Goal: Information Seeking & Learning: Learn about a topic

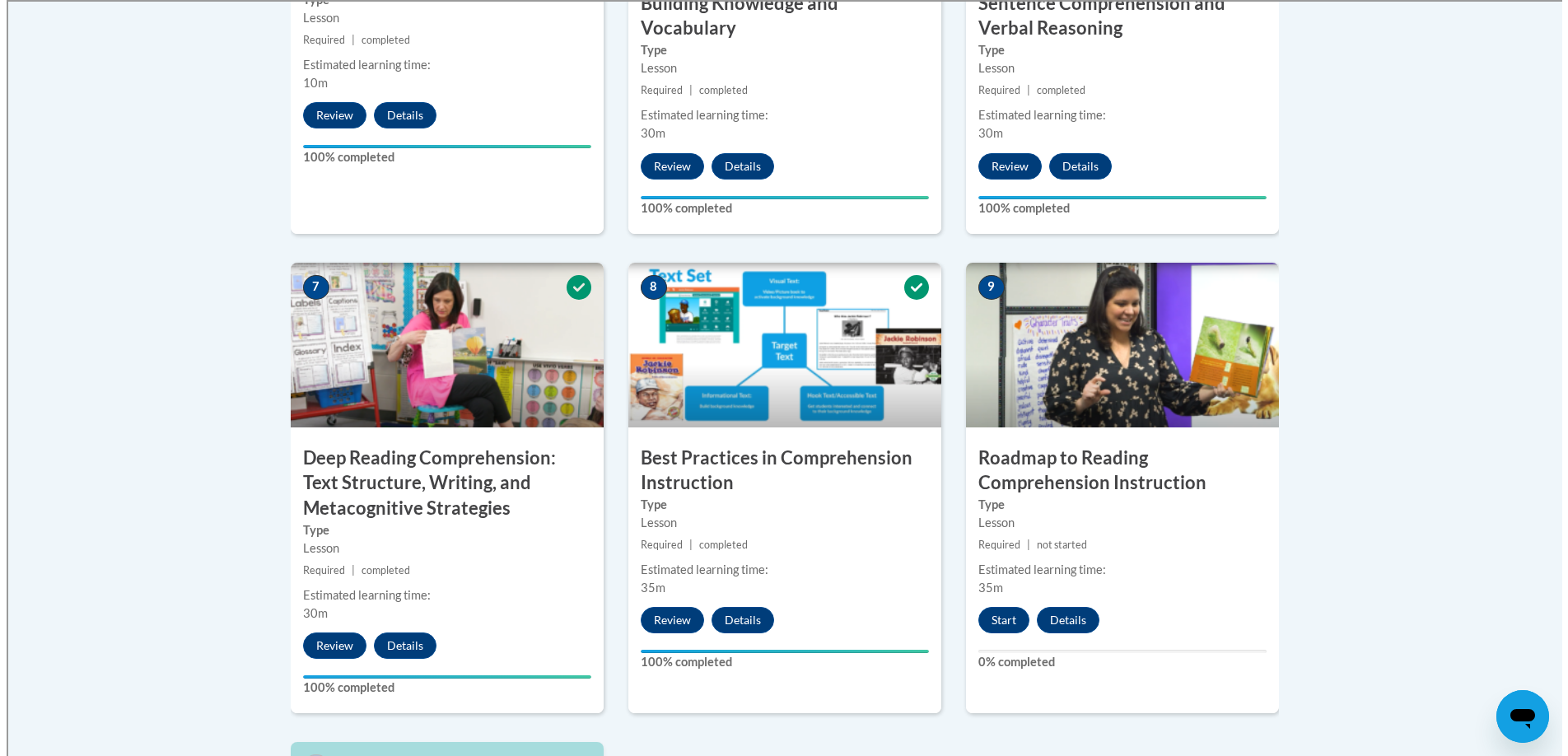
scroll to position [1206, 0]
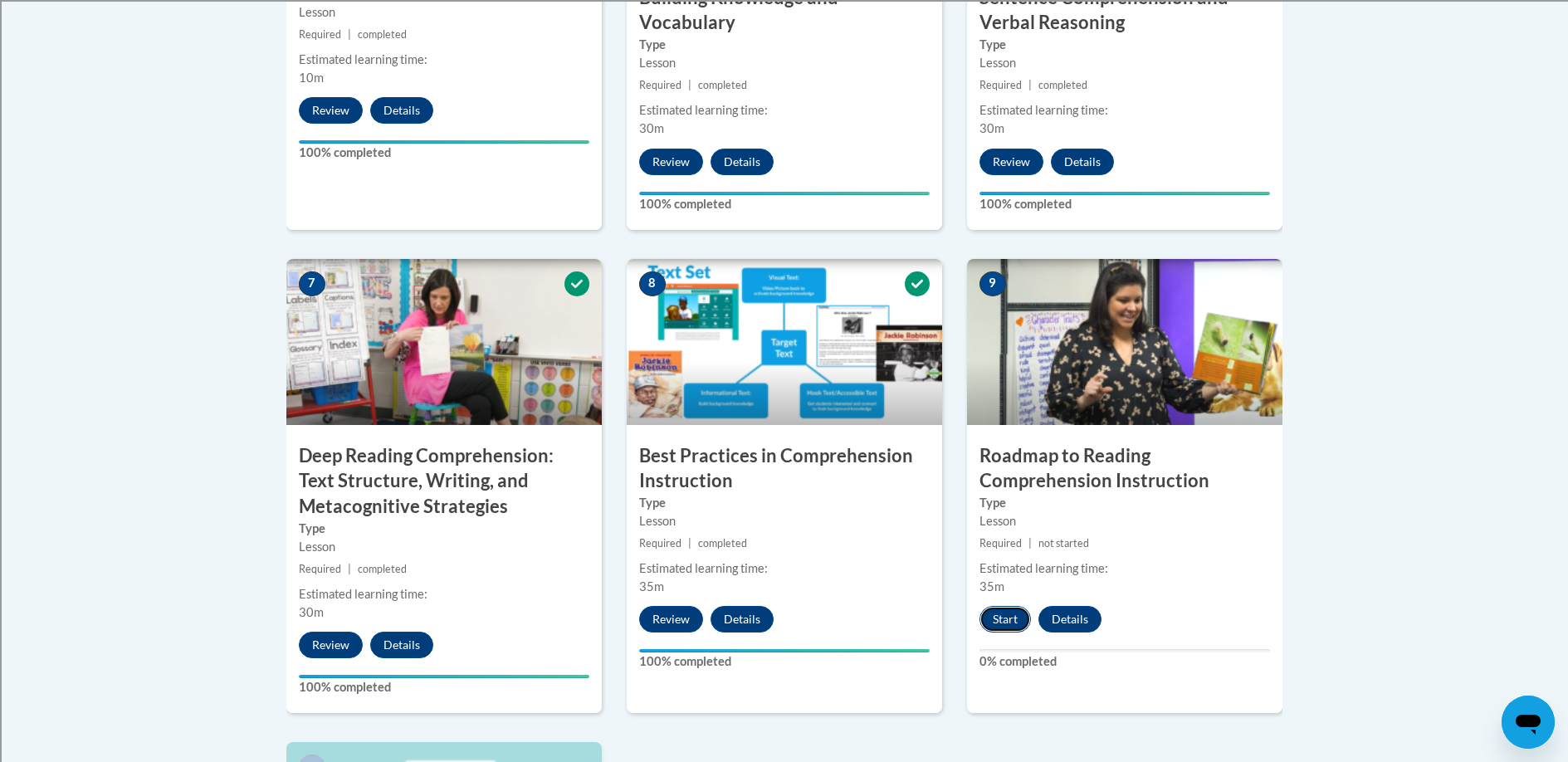
click at [996, 616] on button "Start" at bounding box center [1005, 619] width 52 height 26
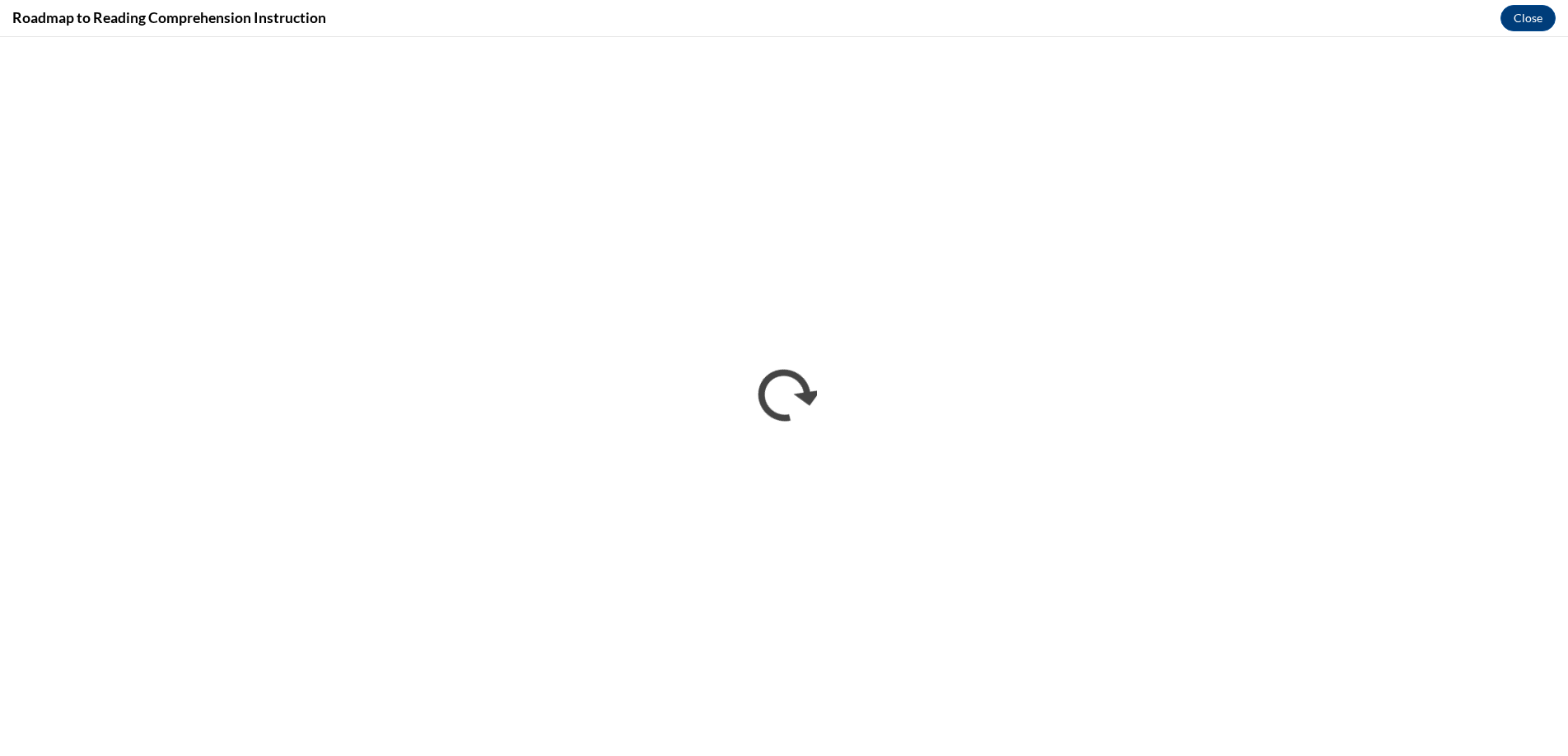
scroll to position [0, 0]
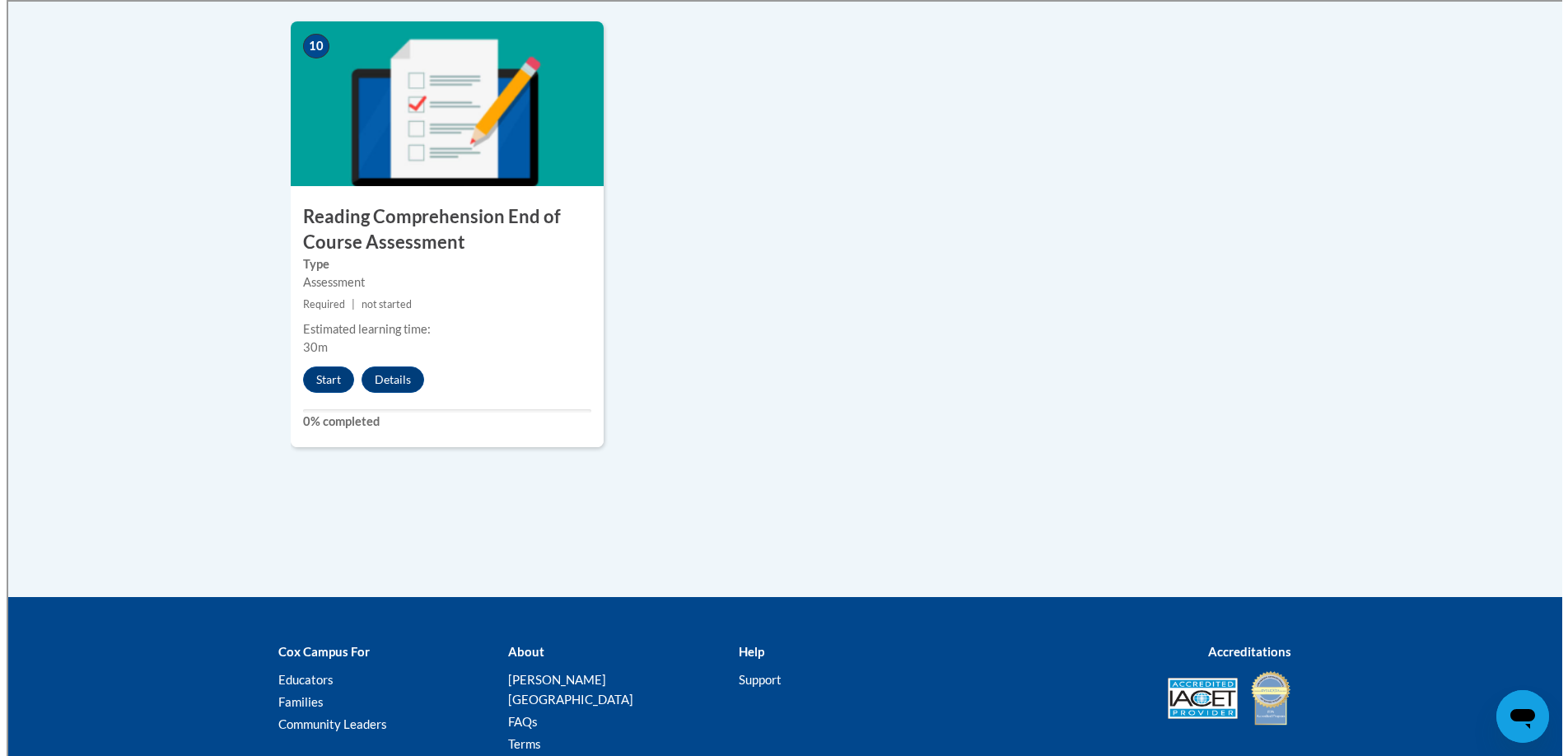
scroll to position [2034, 0]
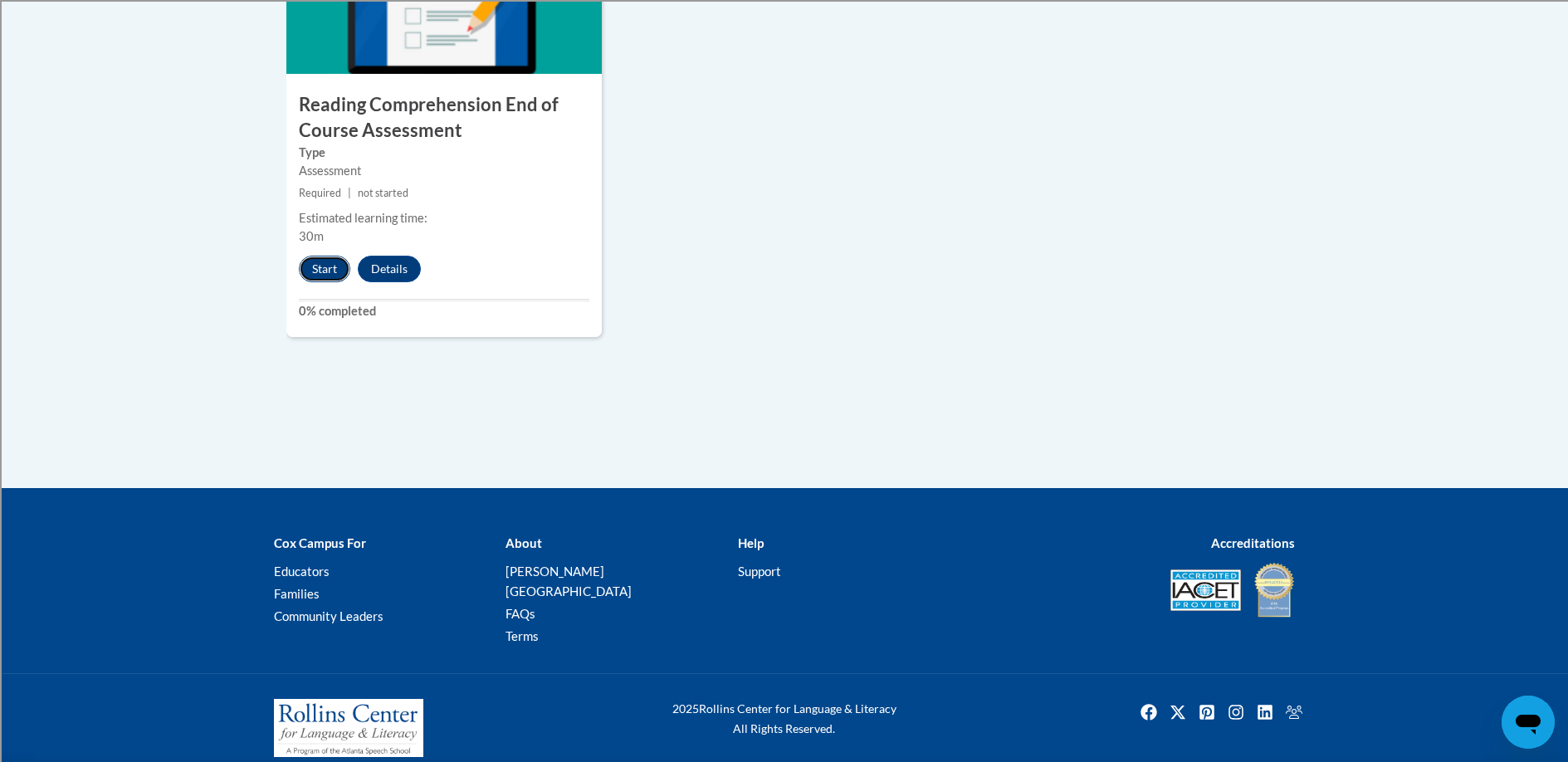
click at [322, 268] on button "Start" at bounding box center [324, 269] width 52 height 26
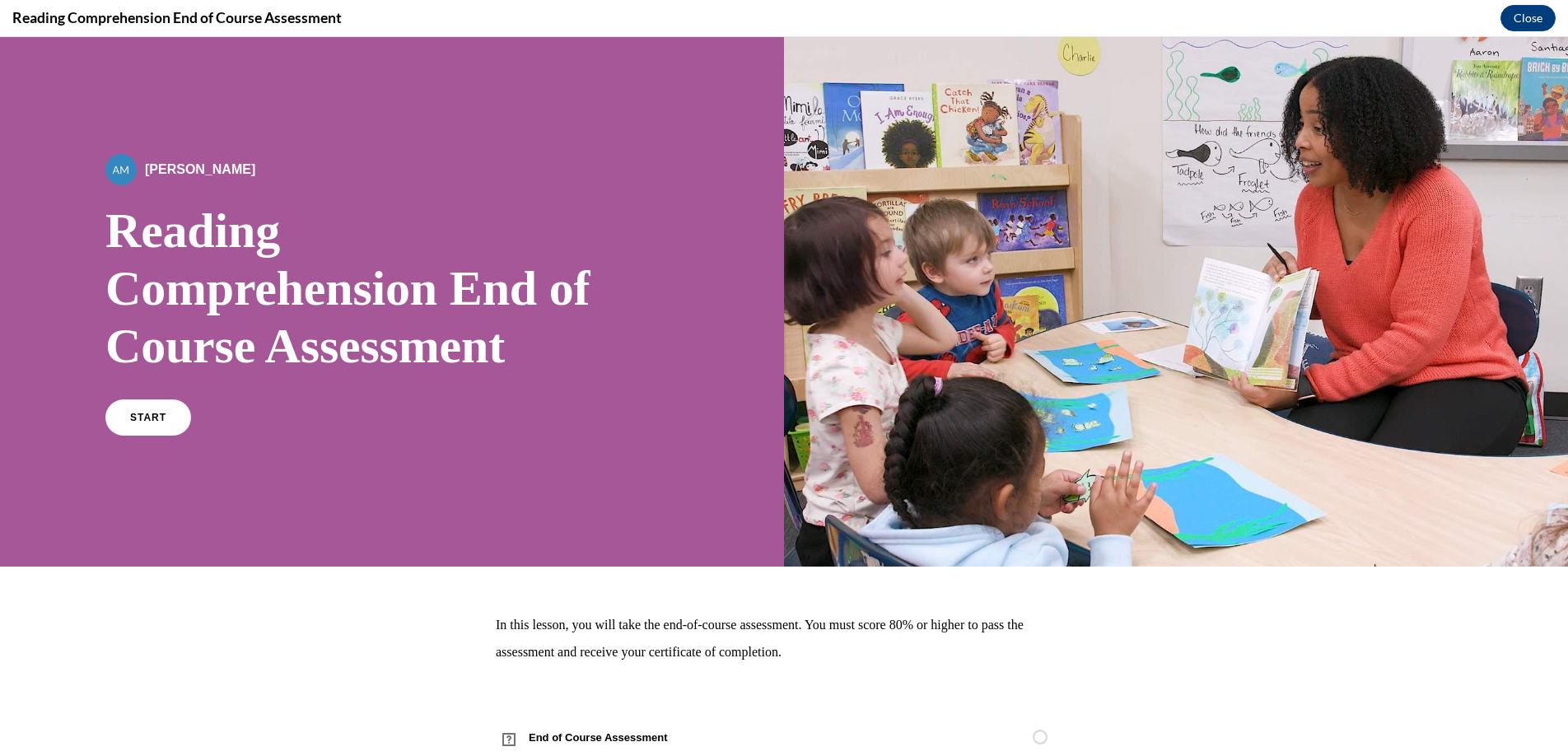
scroll to position [0, 0]
click at [149, 412] on span "START" at bounding box center [149, 418] width 38 height 12
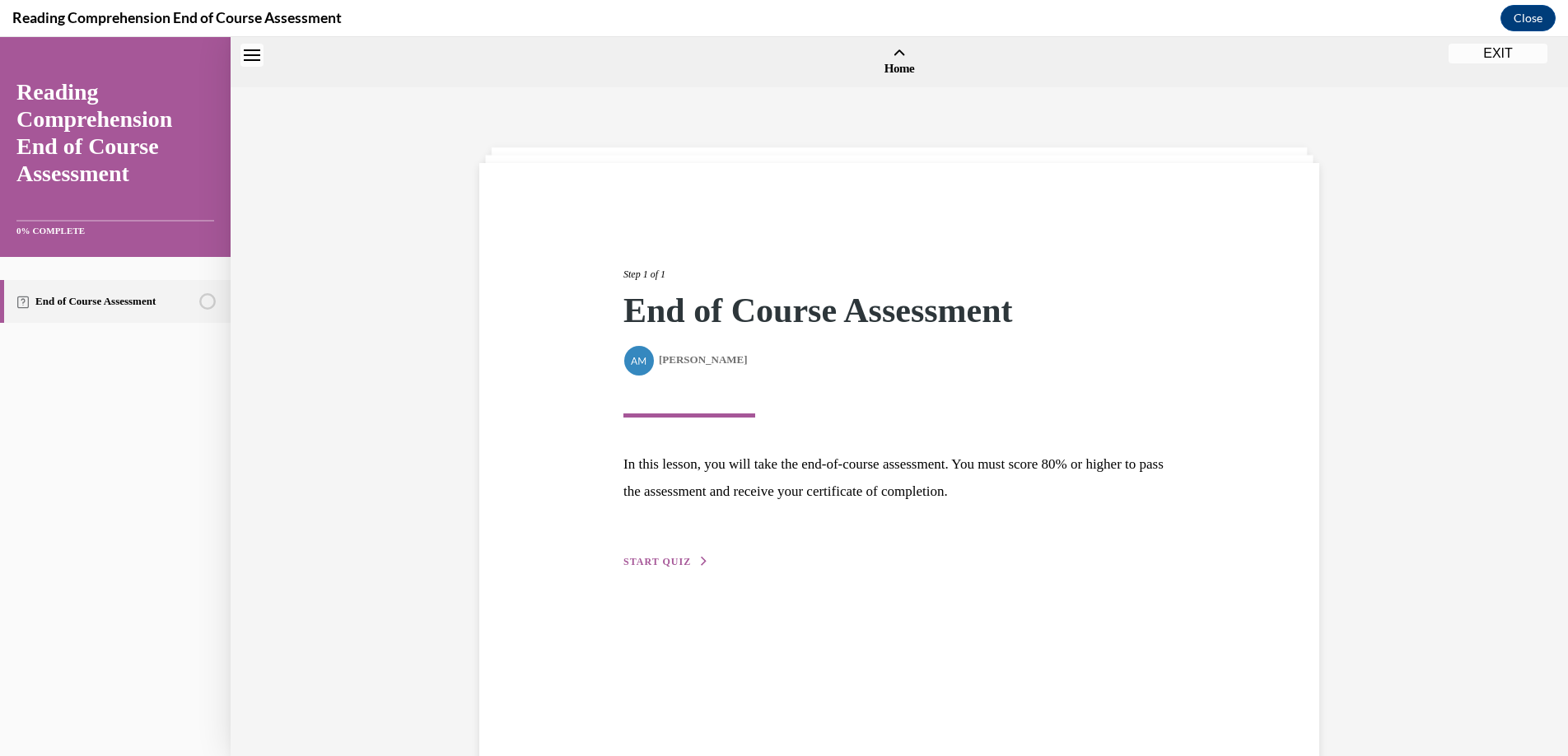
scroll to position [51, 0]
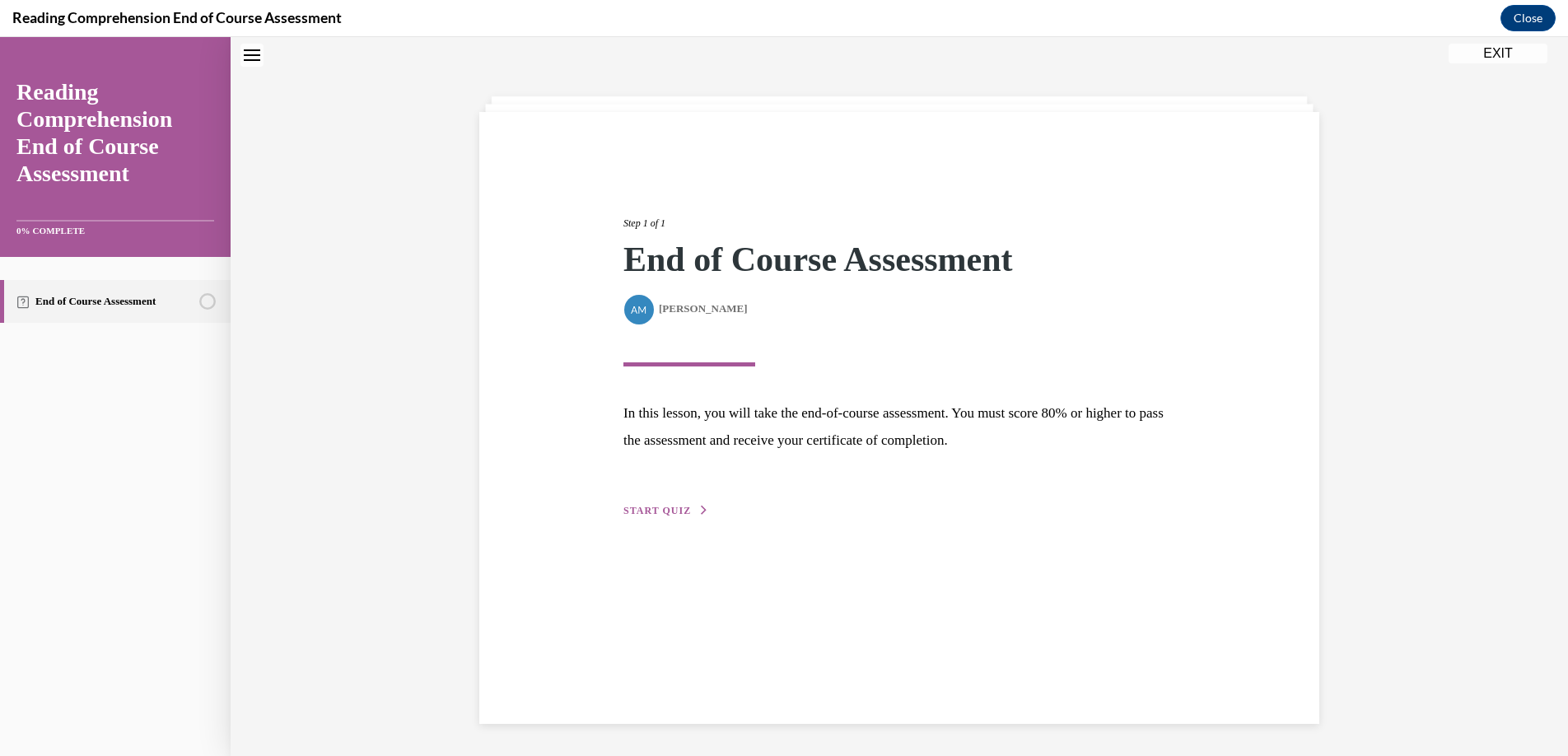
click at [149, 411] on div "End of Course Assessment" at bounding box center [115, 507] width 230 height 499
click at [652, 513] on span "START QUIZ" at bounding box center [658, 510] width 68 height 11
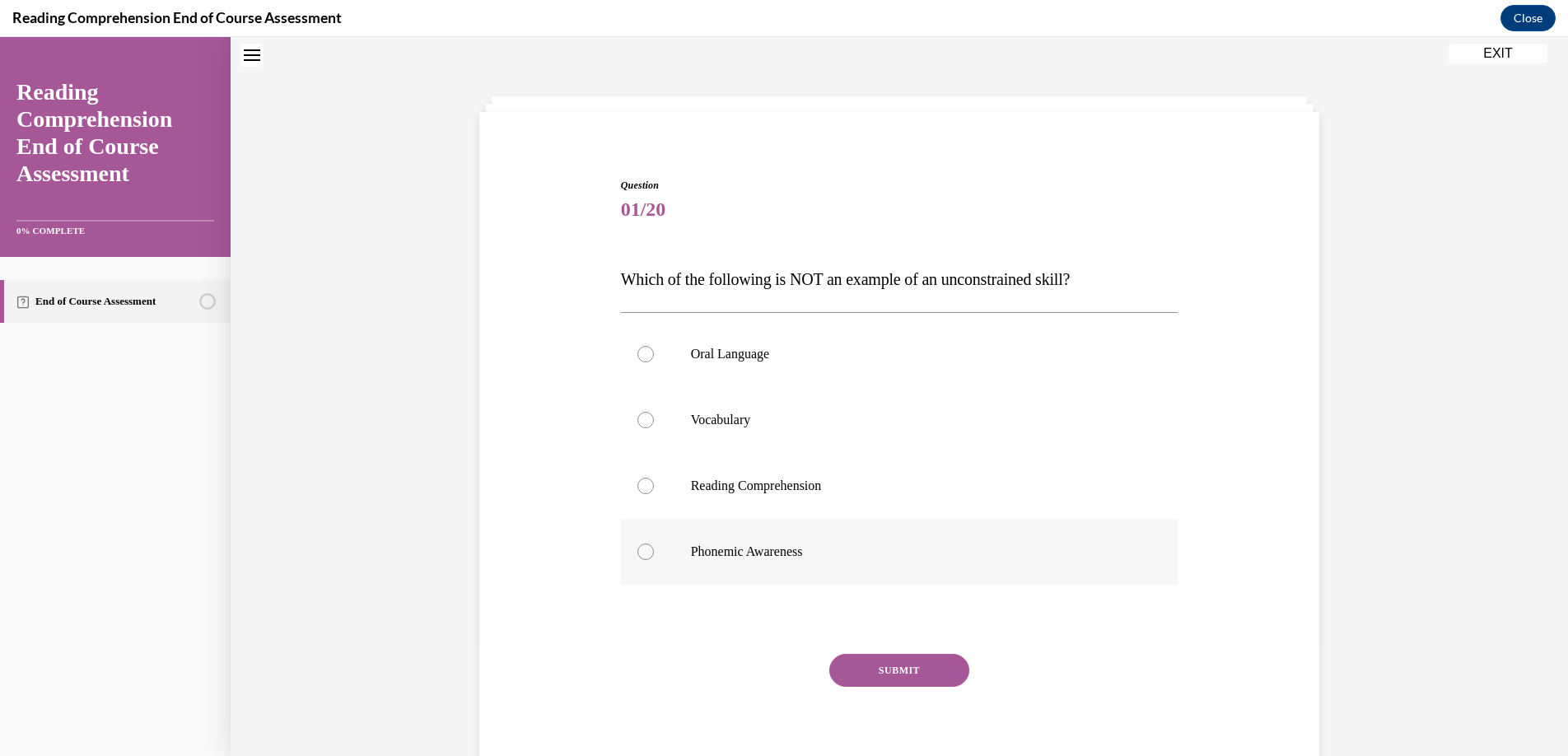
click at [638, 554] on div at bounding box center [645, 552] width 17 height 17
click at [638, 554] on input "Phonemic Awareness" at bounding box center [645, 552] width 17 height 17
radio input "true"
click at [889, 665] on button "SUBMIT" at bounding box center [899, 671] width 140 height 33
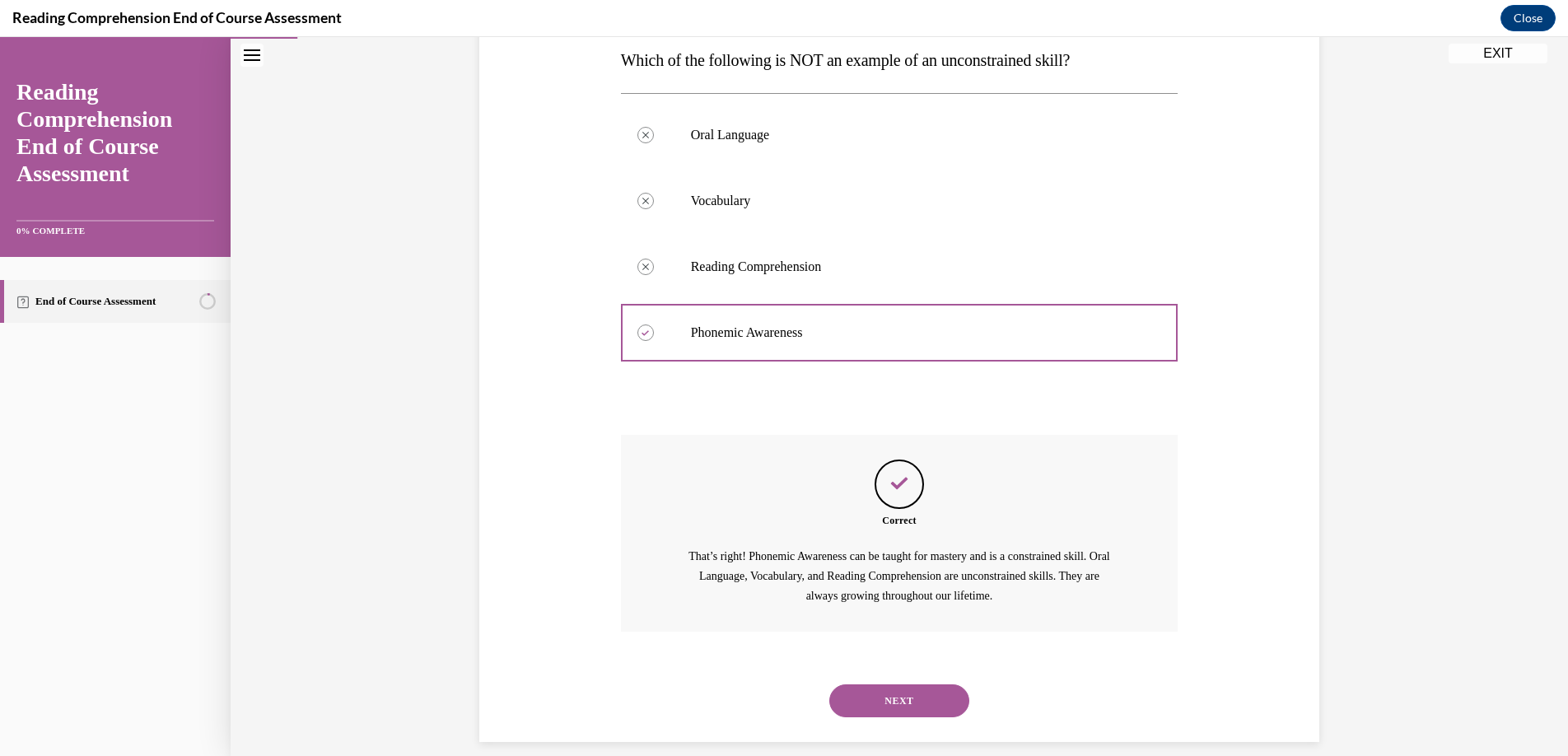
scroll to position [289, 0]
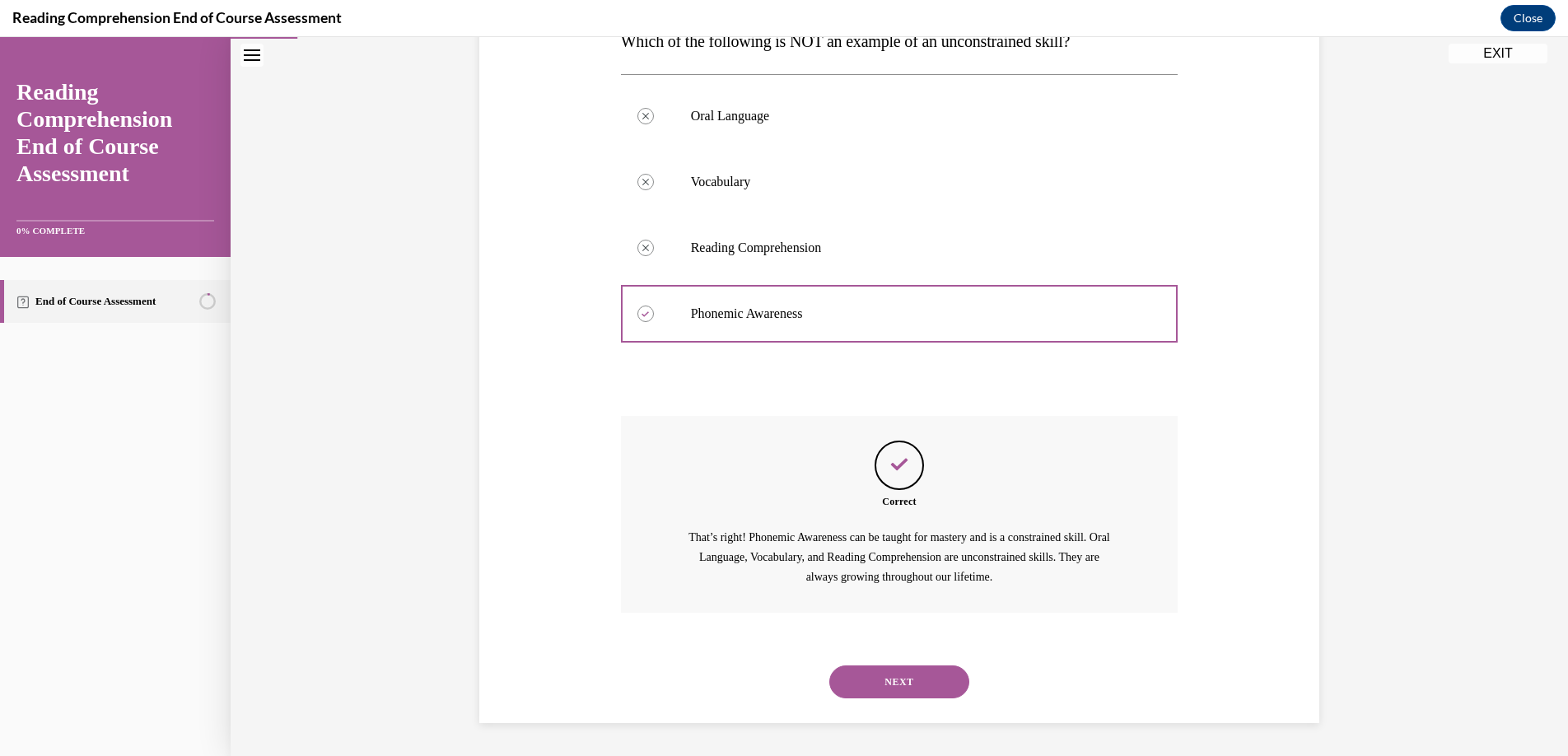
click at [890, 686] on button "NEXT" at bounding box center [899, 682] width 140 height 33
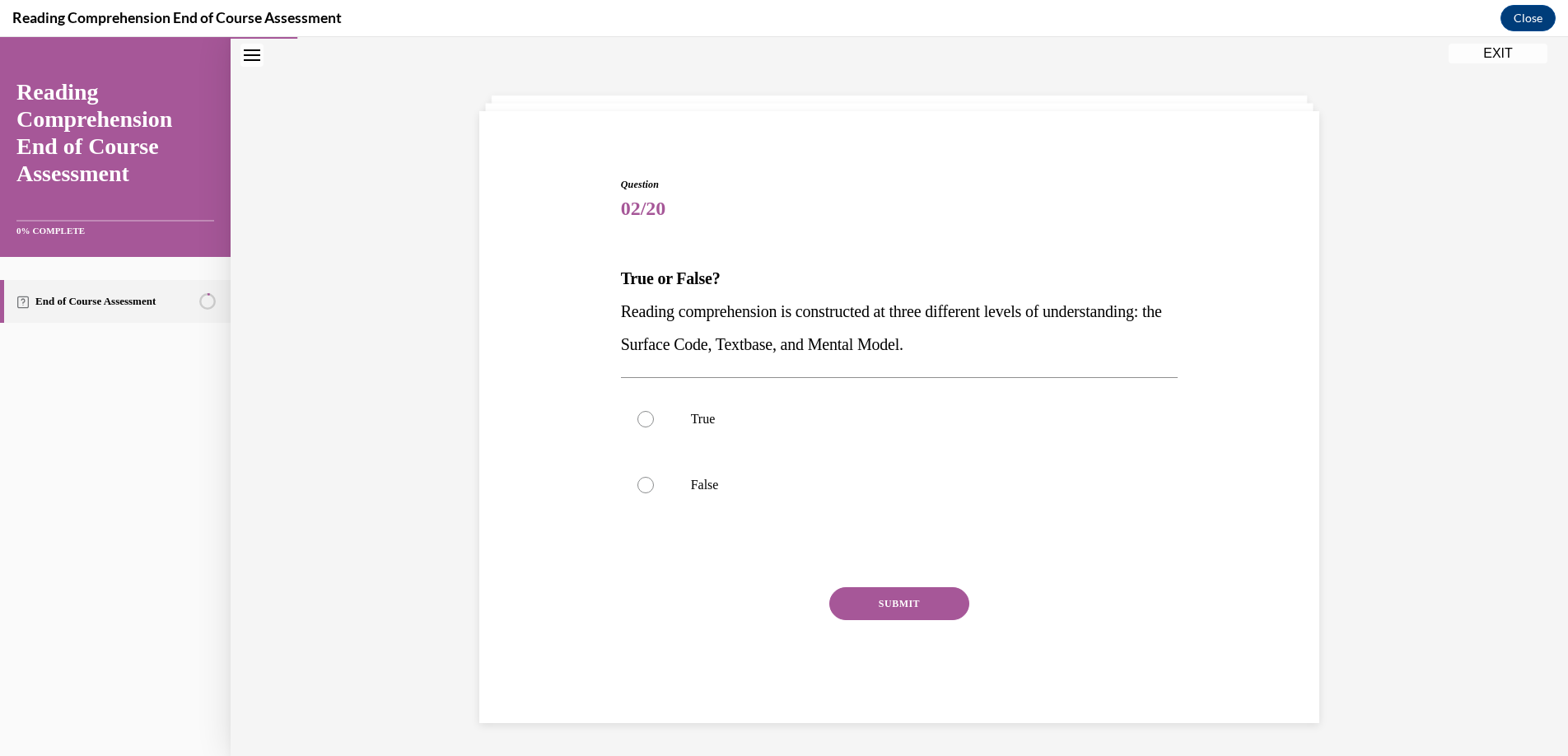
scroll to position [52, 0]
click at [644, 418] on div at bounding box center [645, 419] width 17 height 17
click at [644, 418] on input "True" at bounding box center [645, 419] width 17 height 17
radio input "true"
click at [883, 601] on button "SUBMIT" at bounding box center [899, 604] width 140 height 33
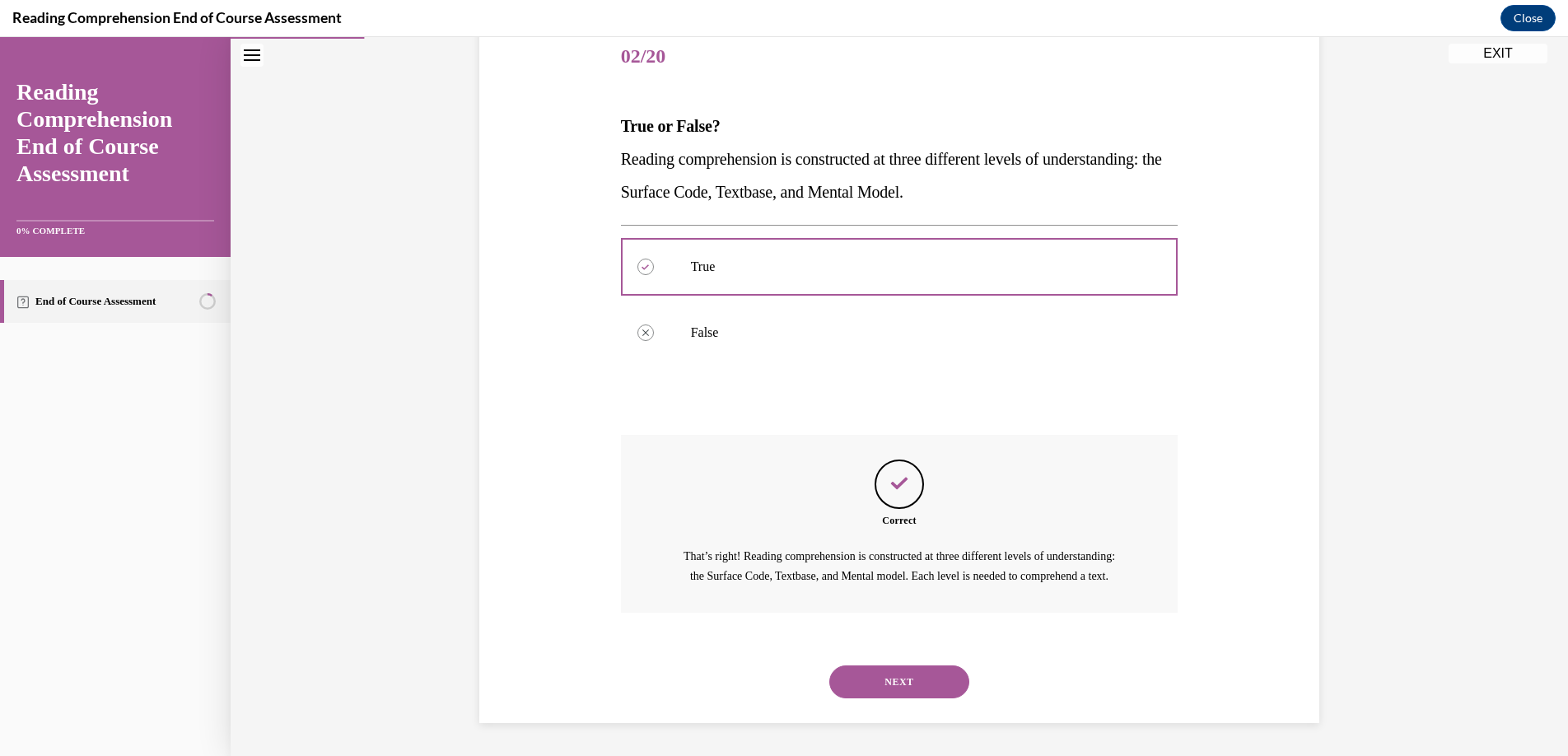
scroll to position [223, 0]
click at [890, 685] on button "NEXT" at bounding box center [899, 682] width 140 height 33
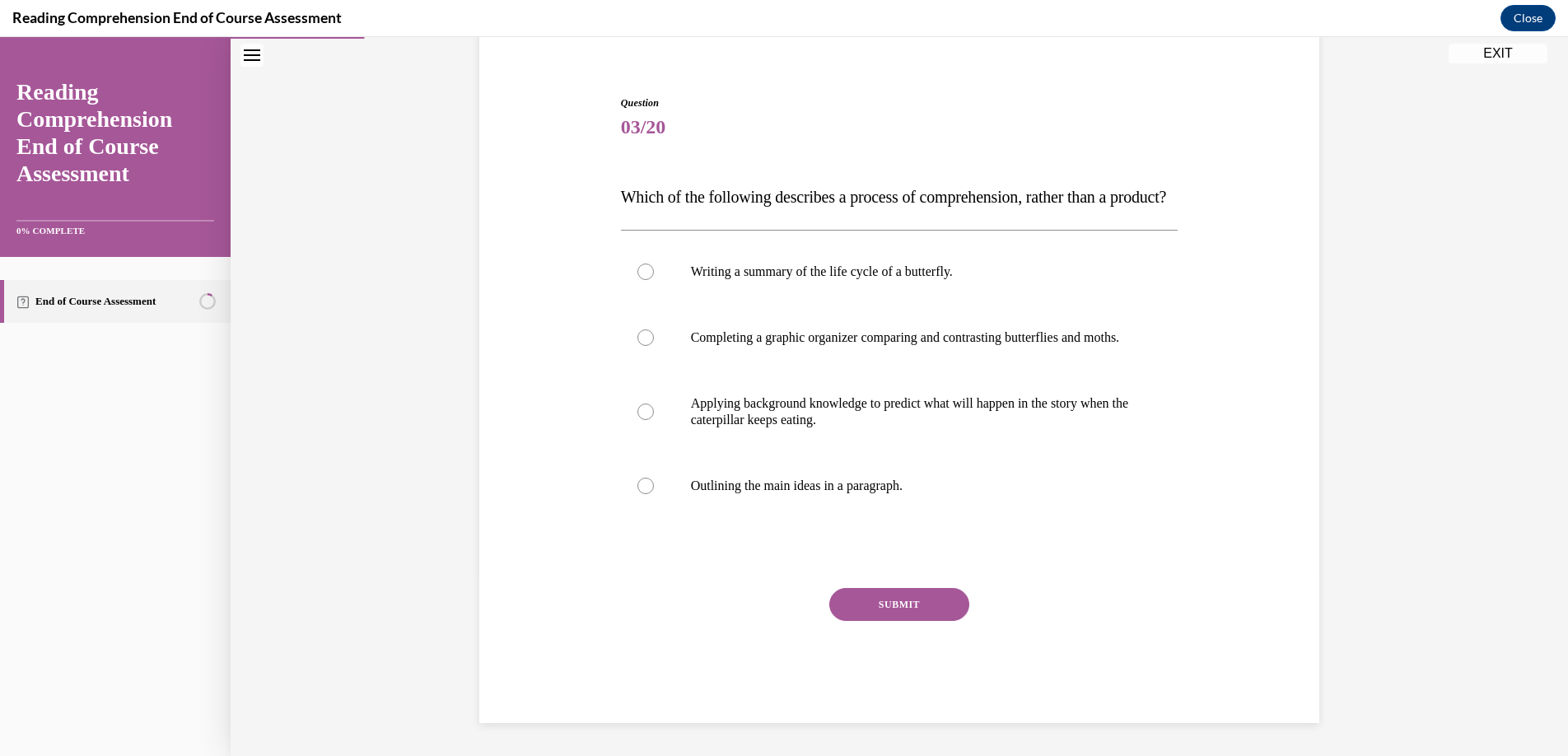
scroll to position [182, 0]
click at [639, 411] on div at bounding box center [645, 412] width 17 height 17
click at [639, 411] on input "Applying background knowledge to predict what will happen in the story when the…" at bounding box center [645, 412] width 17 height 17
radio input "true"
click at [894, 598] on button "SUBMIT" at bounding box center [899, 605] width 140 height 33
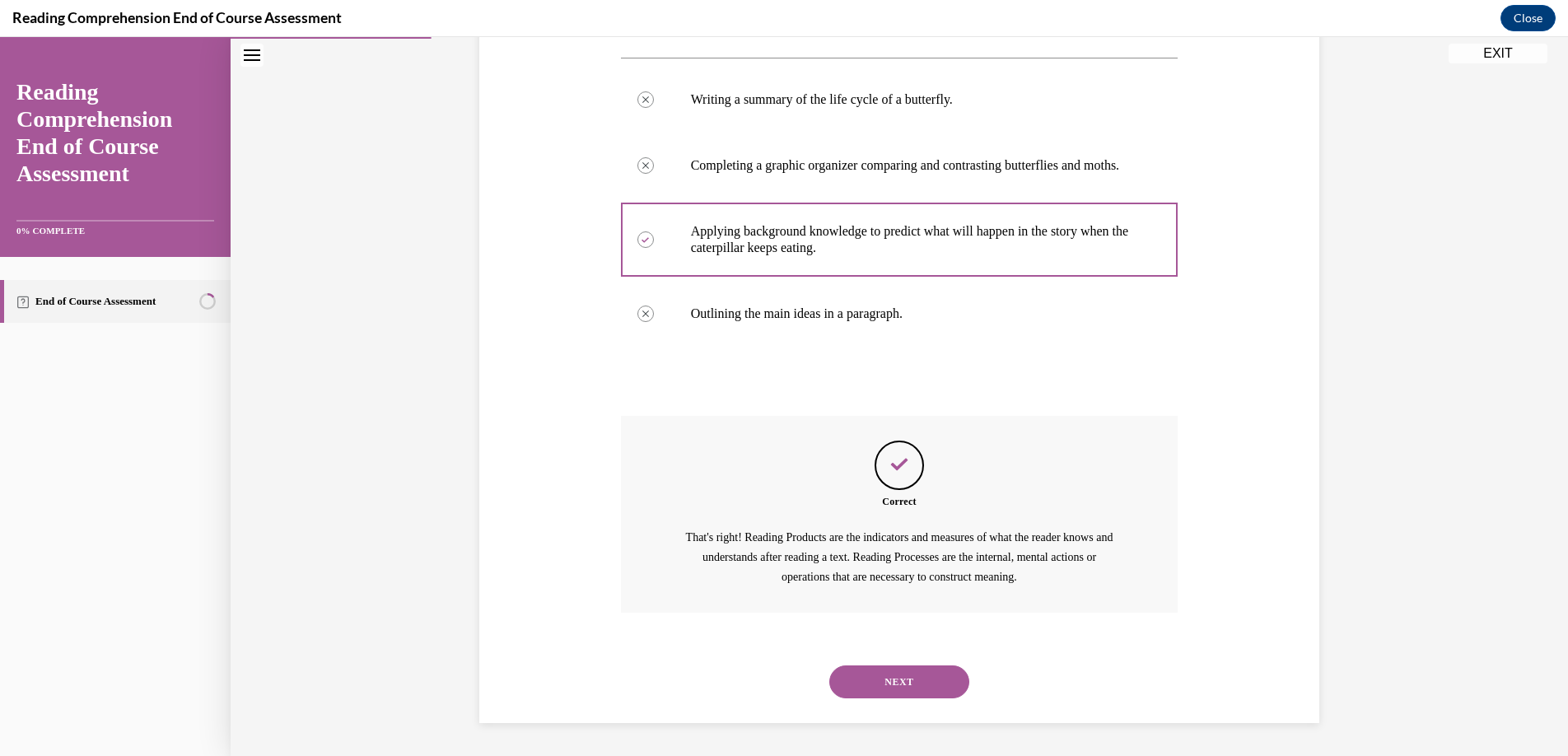
scroll to position [355, 0]
click at [883, 676] on button "NEXT" at bounding box center [899, 682] width 140 height 33
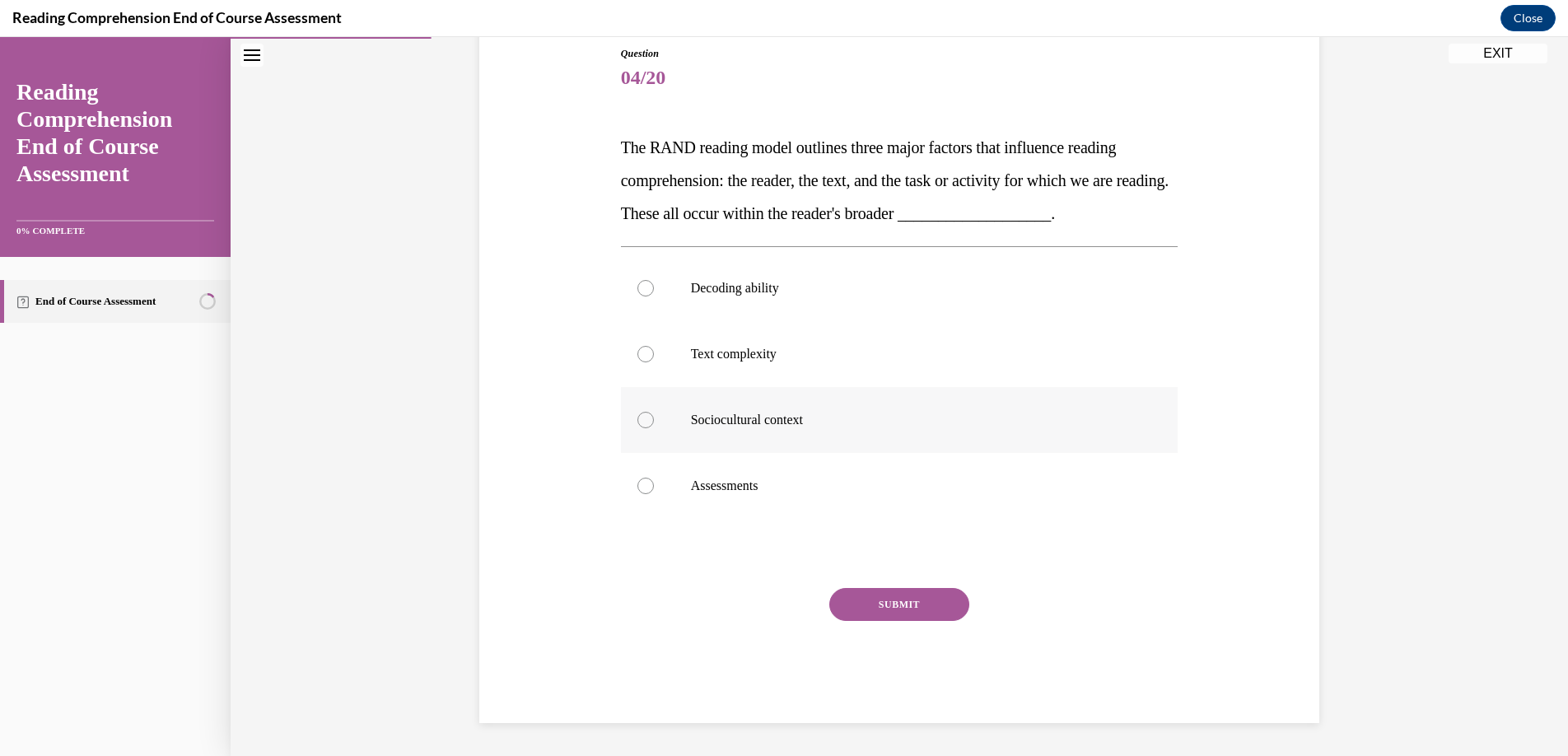
click at [638, 425] on div at bounding box center [645, 420] width 17 height 17
click at [638, 425] on input "Sociocultural context" at bounding box center [645, 420] width 17 height 17
radio input "true"
click at [861, 594] on button "SUBMIT" at bounding box center [899, 605] width 140 height 33
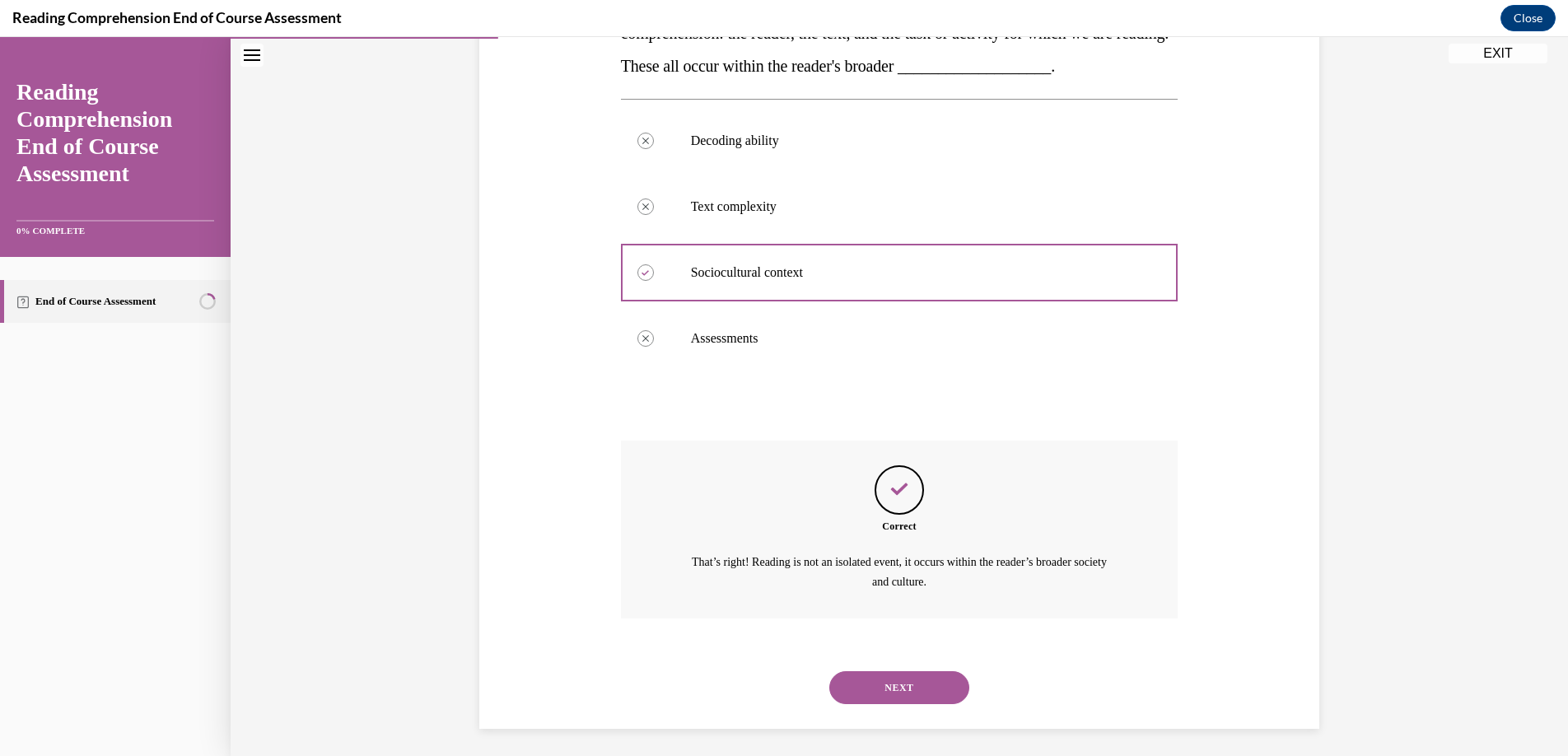
scroll to position [336, 0]
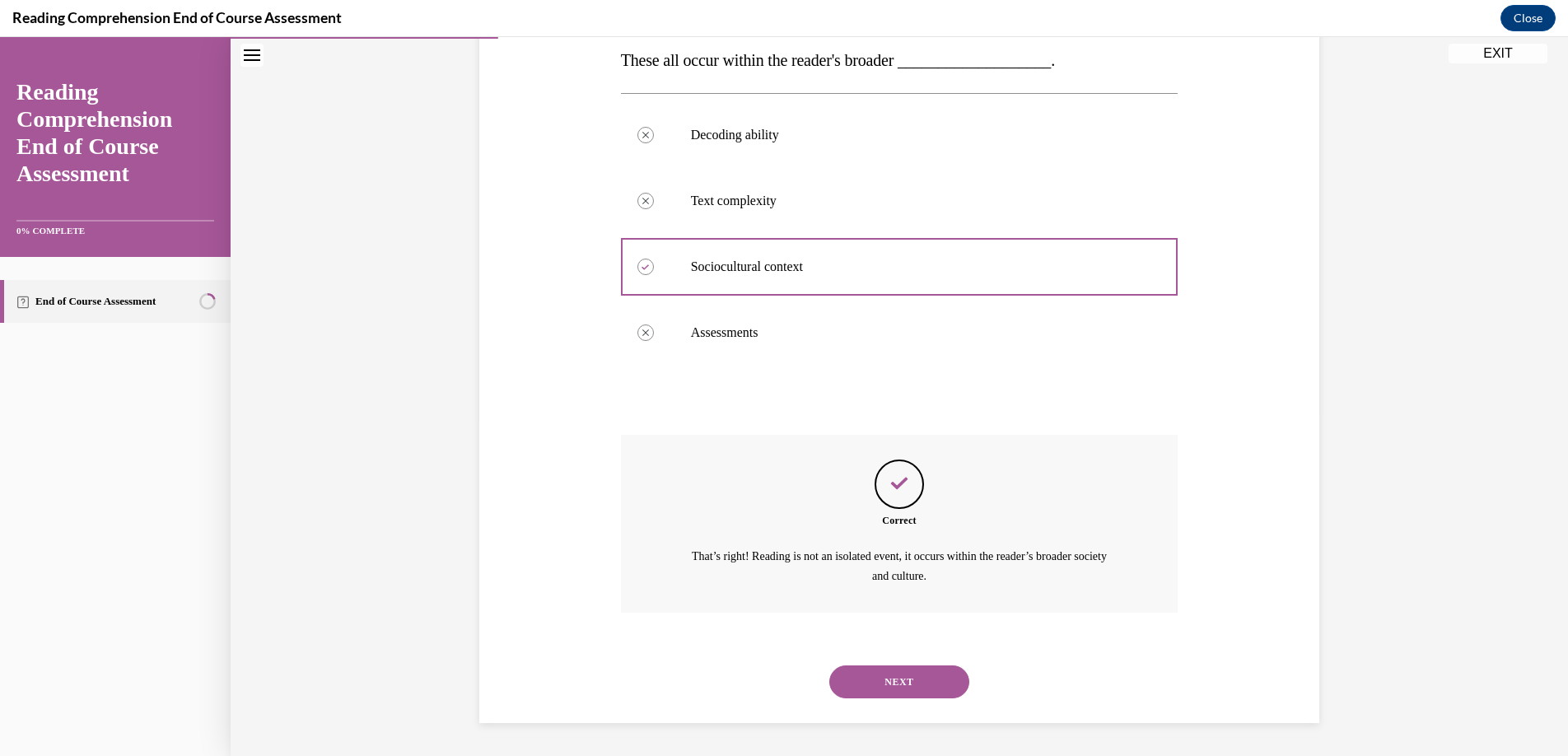
click at [885, 675] on button "NEXT" at bounding box center [899, 682] width 140 height 33
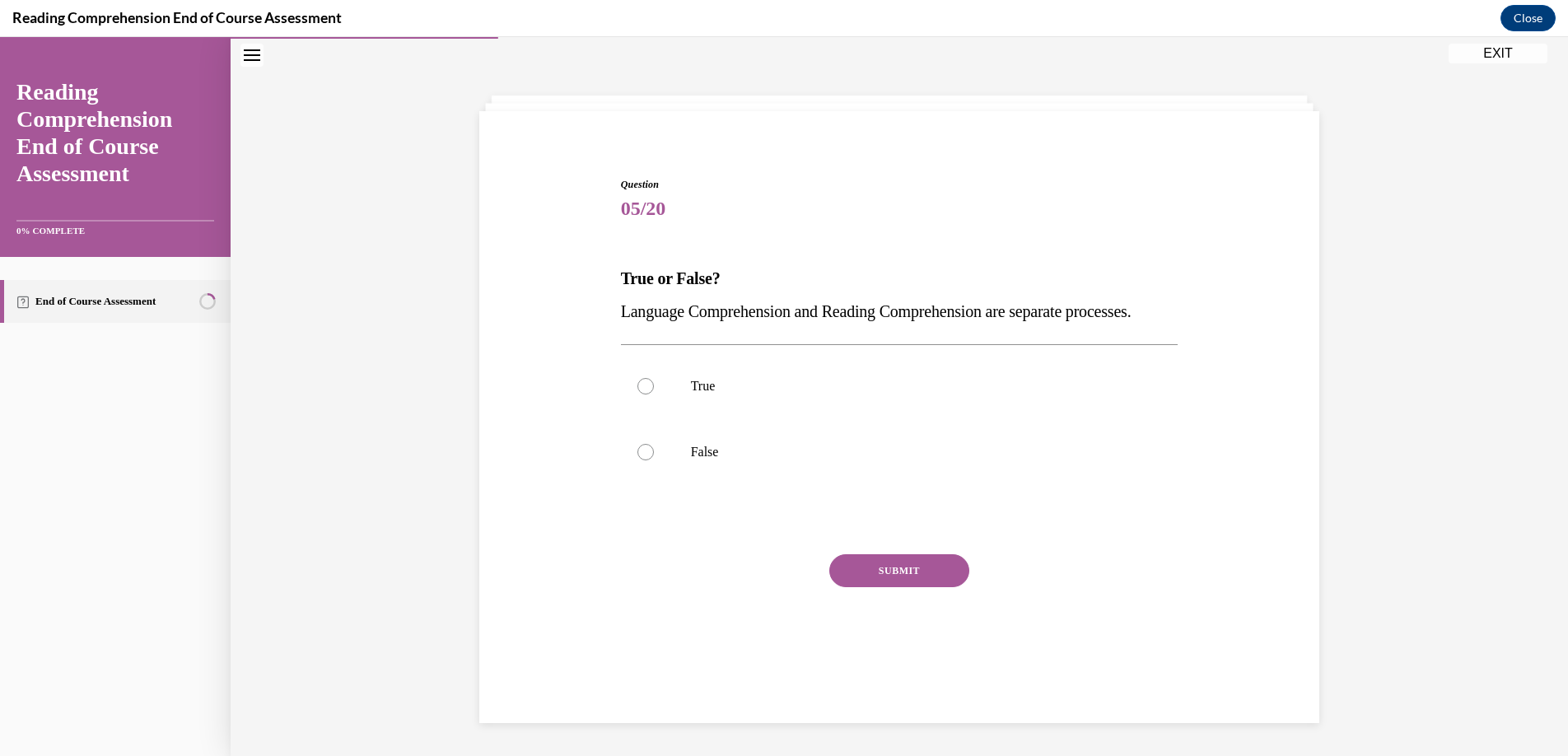
scroll to position [52, 0]
click at [643, 485] on label "False" at bounding box center [900, 453] width 558 height 66
click at [643, 461] on input "False" at bounding box center [645, 452] width 17 height 17
radio input "true"
click at [869, 587] on button "SUBMIT" at bounding box center [899, 571] width 140 height 33
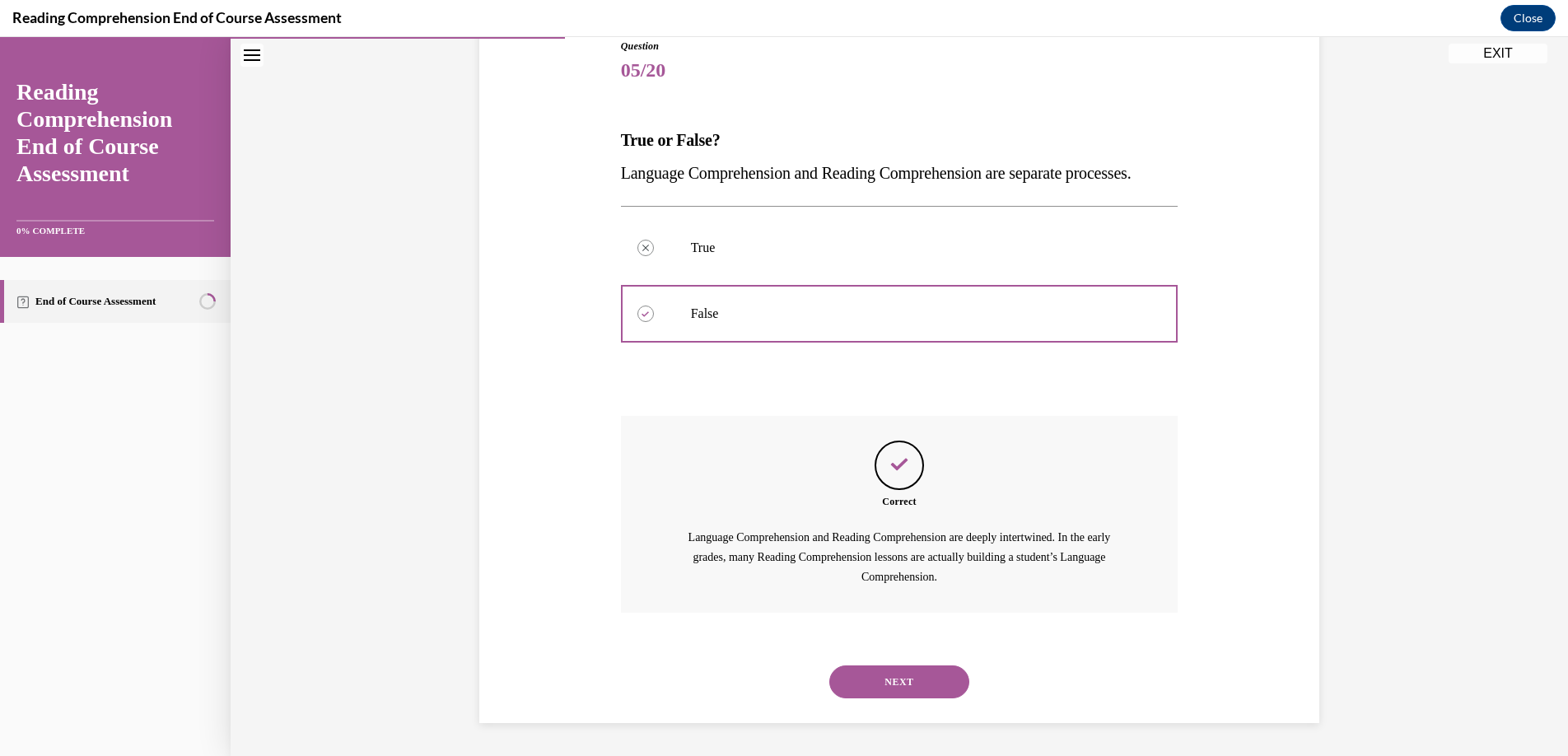
scroll to position [223, 0]
click at [877, 683] on button "NEXT" at bounding box center [899, 682] width 140 height 33
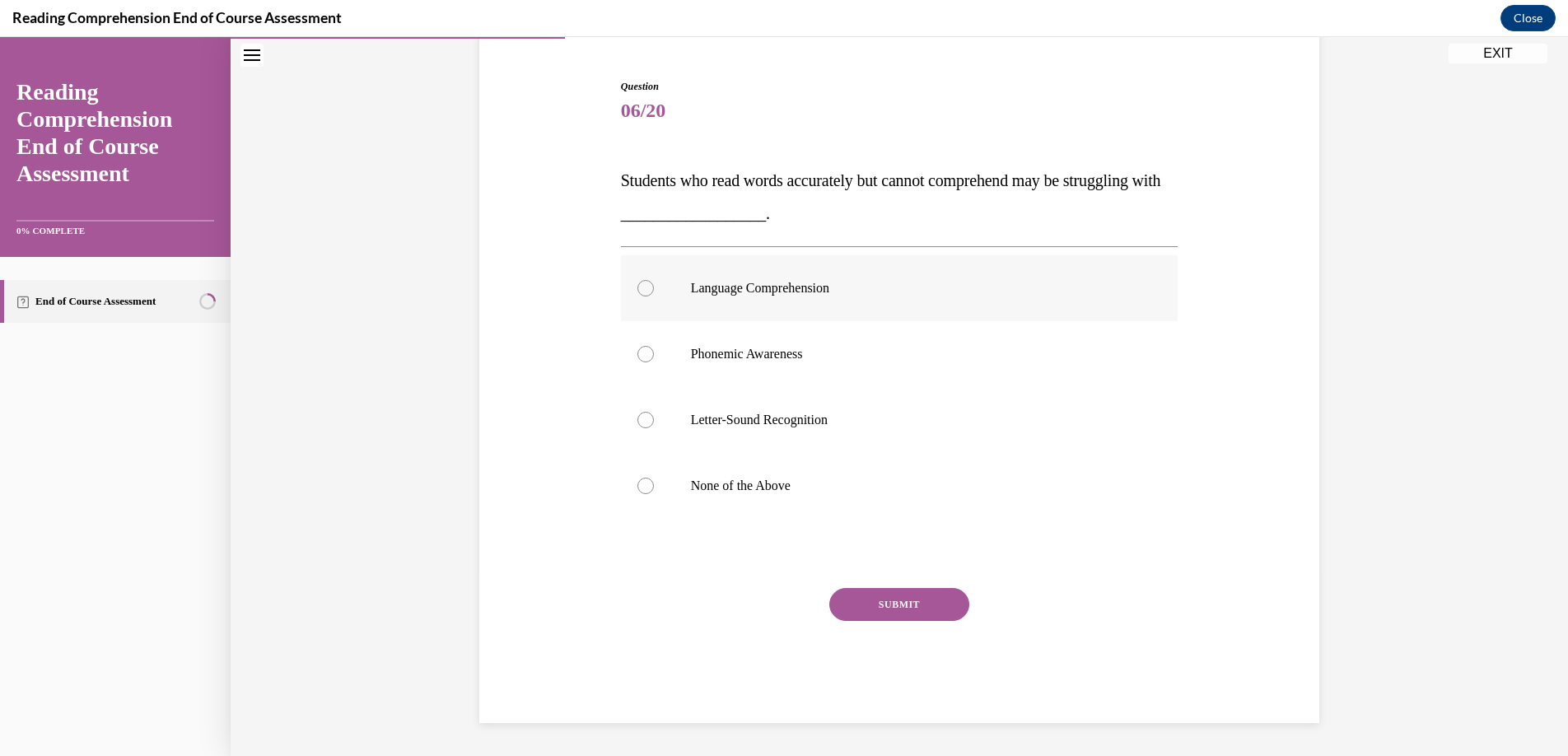
click at [638, 289] on div at bounding box center [645, 288] width 17 height 17
click at [638, 289] on input "Language Comprehension" at bounding box center [645, 288] width 17 height 17
radio input "true"
click at [872, 601] on button "SUBMIT" at bounding box center [899, 605] width 140 height 33
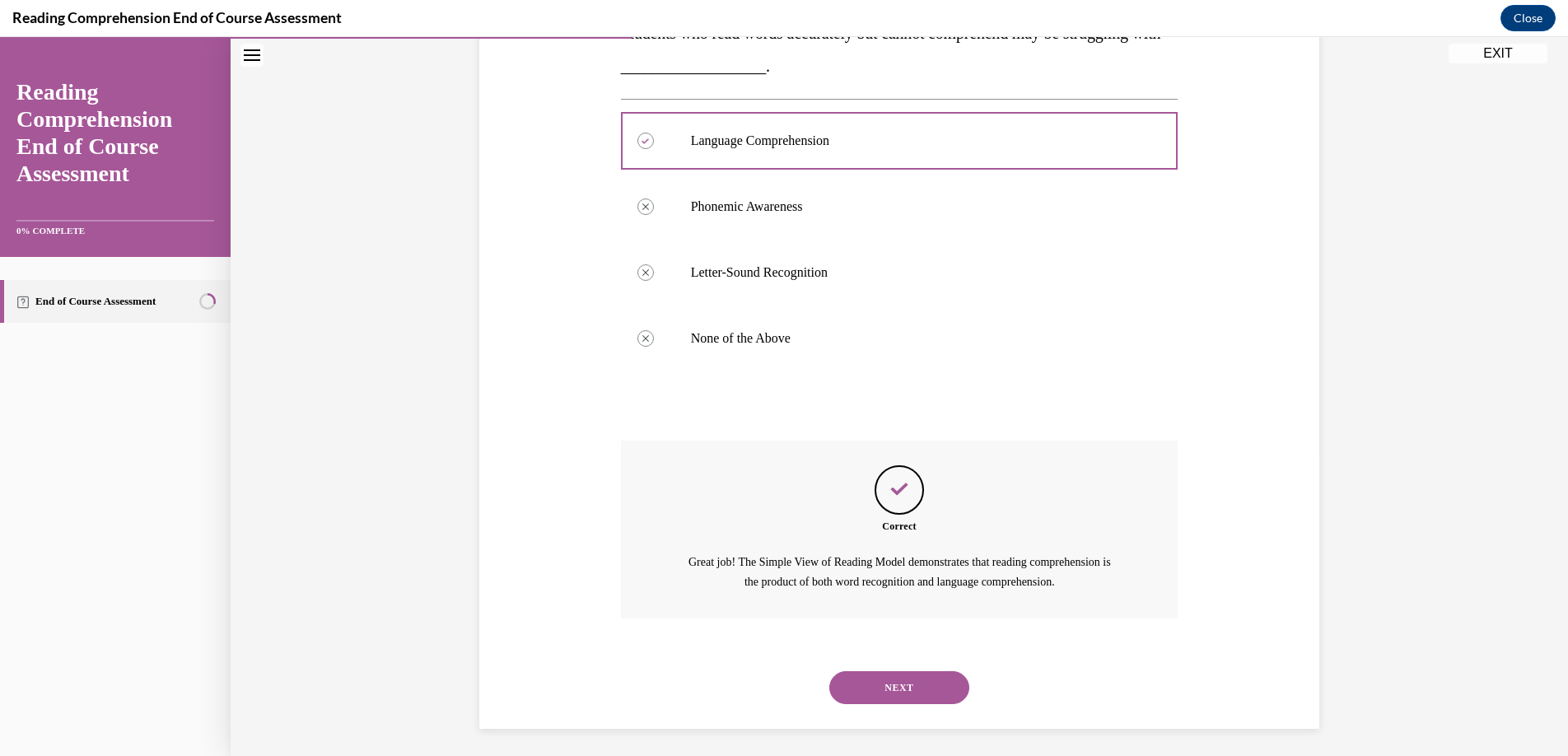
scroll to position [303, 0]
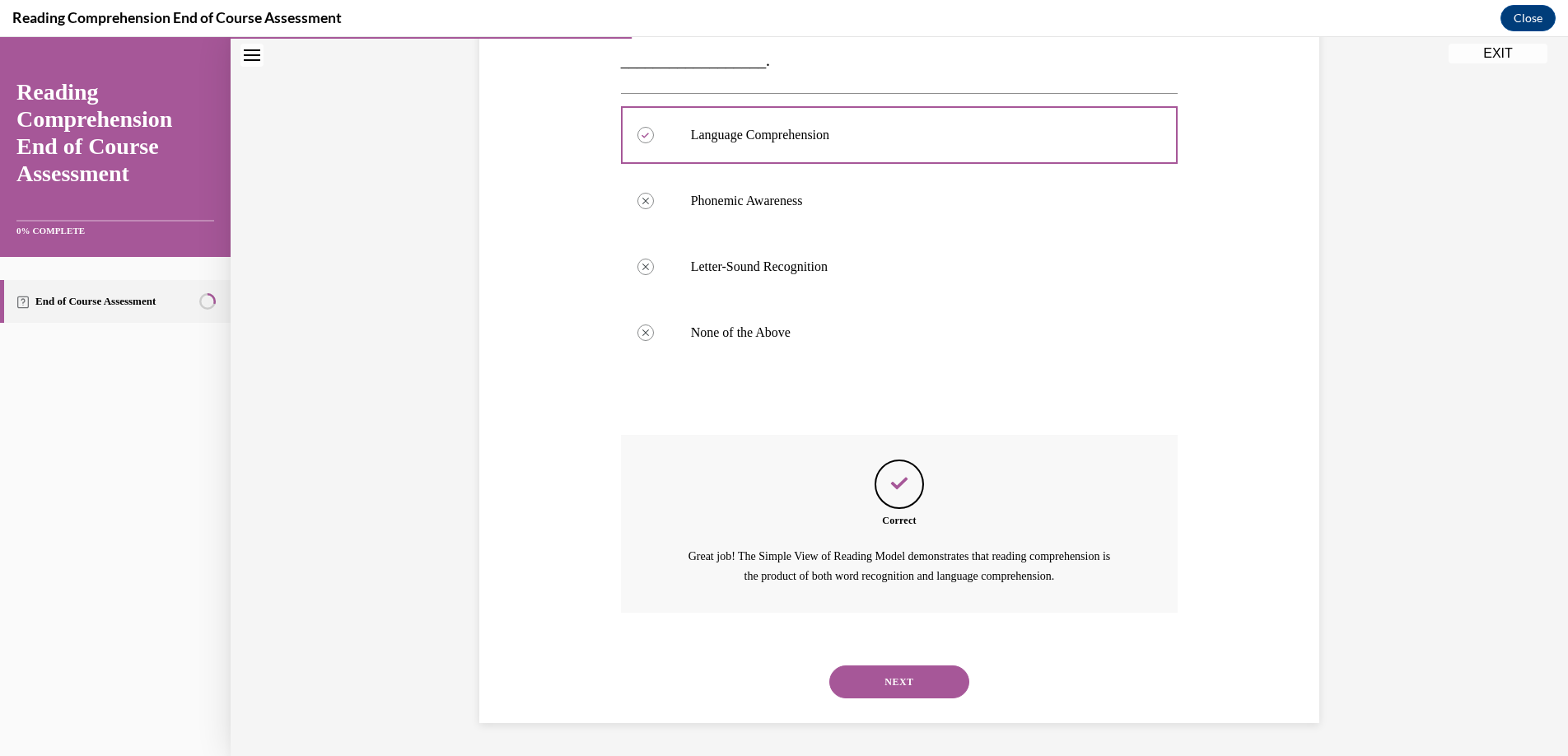
click at [876, 685] on button "NEXT" at bounding box center [899, 682] width 140 height 33
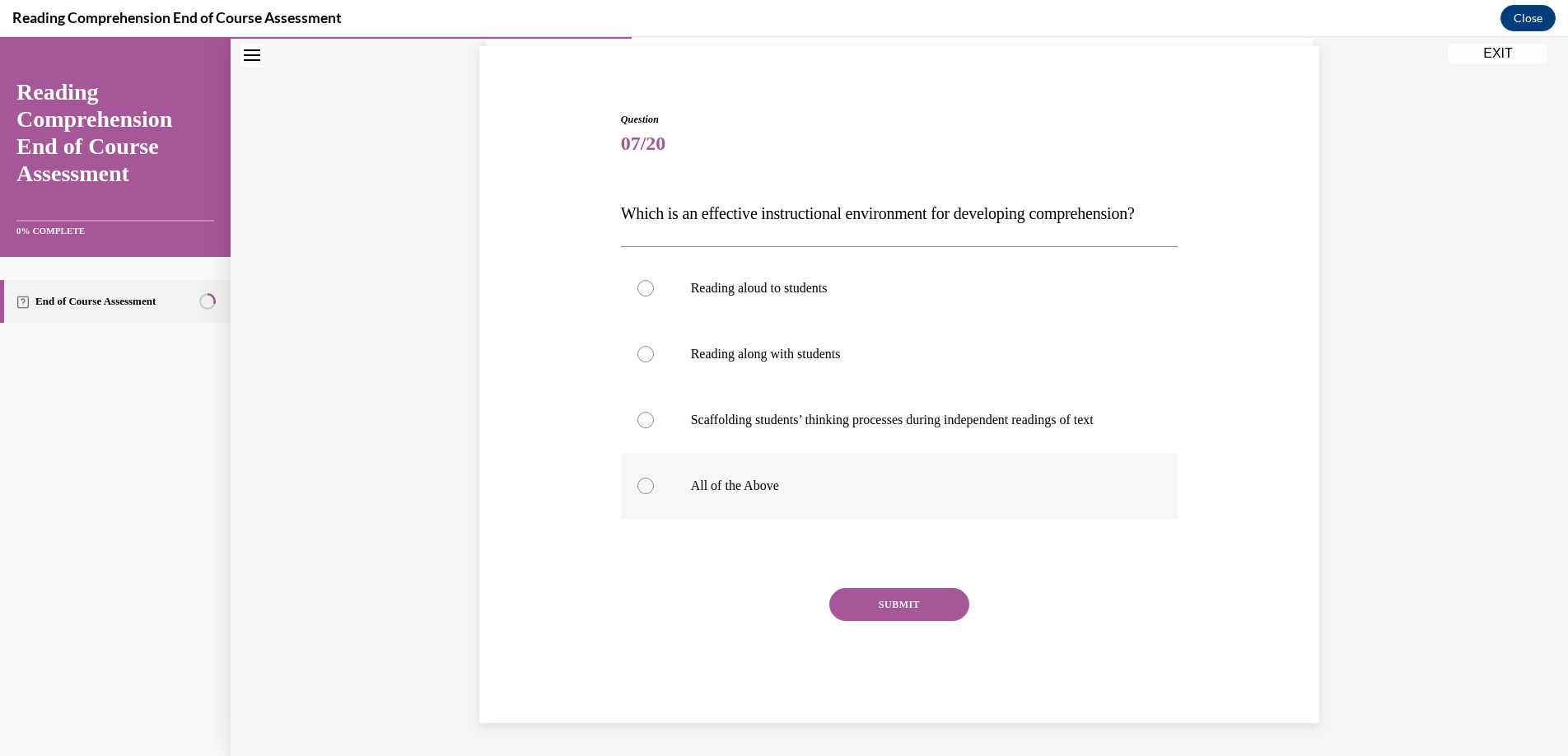
click at [626, 487] on label "All of the Above" at bounding box center [900, 486] width 558 height 66
click at [638, 487] on input "All of the Above" at bounding box center [645, 486] width 17 height 17
radio input "true"
click at [877, 607] on button "SUBMIT" at bounding box center [899, 605] width 140 height 33
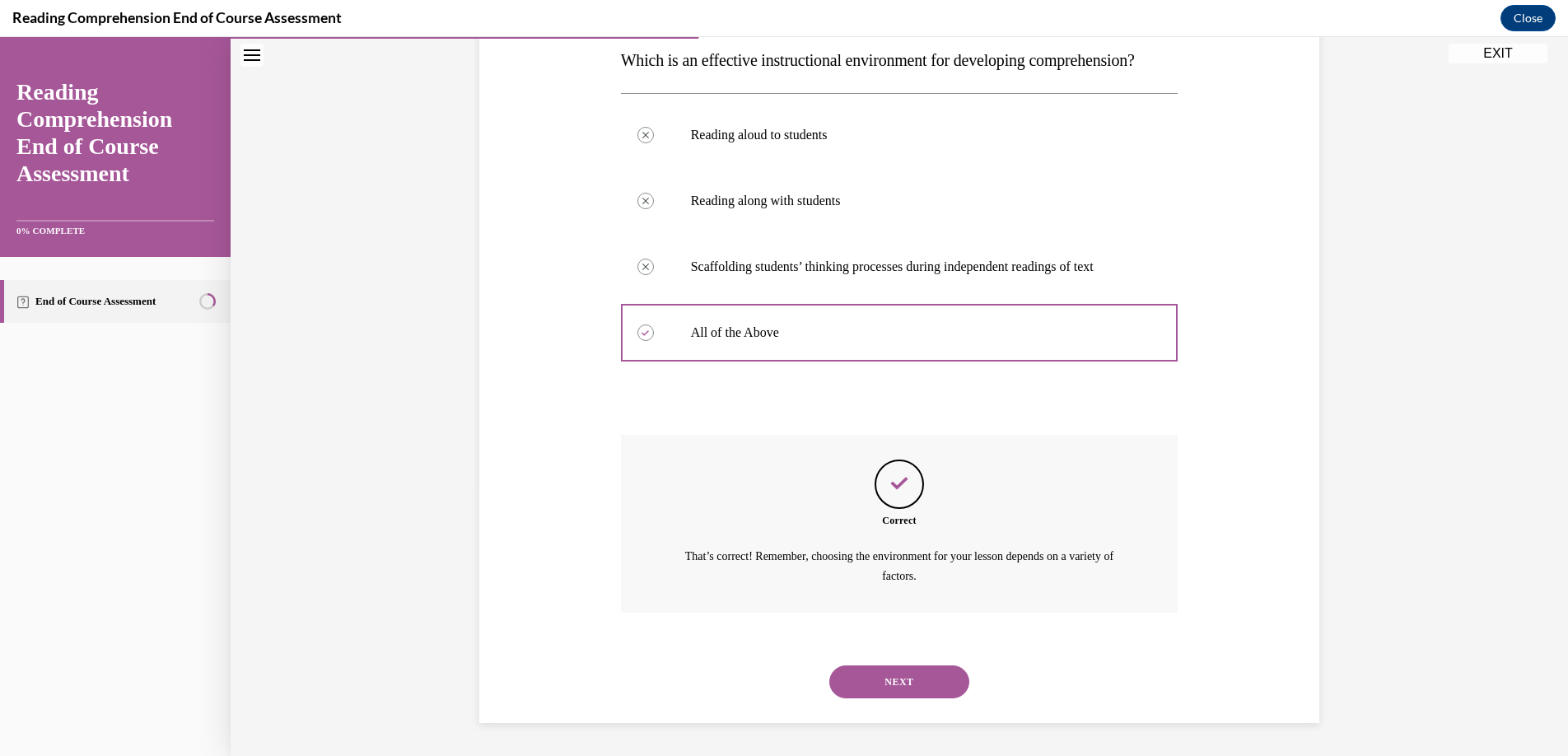
scroll to position [303, 0]
click at [879, 680] on button "NEXT" at bounding box center [899, 682] width 140 height 33
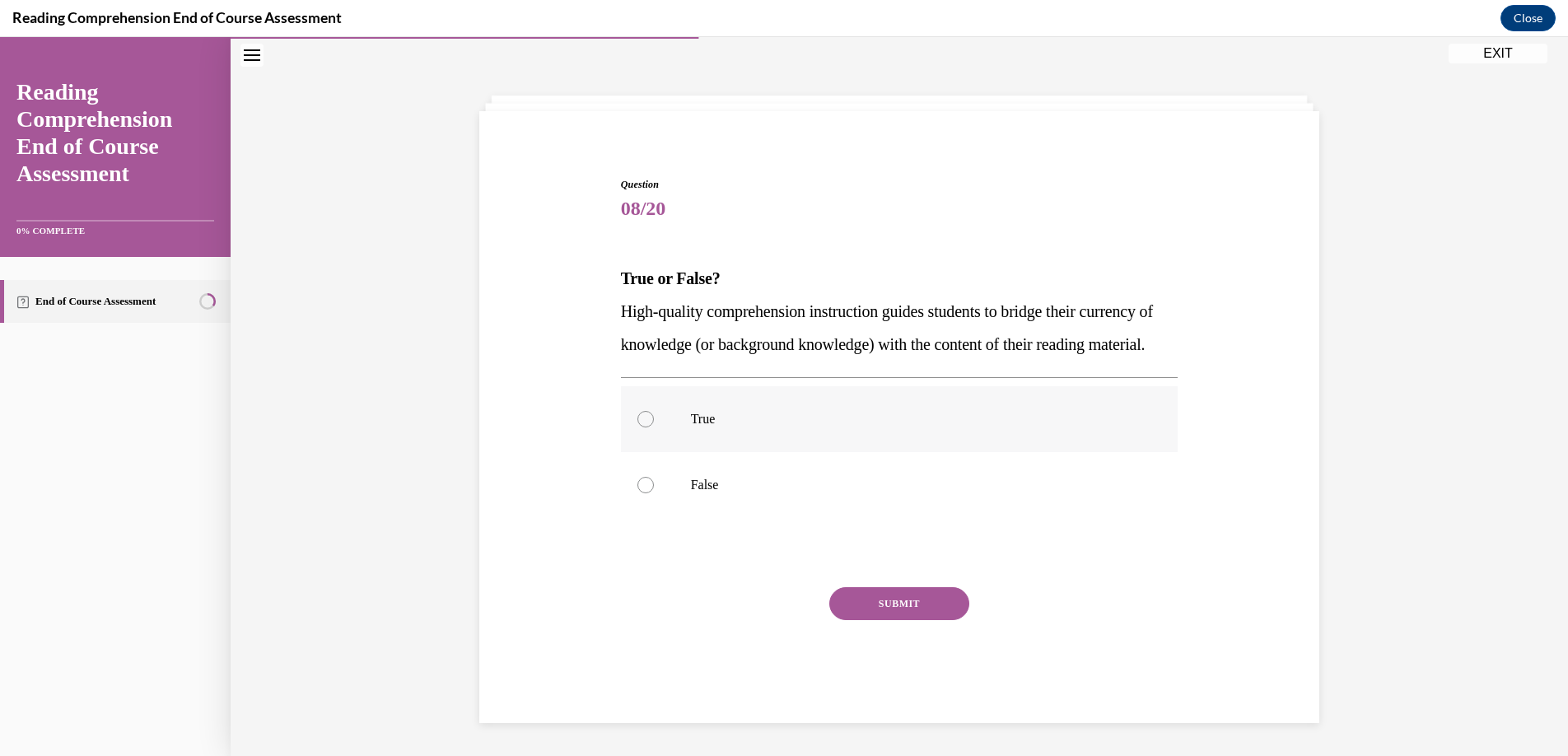
click at [644, 417] on div at bounding box center [645, 419] width 17 height 17
click at [644, 417] on input "True" at bounding box center [645, 419] width 17 height 17
radio input "true"
click at [854, 583] on div "Question 08/20 True or False? High-quality comprehension instruction guides stu…" at bounding box center [900, 450] width 558 height 546
click at [857, 594] on button "SUBMIT" at bounding box center [899, 604] width 140 height 33
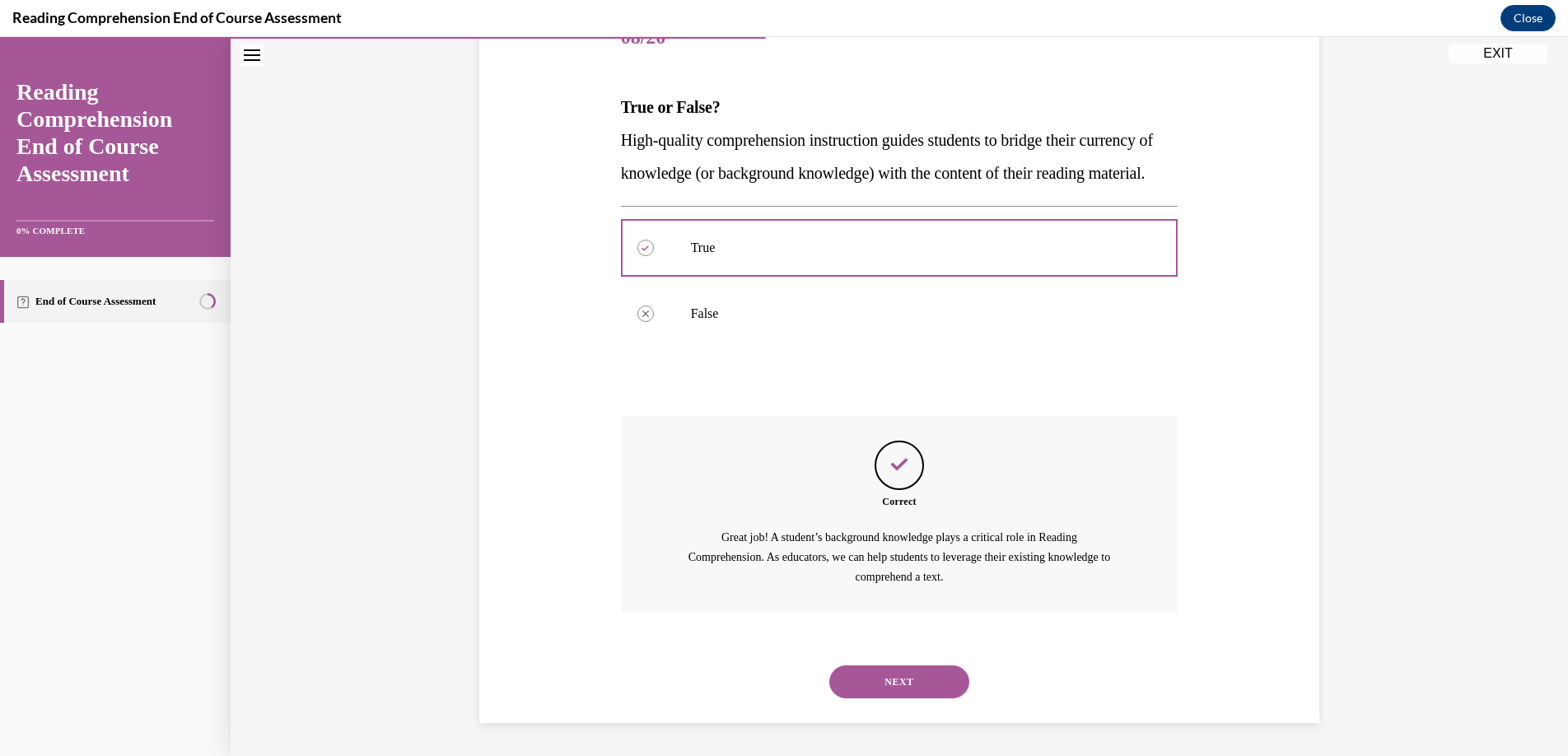
scroll to position [256, 0]
click at [870, 683] on button "NEXT" at bounding box center [899, 682] width 140 height 33
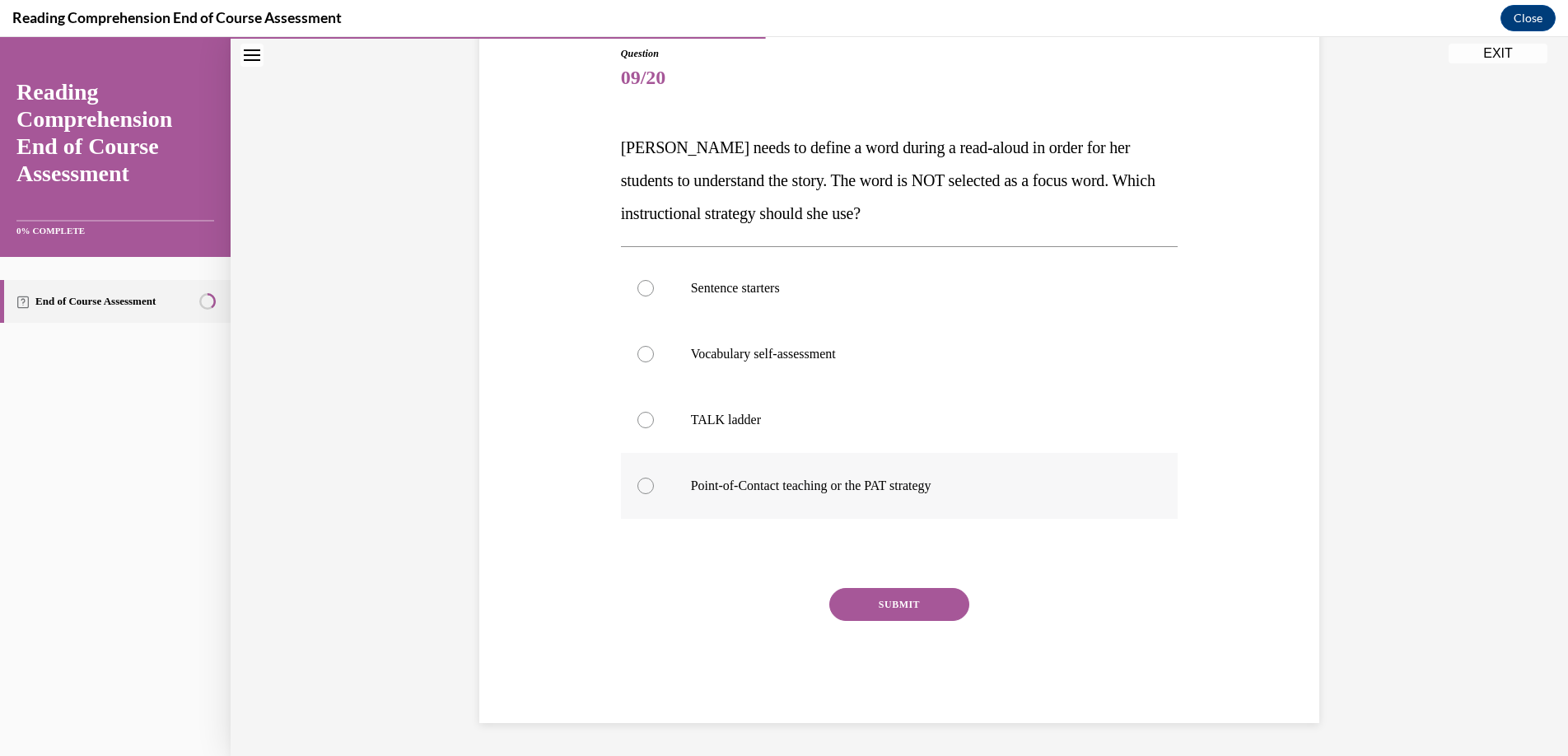
click at [640, 489] on div at bounding box center [645, 486] width 17 height 17
click at [640, 489] on input "Point-of-Contact teaching or the PAT strategy" at bounding box center [645, 486] width 17 height 17
radio input "true"
click at [859, 605] on button "SUBMIT" at bounding box center [899, 605] width 140 height 33
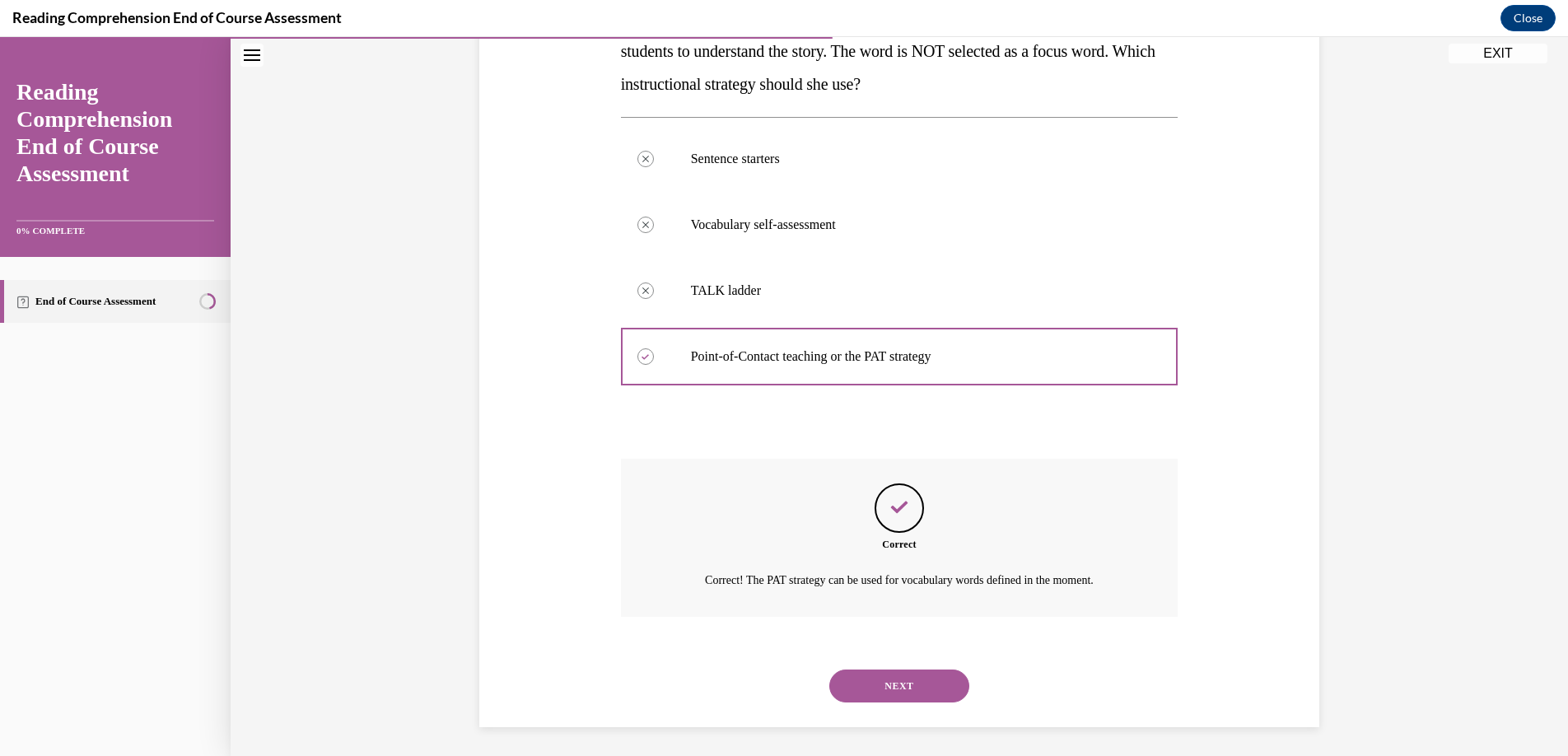
scroll to position [316, 0]
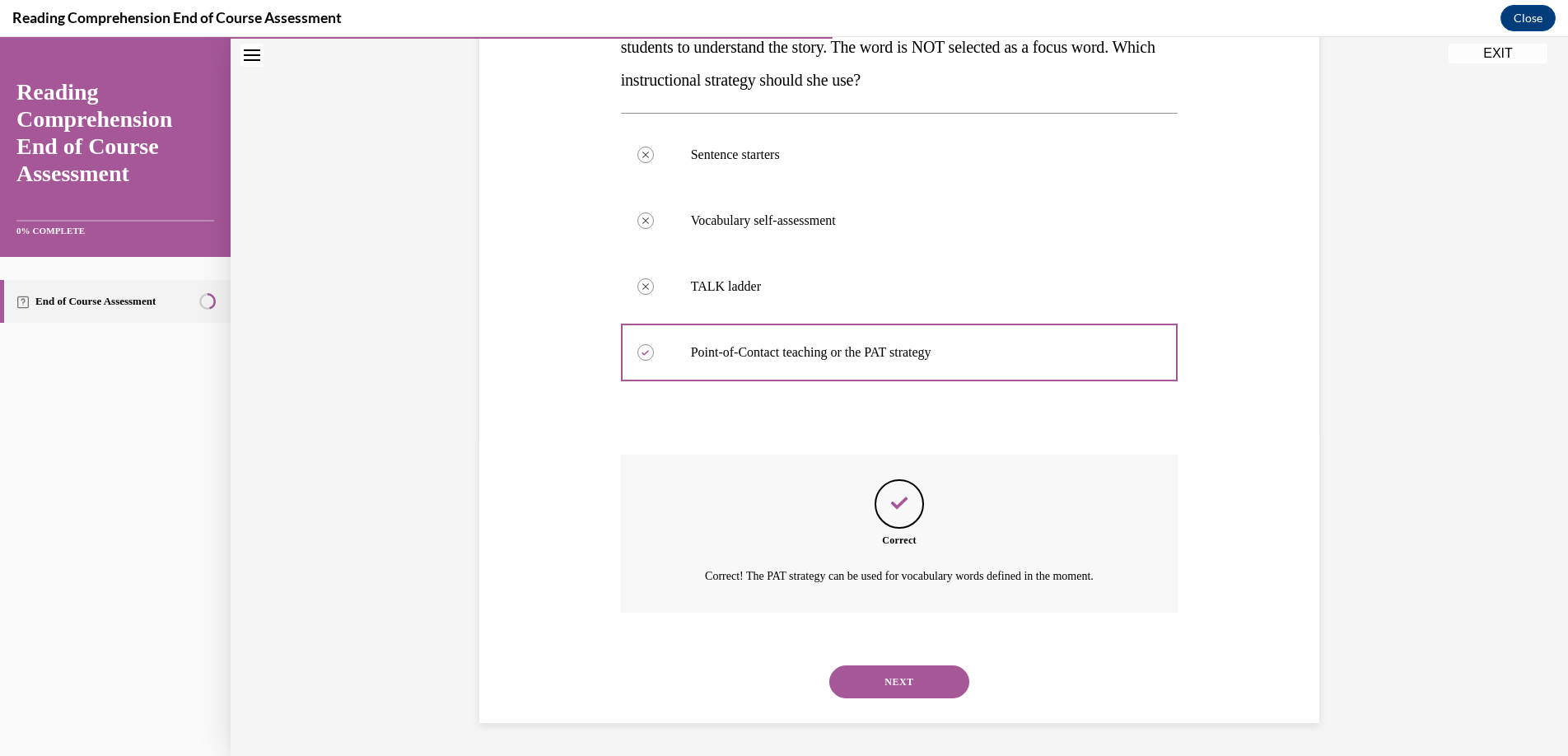
click at [876, 686] on button "NEXT" at bounding box center [899, 682] width 140 height 33
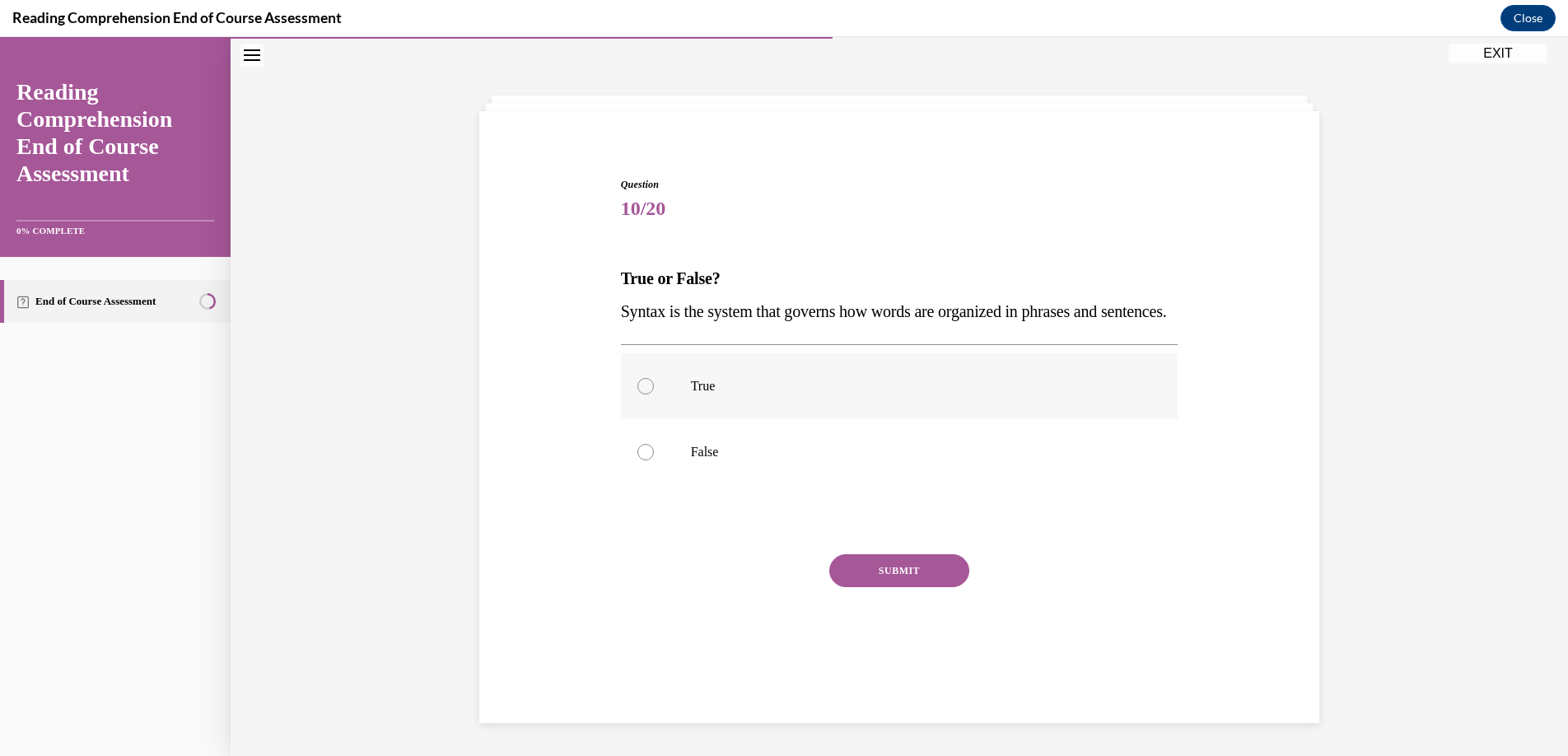
click at [642, 395] on div at bounding box center [645, 386] width 17 height 17
click at [642, 395] on input "True" at bounding box center [645, 386] width 17 height 17
radio input "true"
click at [890, 587] on button "SUBMIT" at bounding box center [899, 571] width 140 height 33
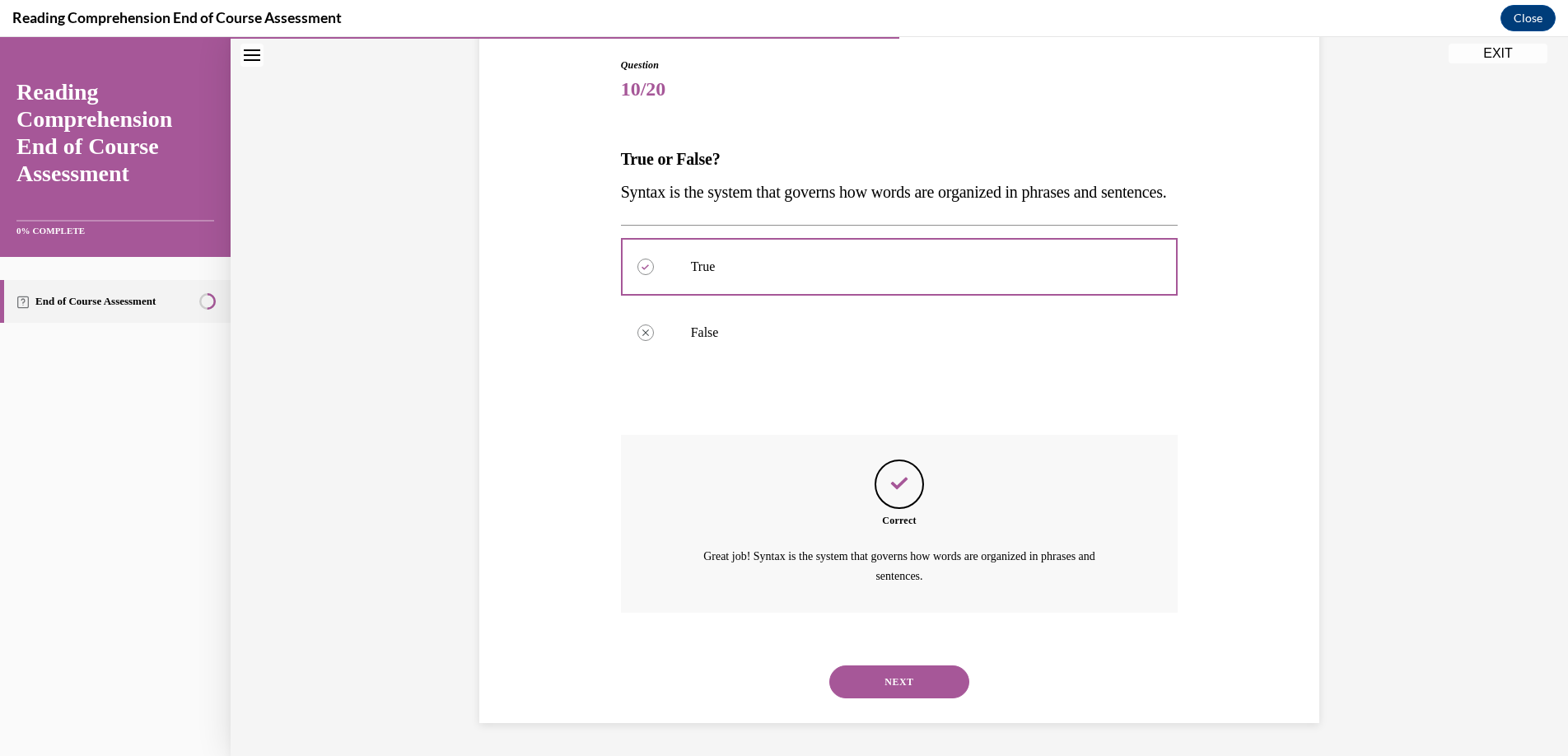
scroll to position [204, 0]
click at [887, 674] on button "NEXT" at bounding box center [899, 682] width 140 height 33
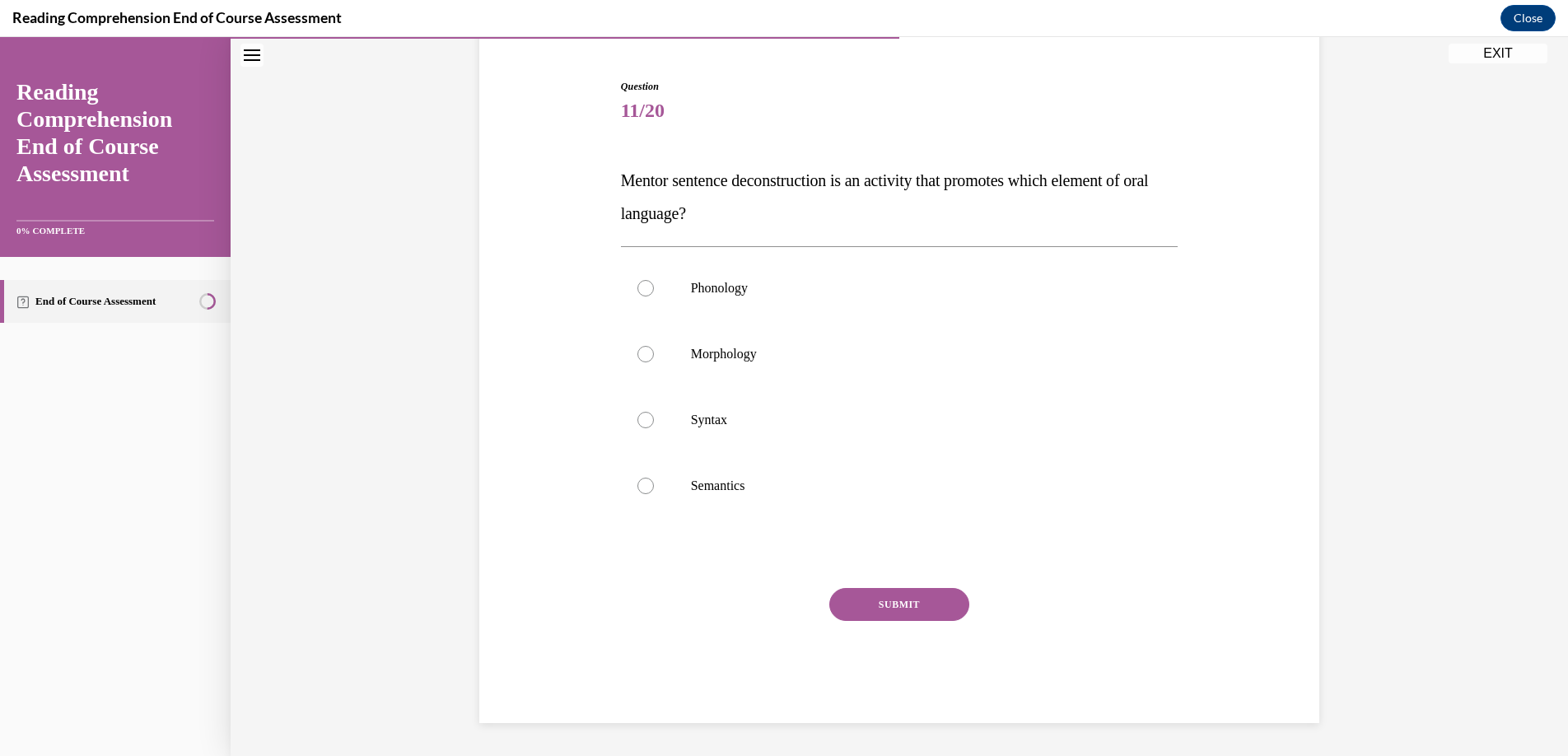
scroll to position [150, 0]
click at [639, 421] on div at bounding box center [645, 420] width 17 height 17
click at [639, 421] on input "Syntax" at bounding box center [645, 420] width 17 height 17
radio input "true"
click at [870, 607] on button "SUBMIT" at bounding box center [899, 605] width 140 height 33
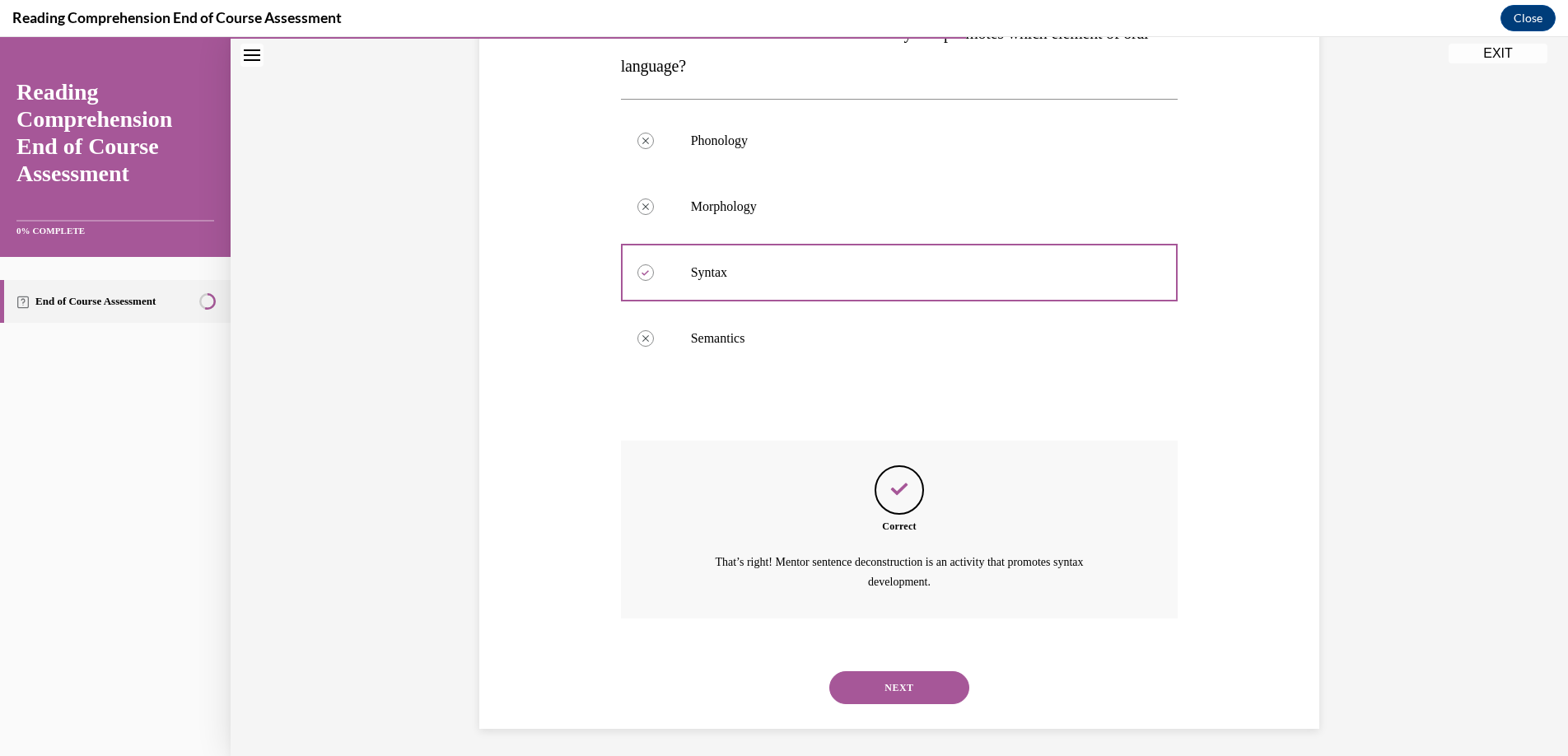
scroll to position [303, 0]
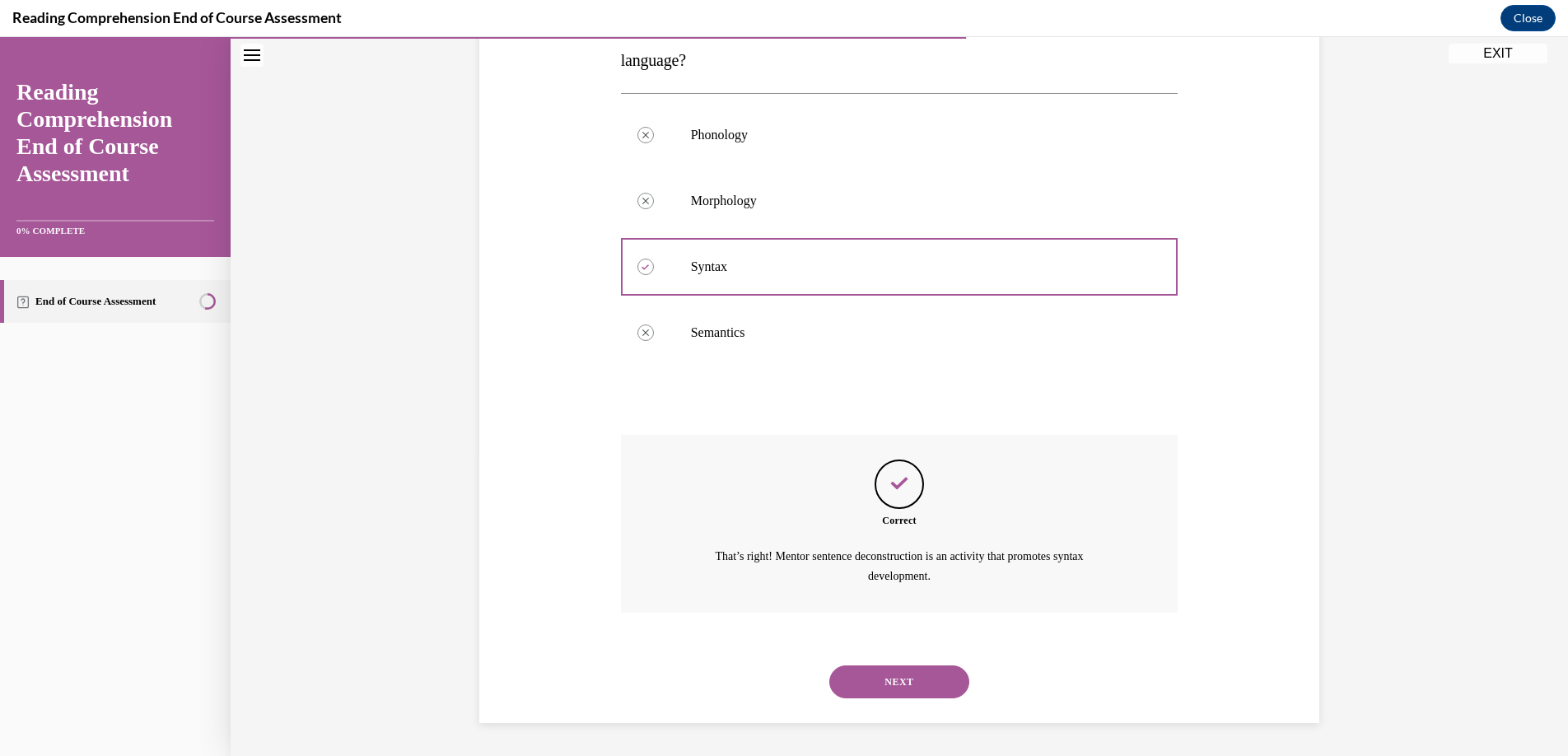
click at [872, 676] on button "NEXT" at bounding box center [899, 682] width 140 height 33
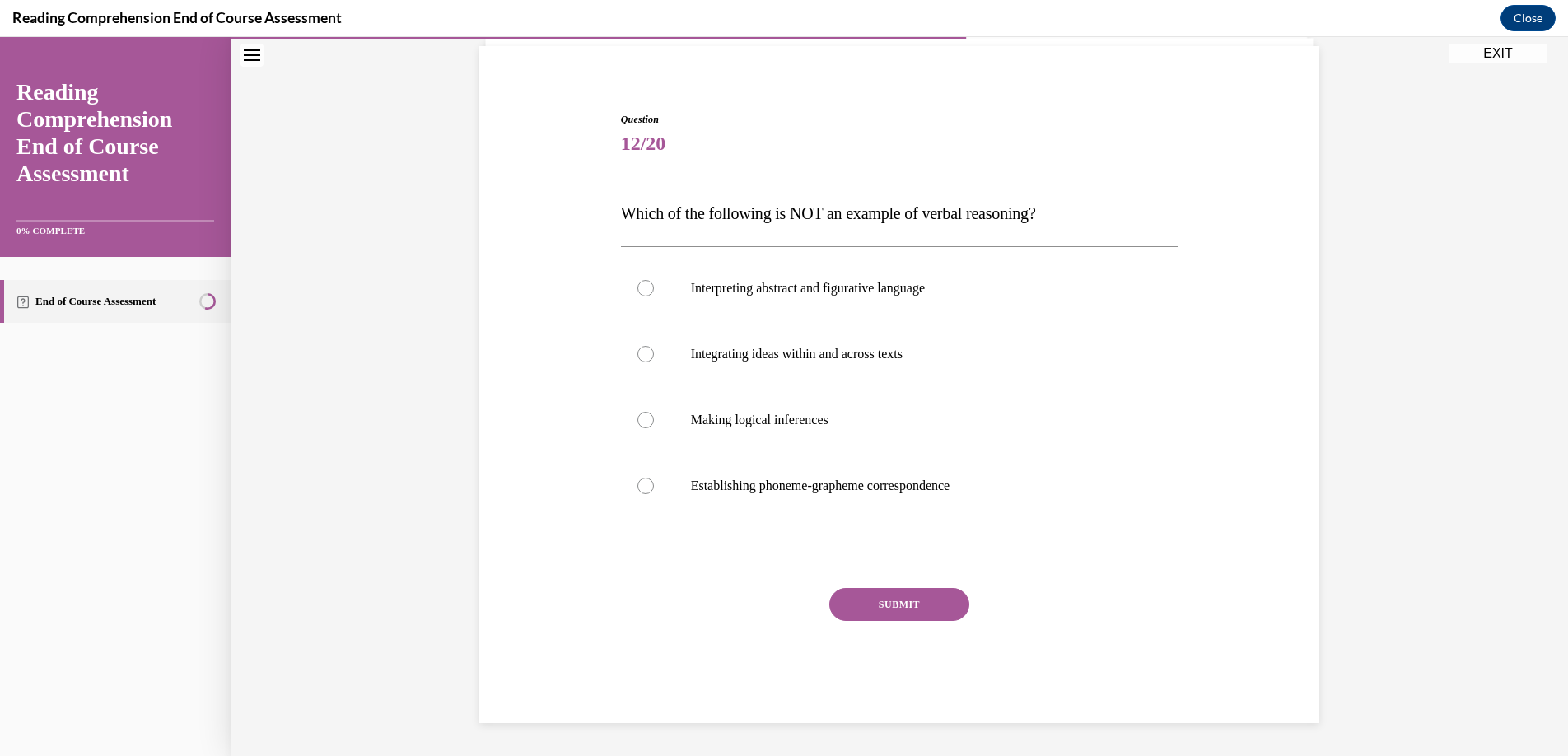
scroll to position [117, 0]
click at [622, 491] on label "Establishing phoneme-grapheme correspondence" at bounding box center [900, 486] width 558 height 66
click at [638, 491] on input "Establishing phoneme-grapheme correspondence" at bounding box center [645, 486] width 17 height 17
radio input "true"
click at [898, 607] on button "SUBMIT" at bounding box center [899, 605] width 140 height 33
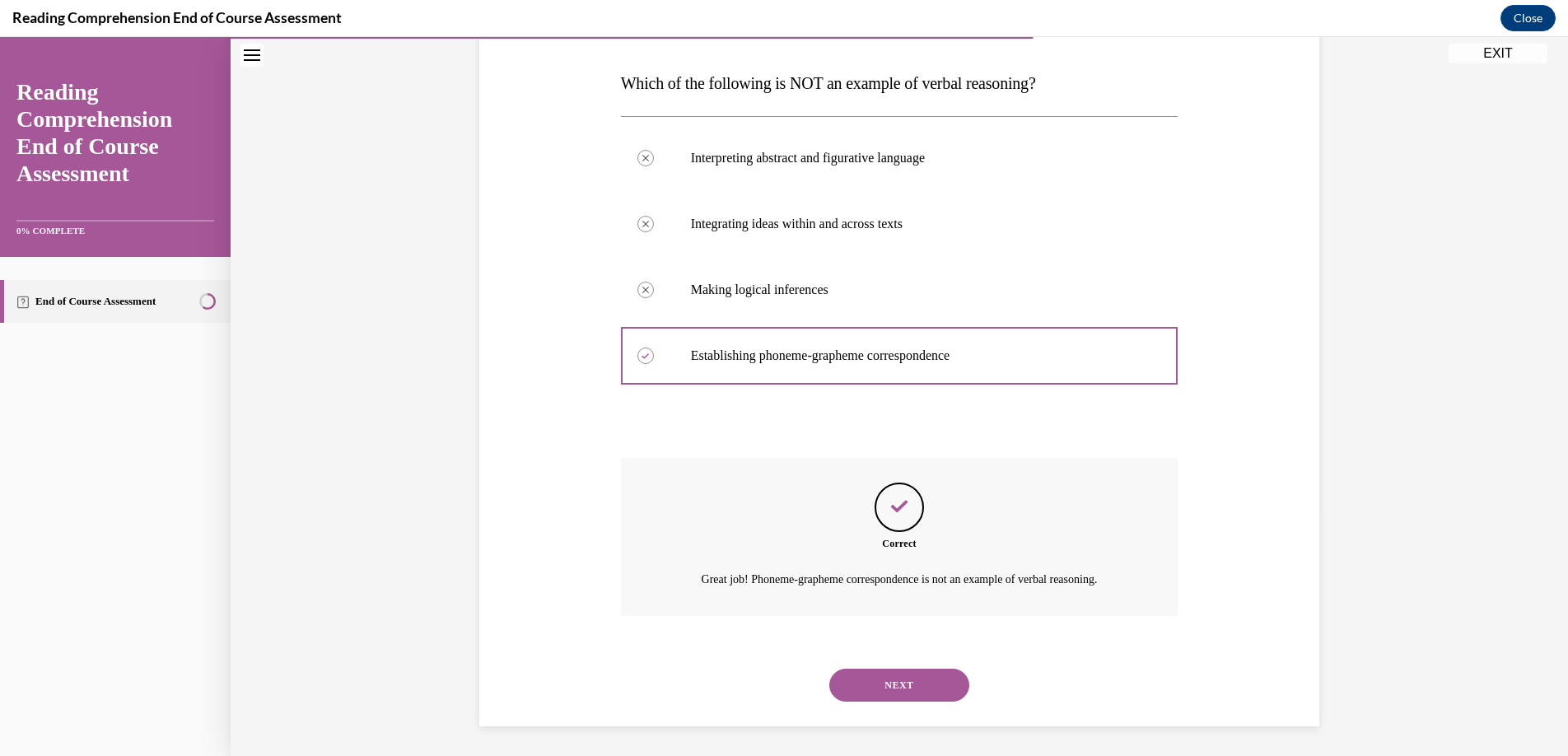
scroll to position [250, 0]
click at [885, 685] on button "NEXT" at bounding box center [899, 682] width 140 height 33
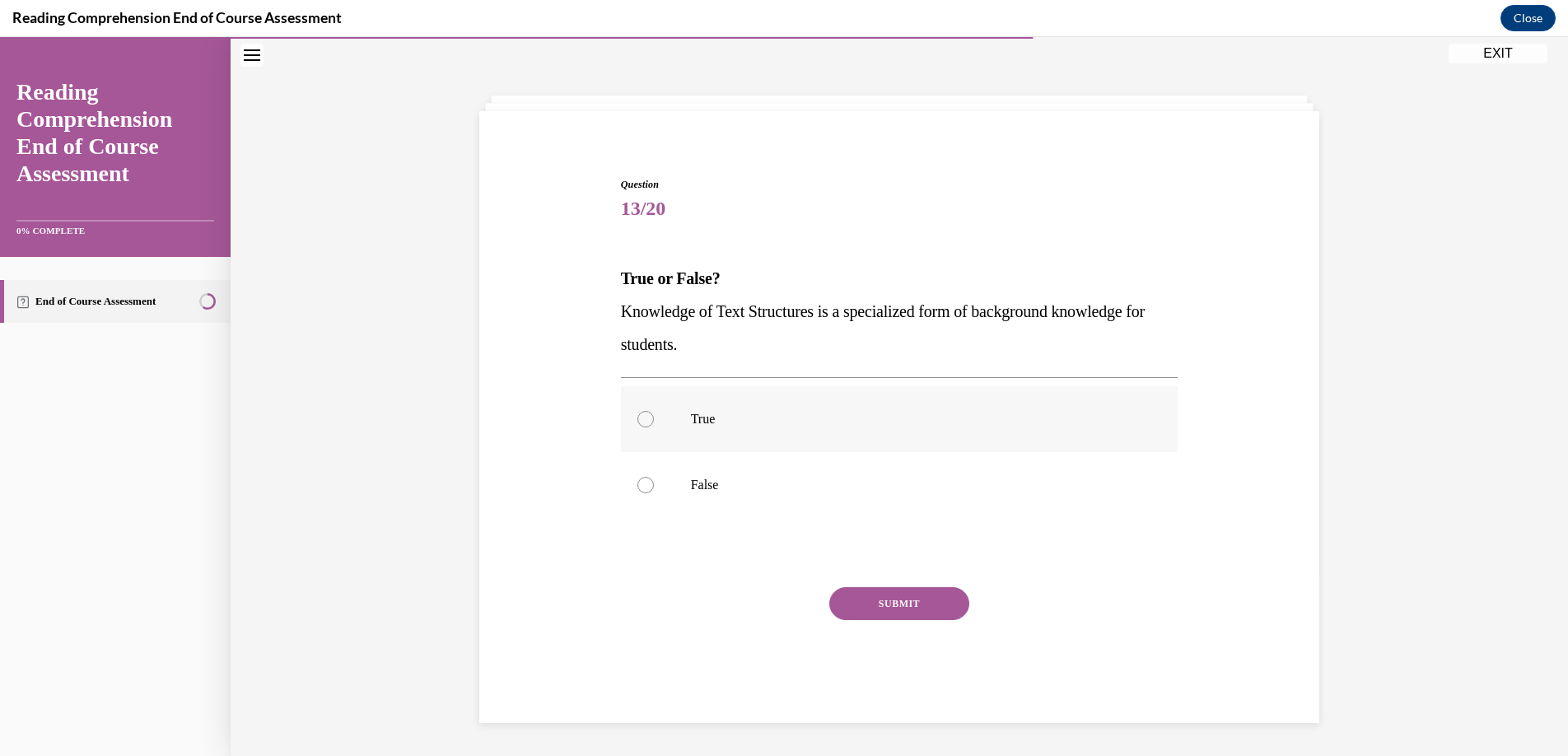
click at [644, 414] on div at bounding box center [645, 419] width 17 height 17
click at [644, 414] on input "True" at bounding box center [645, 419] width 17 height 17
radio input "true"
click at [882, 598] on button "SUBMIT" at bounding box center [899, 604] width 140 height 33
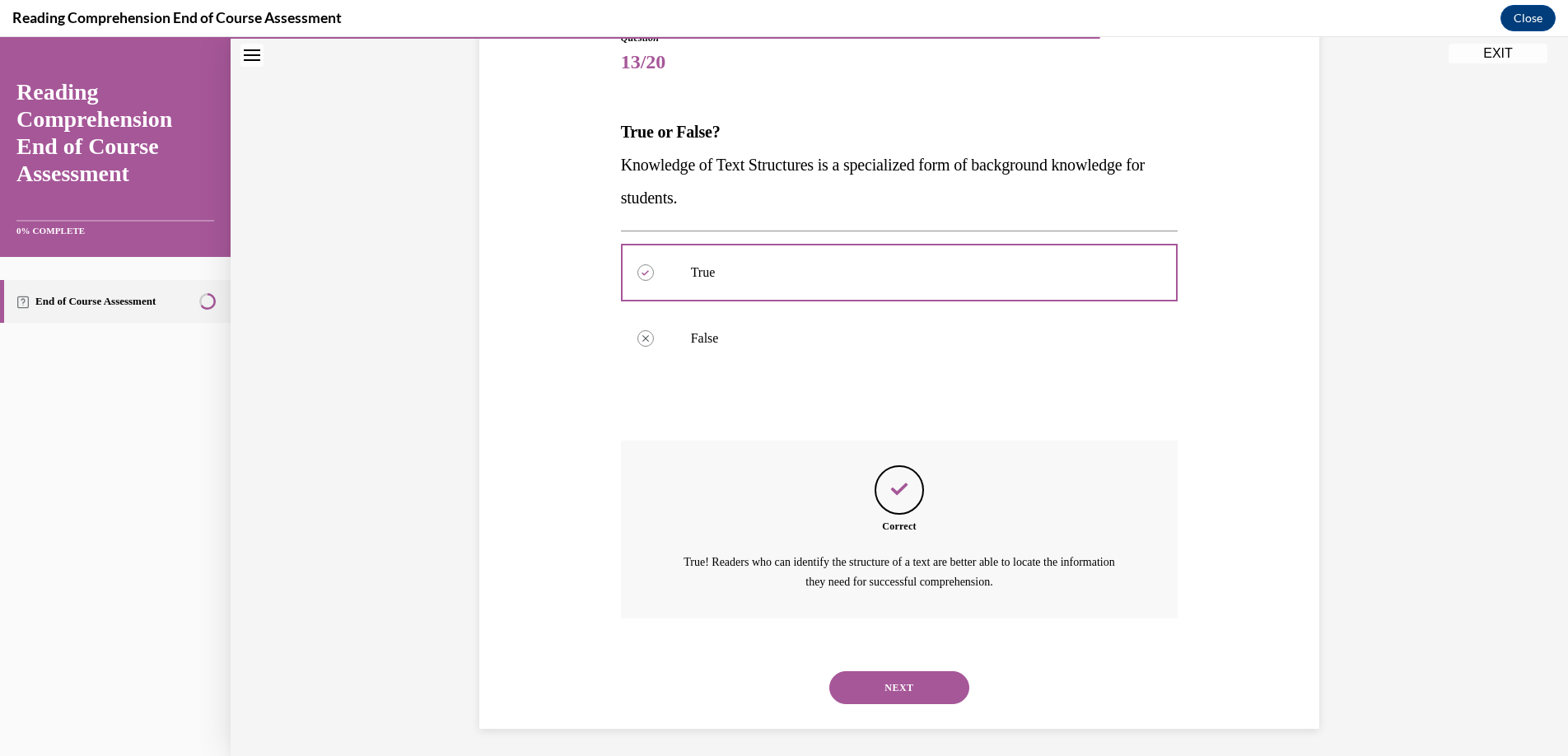
scroll to position [204, 0]
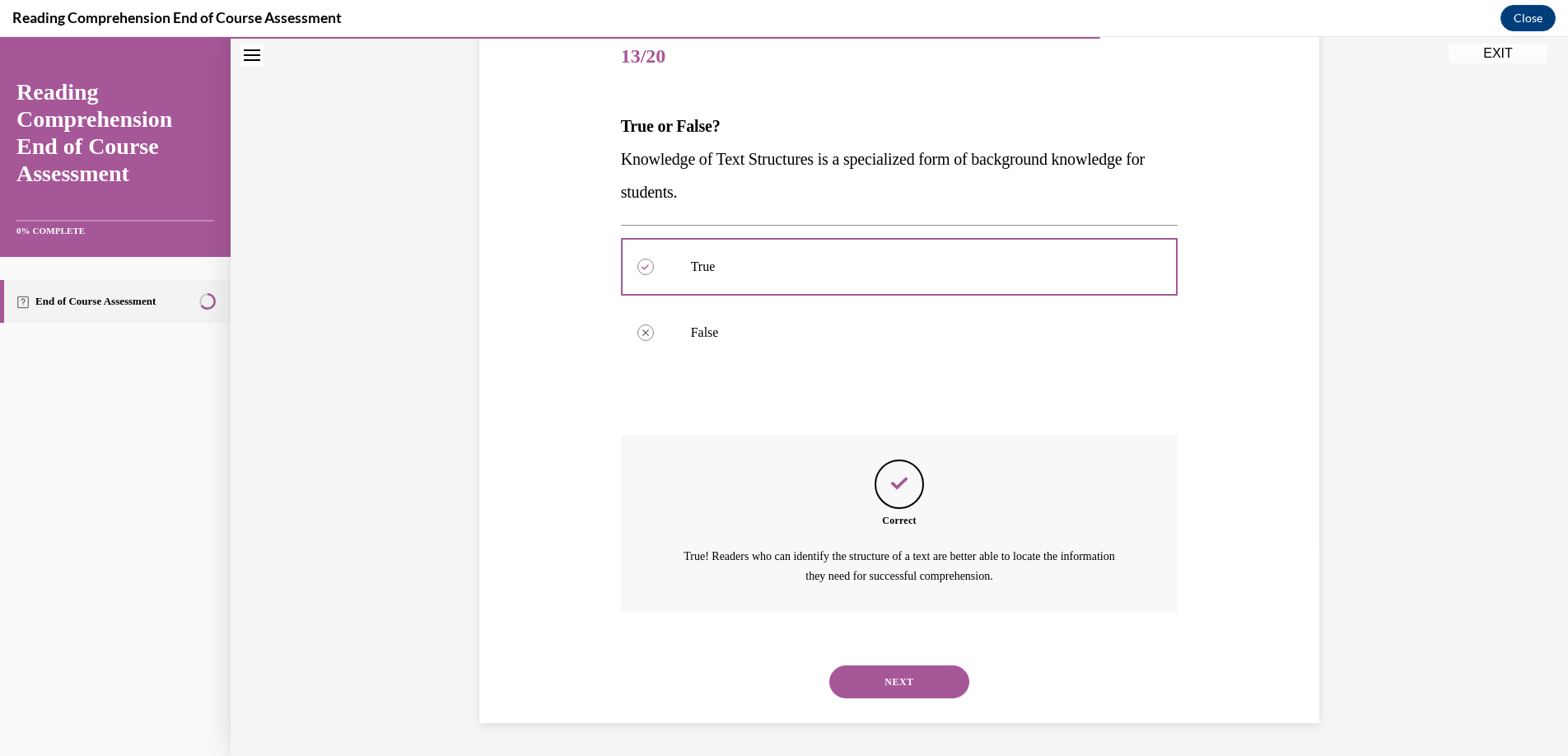
click at [885, 672] on button "NEXT" at bounding box center [899, 682] width 140 height 33
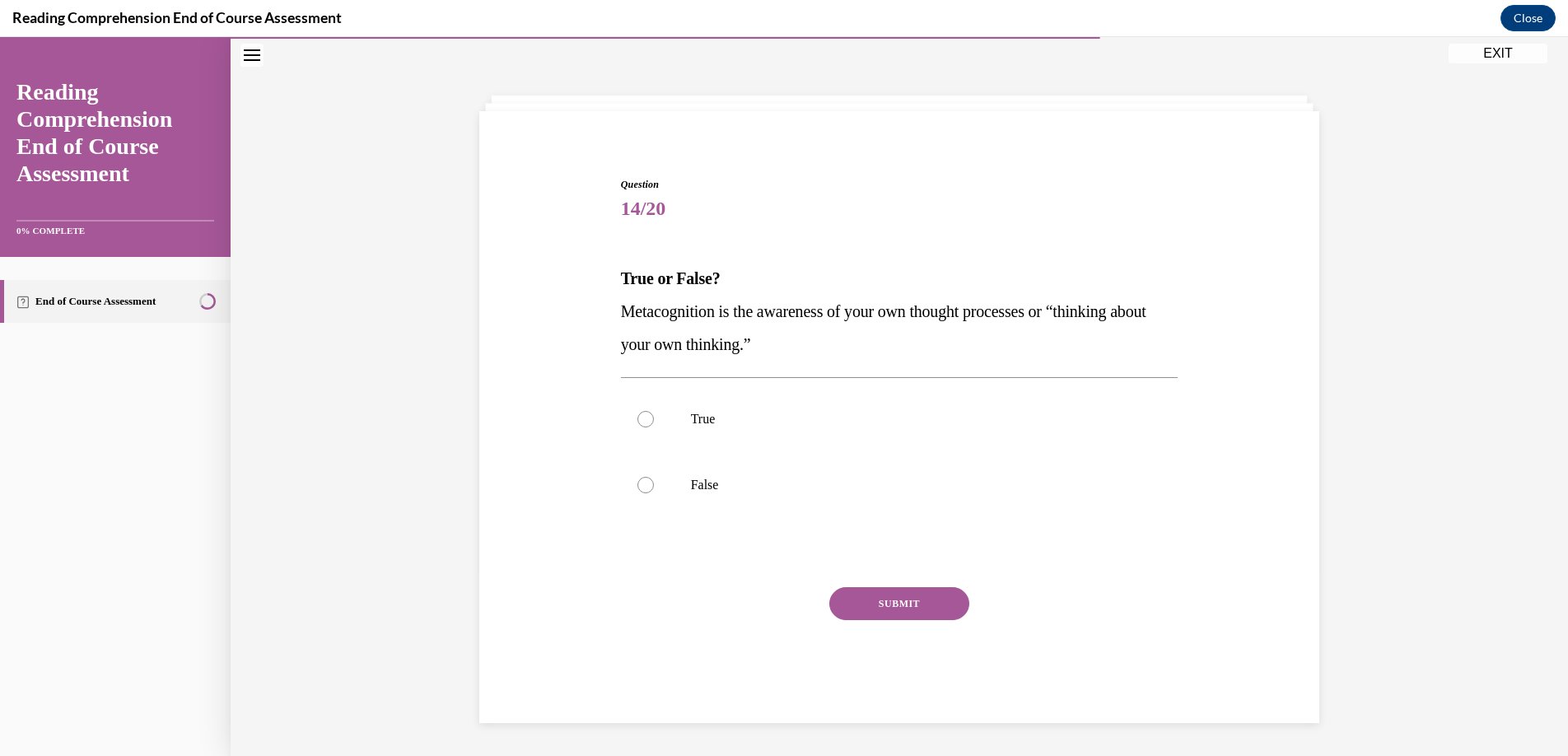
scroll to position [52, 0]
click at [631, 405] on label "True" at bounding box center [900, 420] width 558 height 66
click at [638, 411] on input "True" at bounding box center [645, 419] width 17 height 17
radio input "true"
click at [929, 596] on button "SUBMIT" at bounding box center [899, 604] width 140 height 33
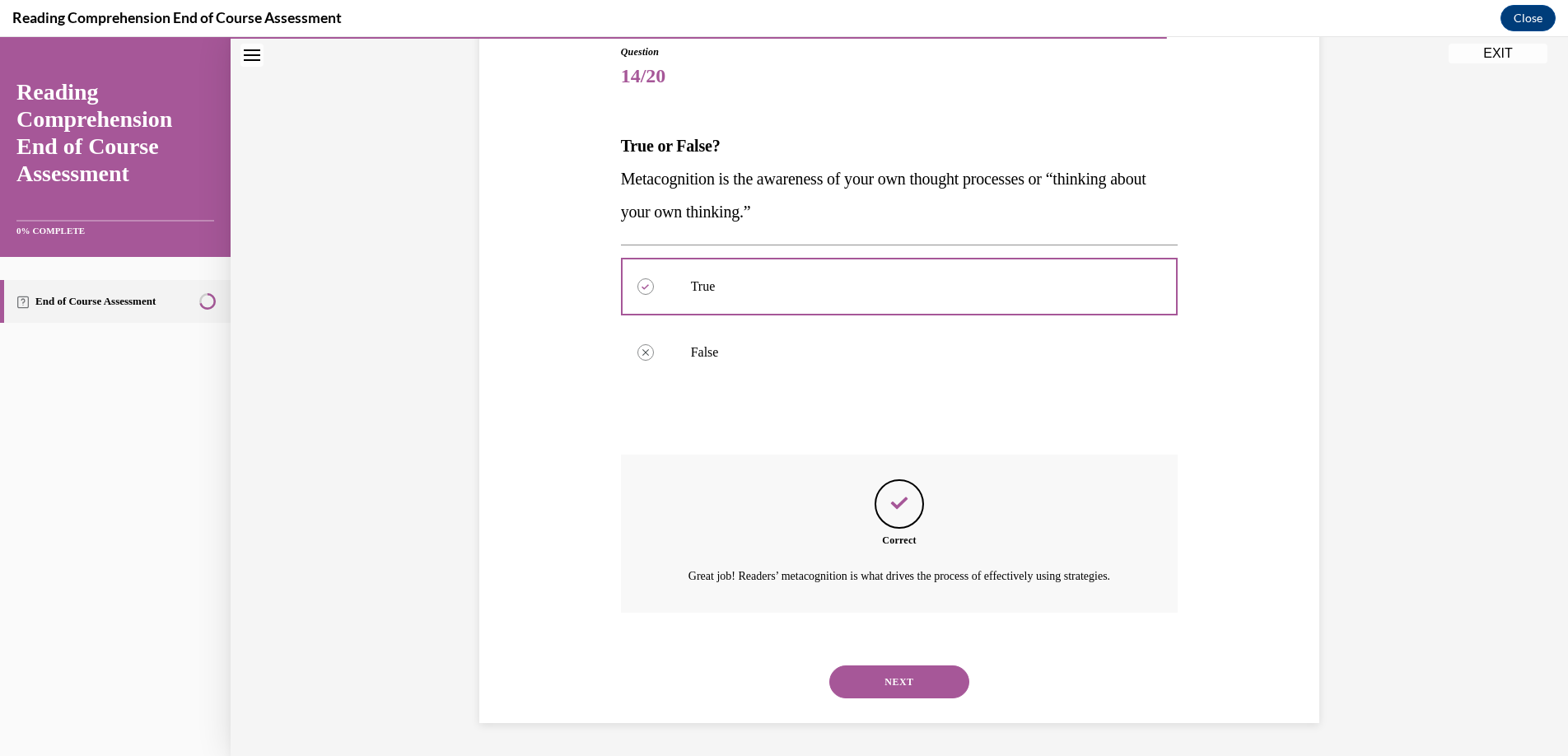
scroll to position [204, 0]
click at [910, 674] on button "NEXT" at bounding box center [899, 682] width 140 height 33
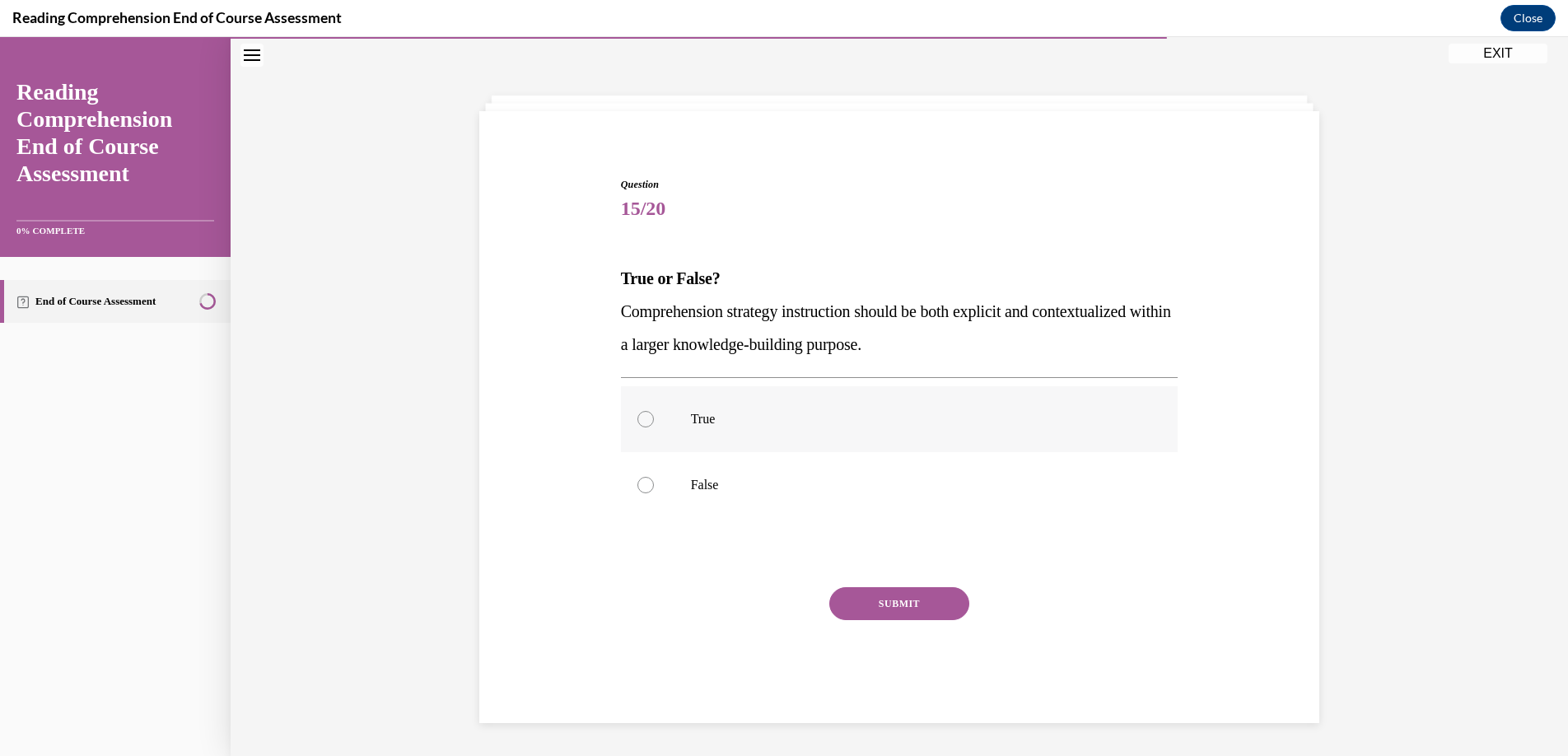
click at [638, 432] on label "True" at bounding box center [900, 420] width 558 height 66
click at [638, 428] on input "True" at bounding box center [645, 419] width 17 height 17
radio input "true"
click at [864, 602] on button "SUBMIT" at bounding box center [899, 604] width 140 height 33
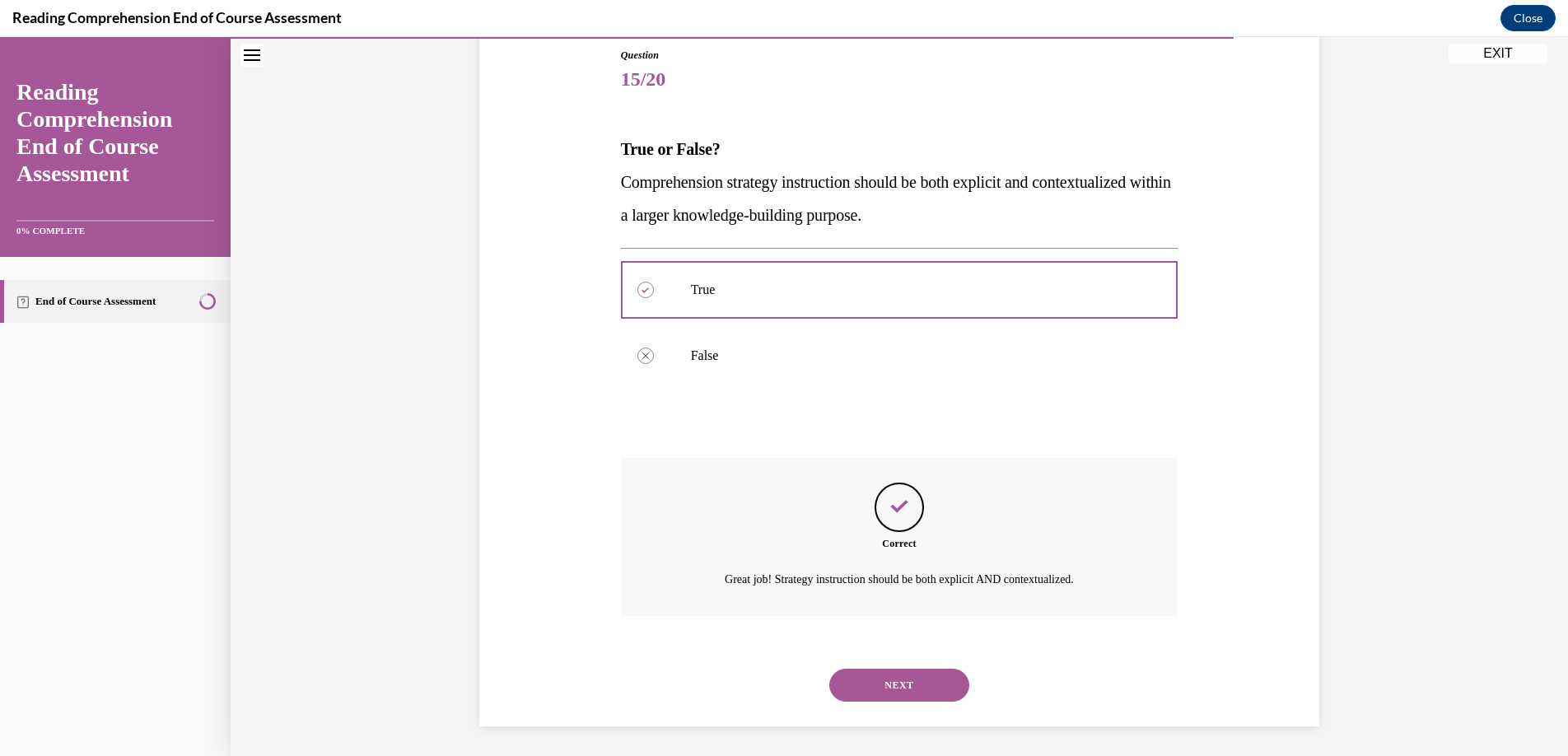
scroll to position [184, 0]
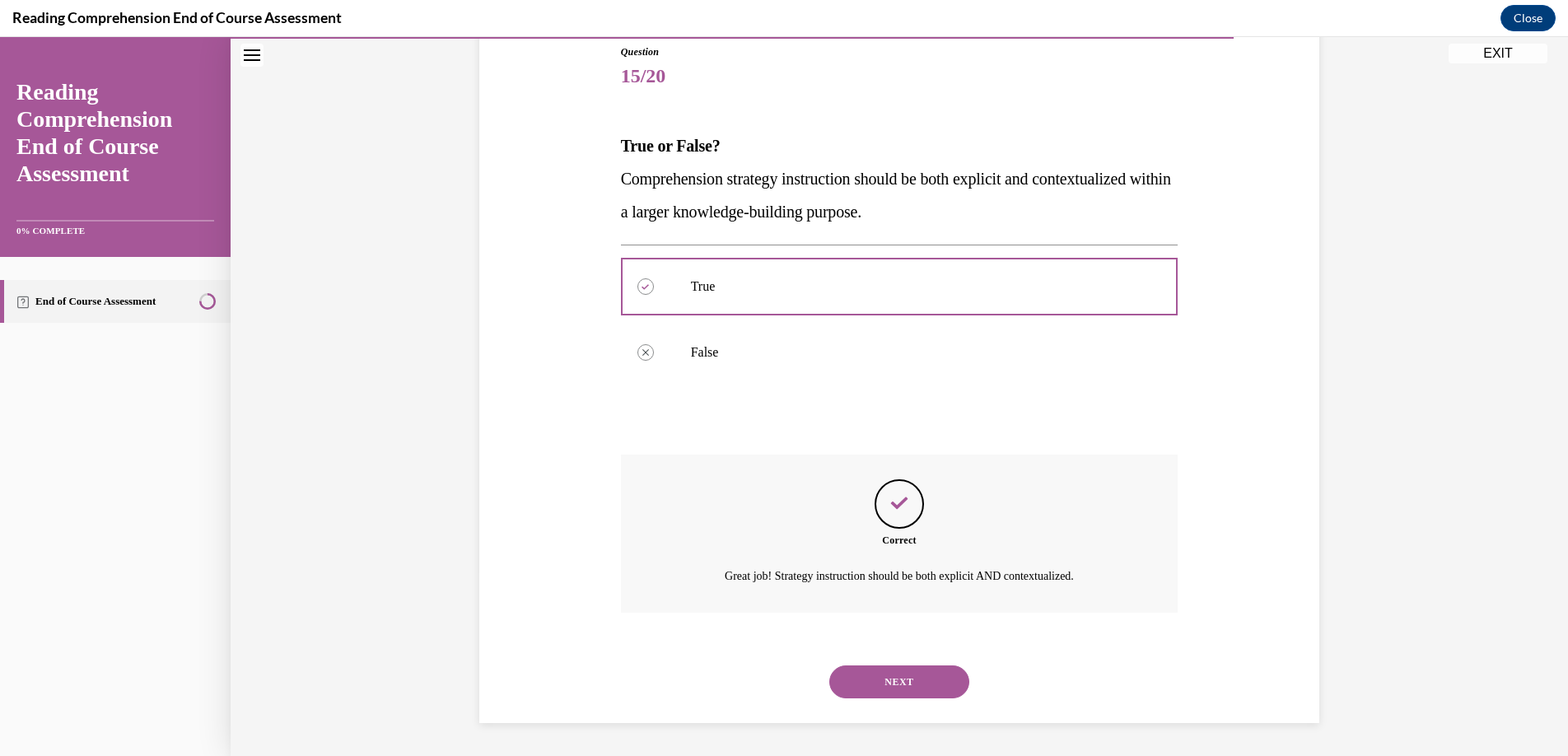
click at [874, 673] on button "NEXT" at bounding box center [899, 682] width 140 height 33
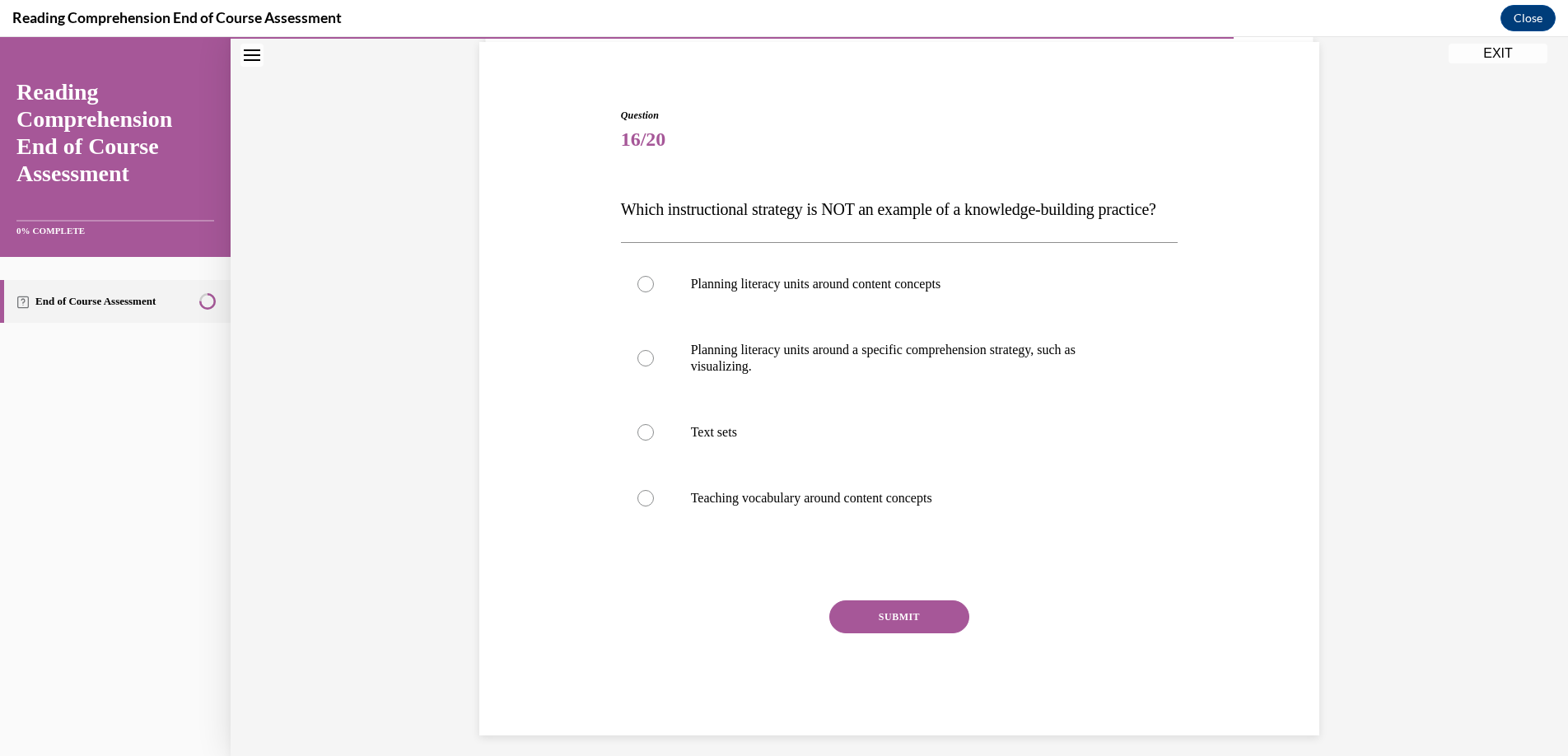
scroll to position [129, 0]
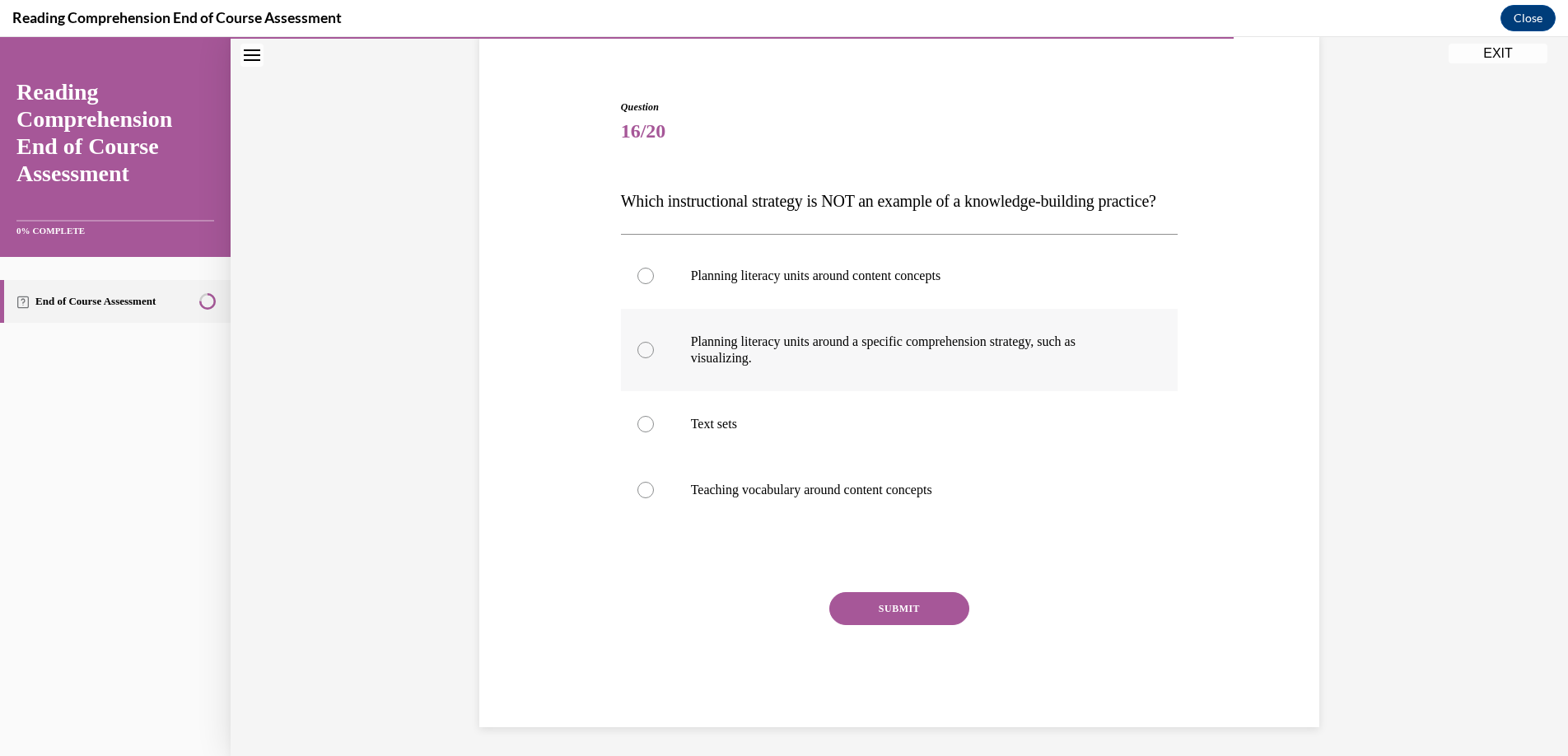
click at [639, 358] on div at bounding box center [645, 349] width 17 height 17
click at [639, 358] on input "Planning literacy units around a specific comprehension strategy, such as visua…" at bounding box center [645, 349] width 17 height 17
radio input "true"
click at [926, 626] on button "SUBMIT" at bounding box center [899, 609] width 140 height 33
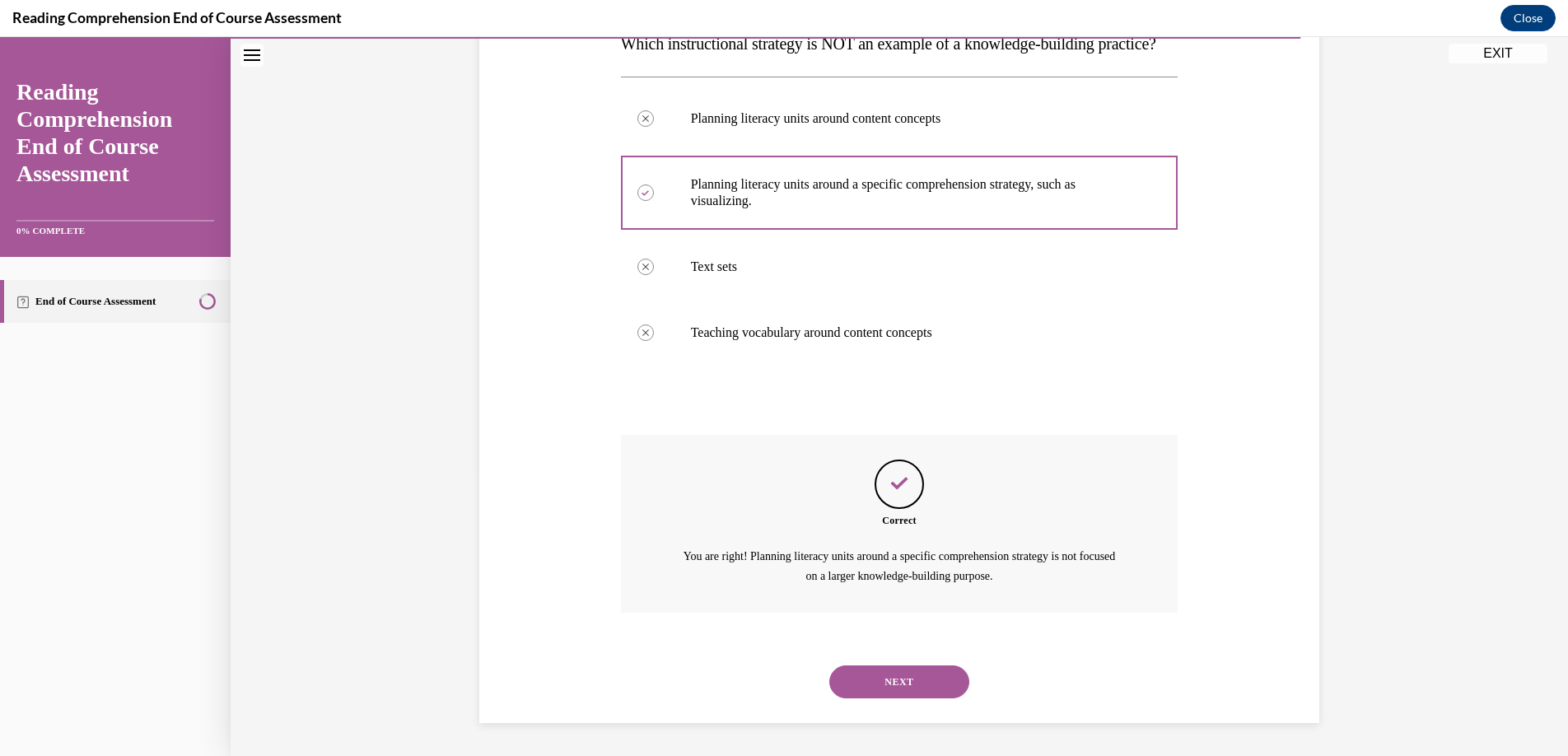
scroll to position [320, 0]
click at [913, 676] on button "NEXT" at bounding box center [899, 682] width 140 height 33
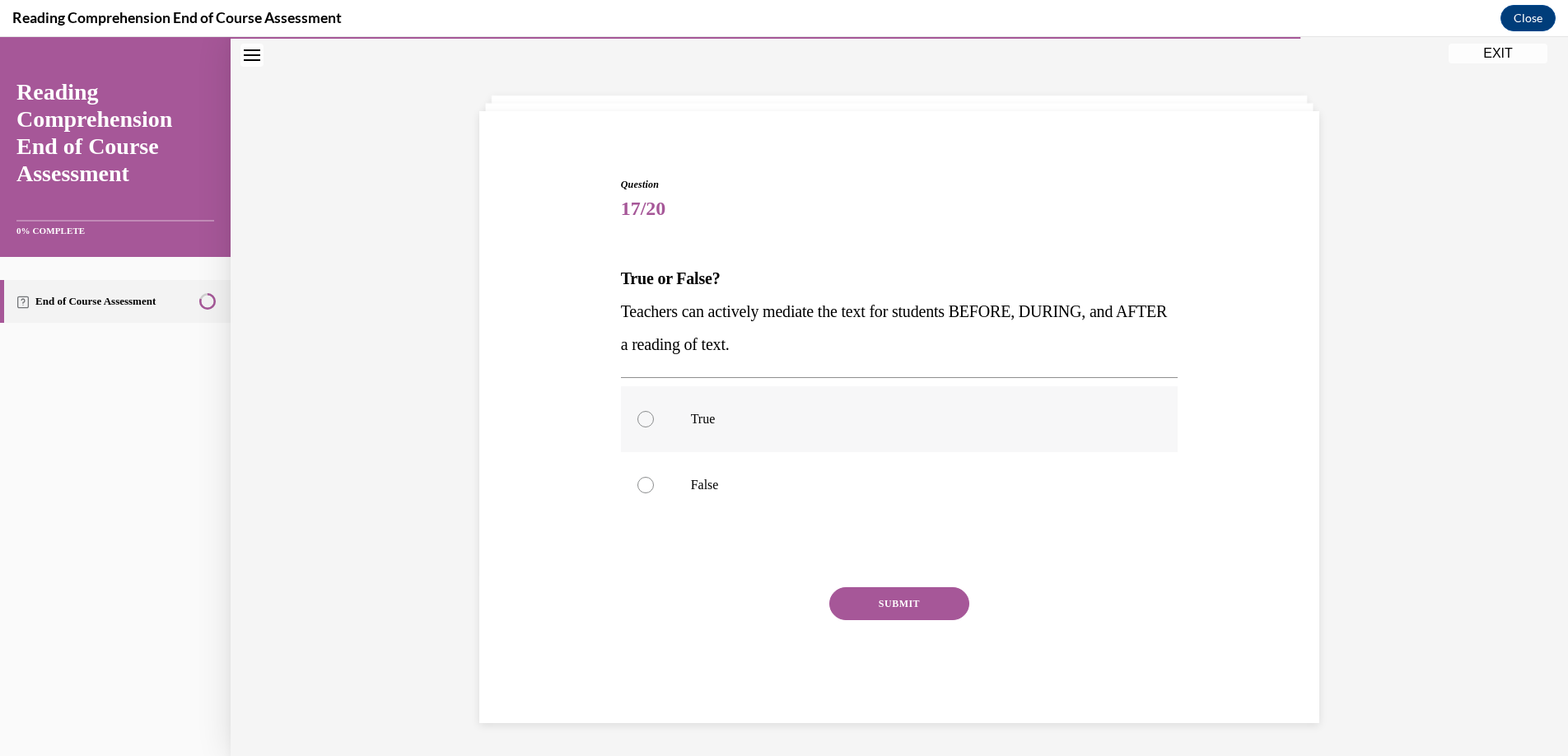
click at [638, 414] on div at bounding box center [645, 419] width 17 height 17
click at [638, 414] on input "True" at bounding box center [645, 419] width 17 height 17
radio input "true"
click at [885, 599] on button "SUBMIT" at bounding box center [899, 604] width 140 height 33
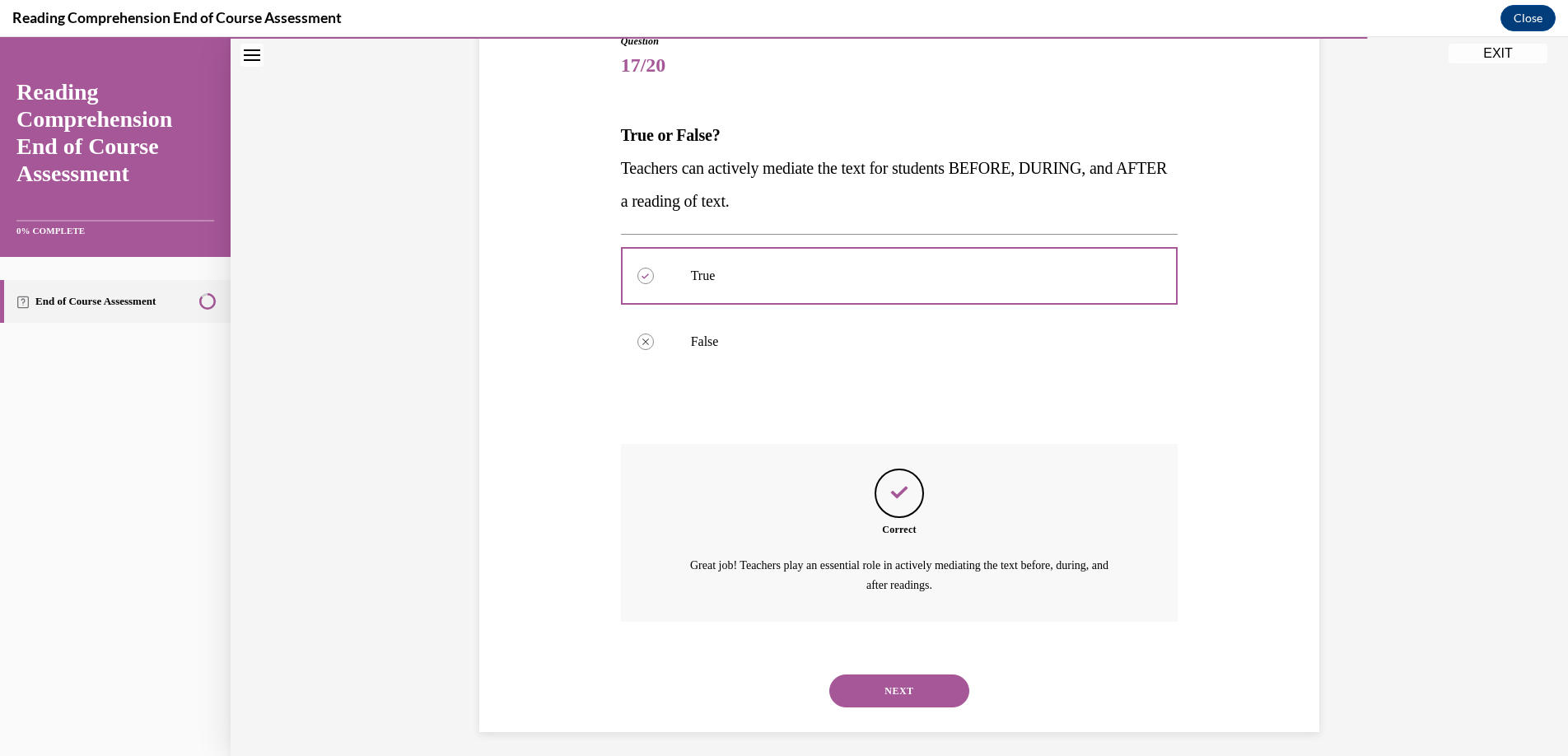
scroll to position [204, 0]
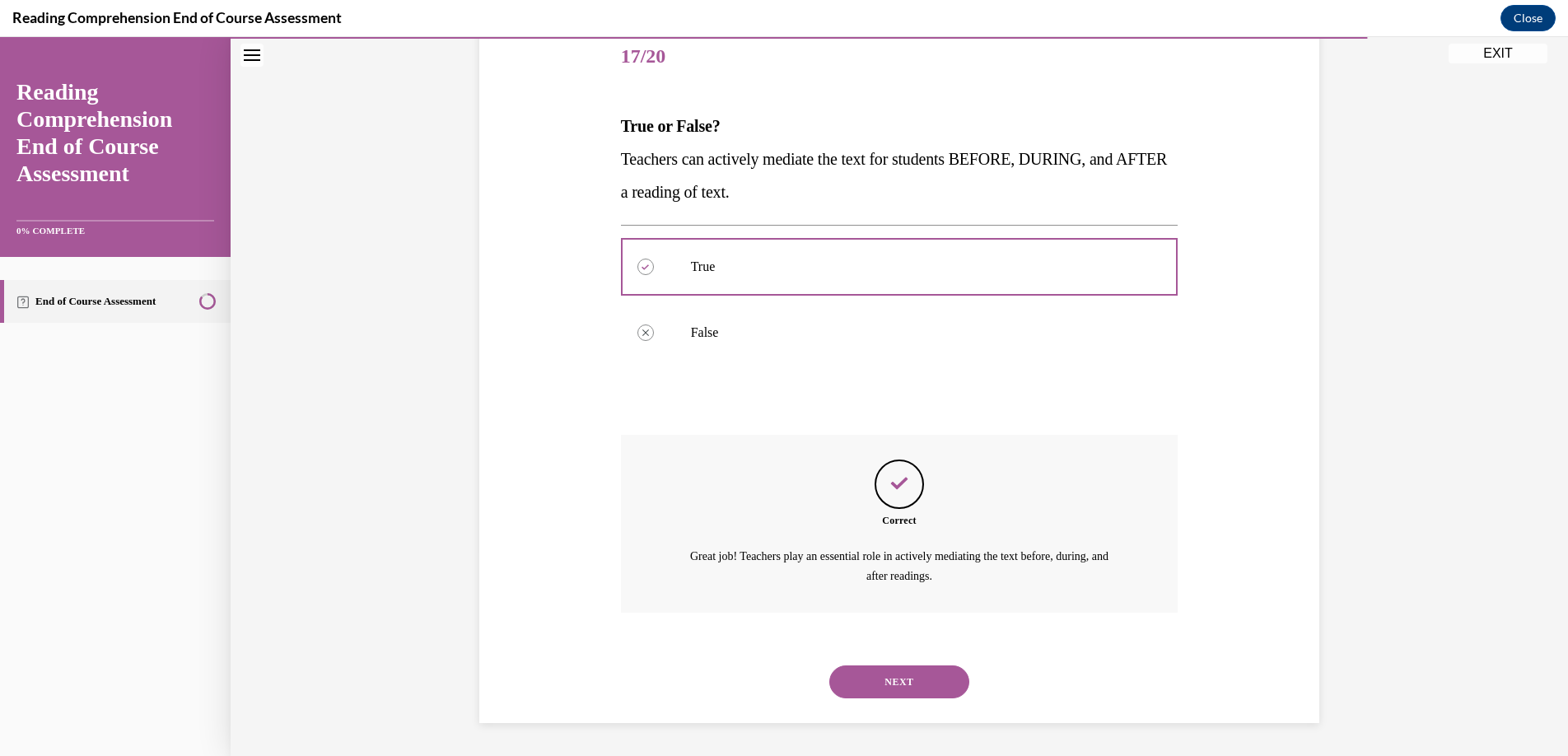
click at [885, 678] on button "NEXT" at bounding box center [899, 682] width 140 height 33
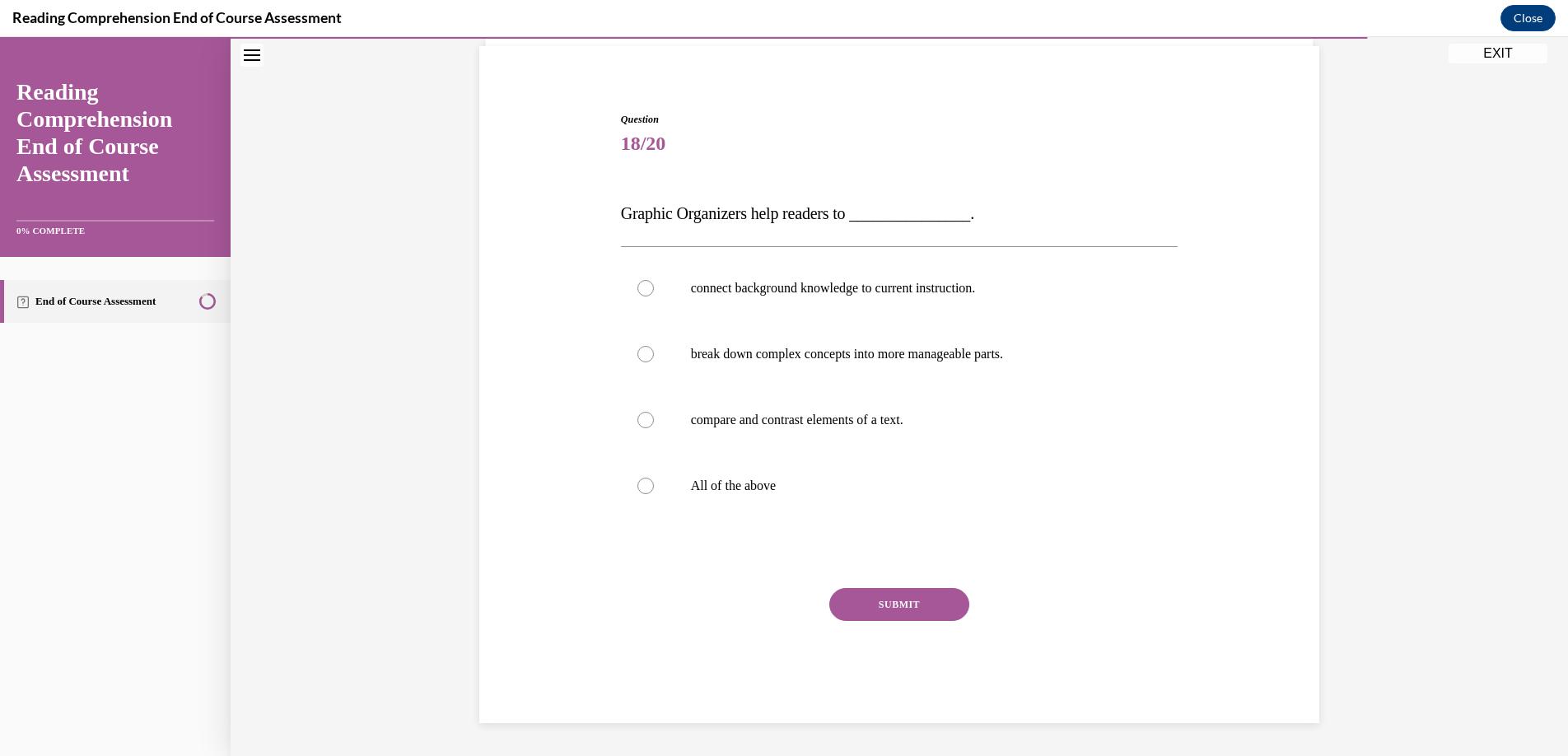
scroll to position [117, 0]
click at [638, 489] on div at bounding box center [645, 486] width 17 height 17
click at [638, 489] on input "All of the above" at bounding box center [645, 486] width 17 height 17
radio input "true"
click at [900, 600] on button "SUBMIT" at bounding box center [899, 605] width 140 height 33
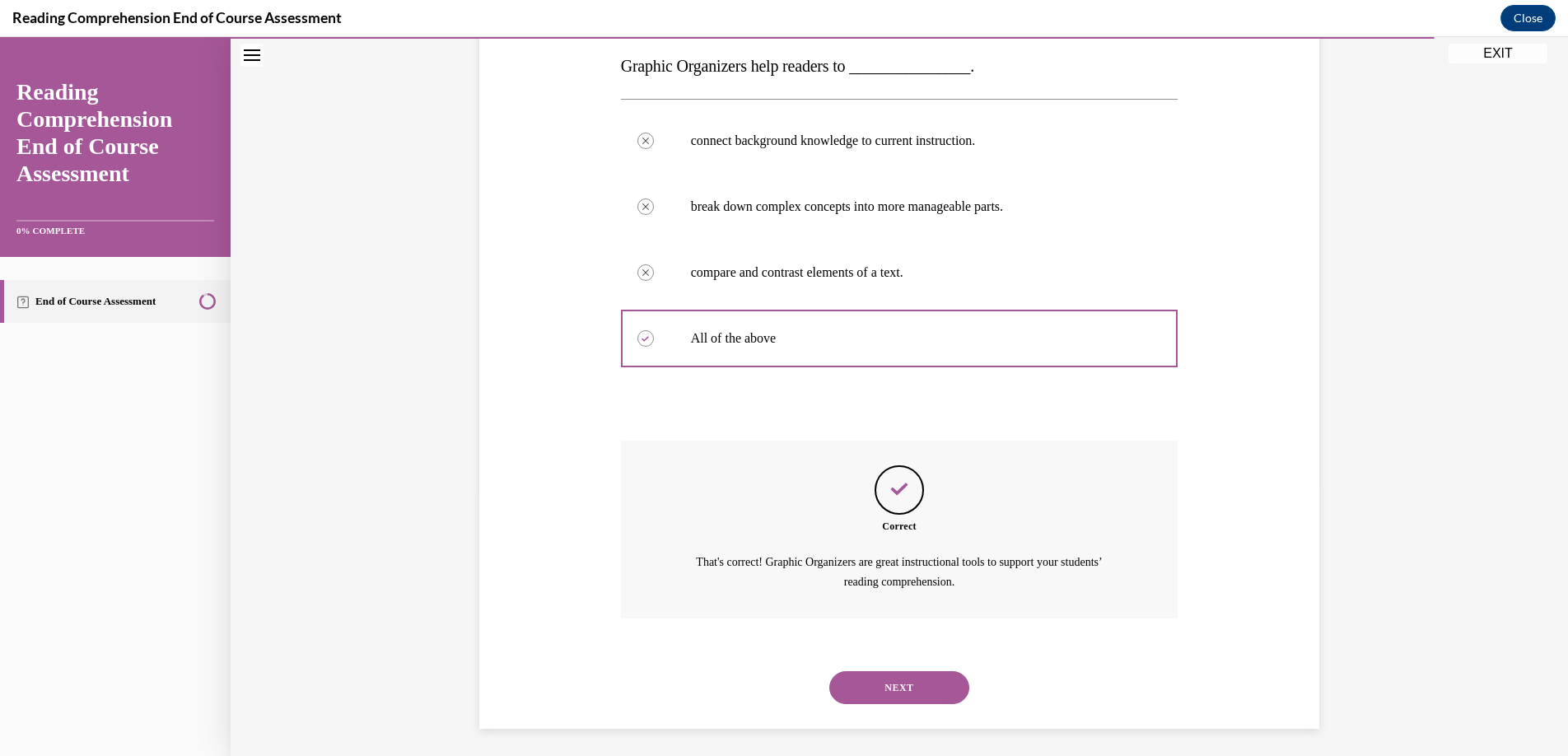
scroll to position [270, 0]
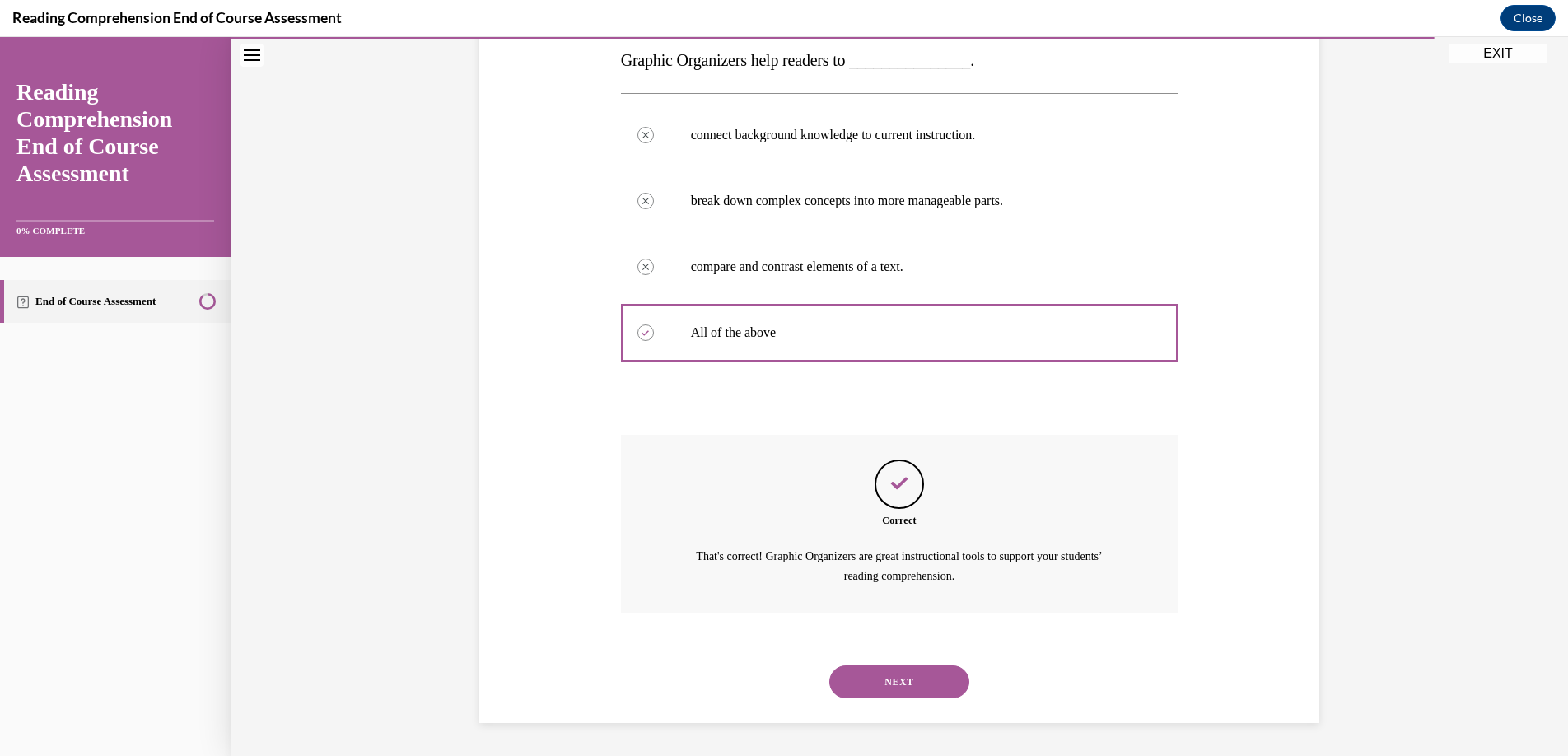
click at [895, 673] on button "NEXT" at bounding box center [899, 682] width 140 height 33
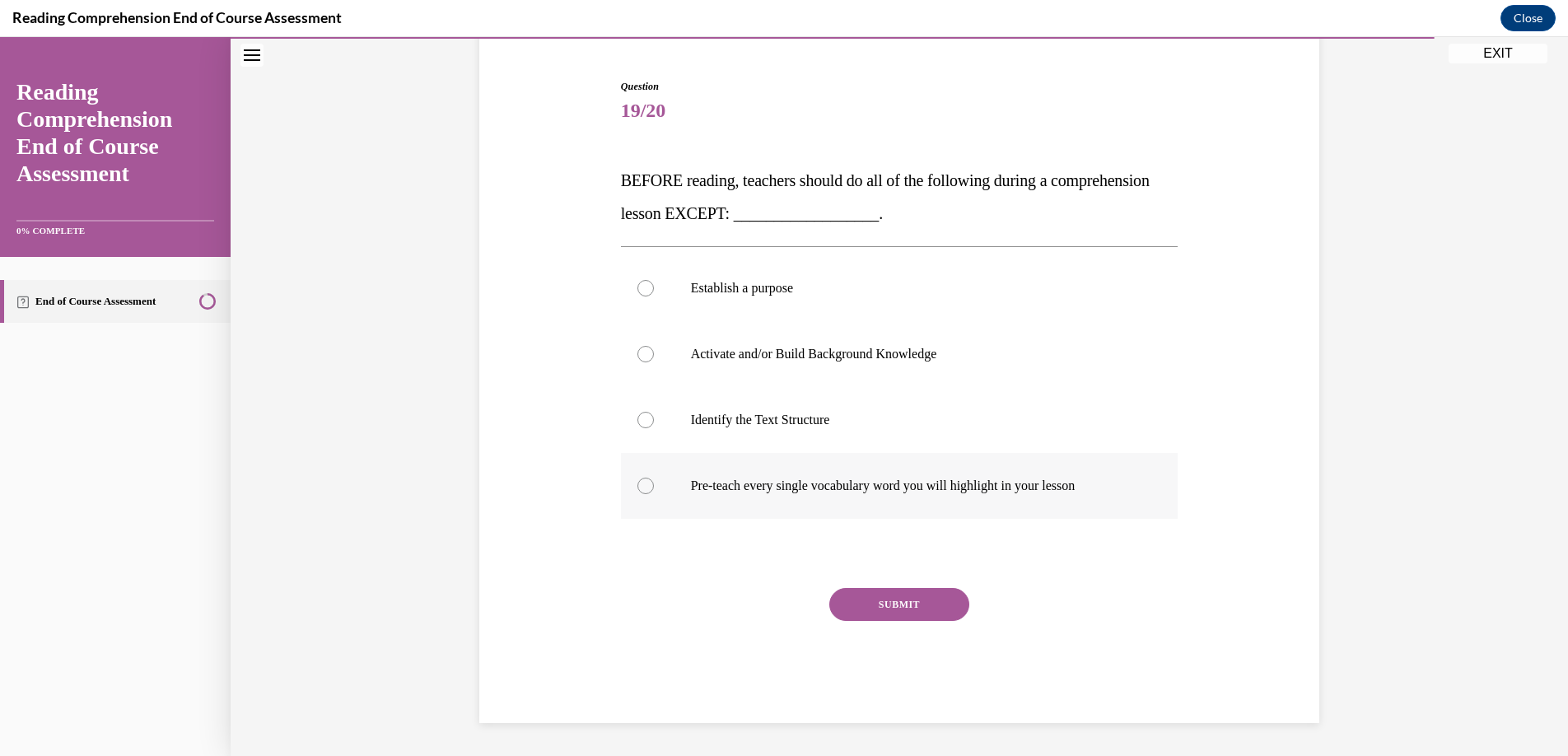
click at [640, 486] on div at bounding box center [645, 486] width 17 height 17
click at [640, 486] on input "Pre-teach every single vocabulary word you will highlight in your lesson" at bounding box center [645, 486] width 17 height 17
radio input "true"
click at [845, 607] on button "SUBMIT" at bounding box center [899, 605] width 140 height 33
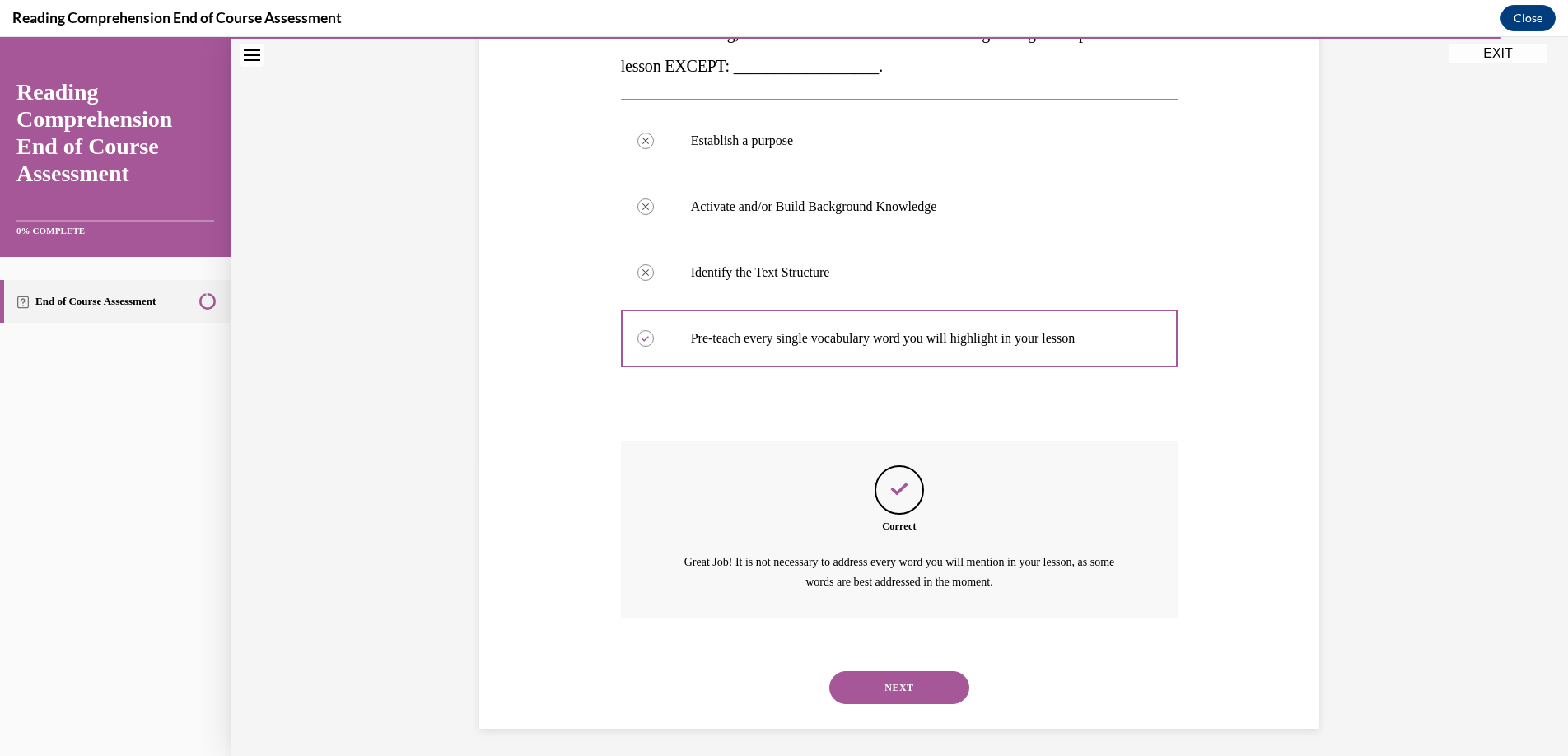
scroll to position [303, 0]
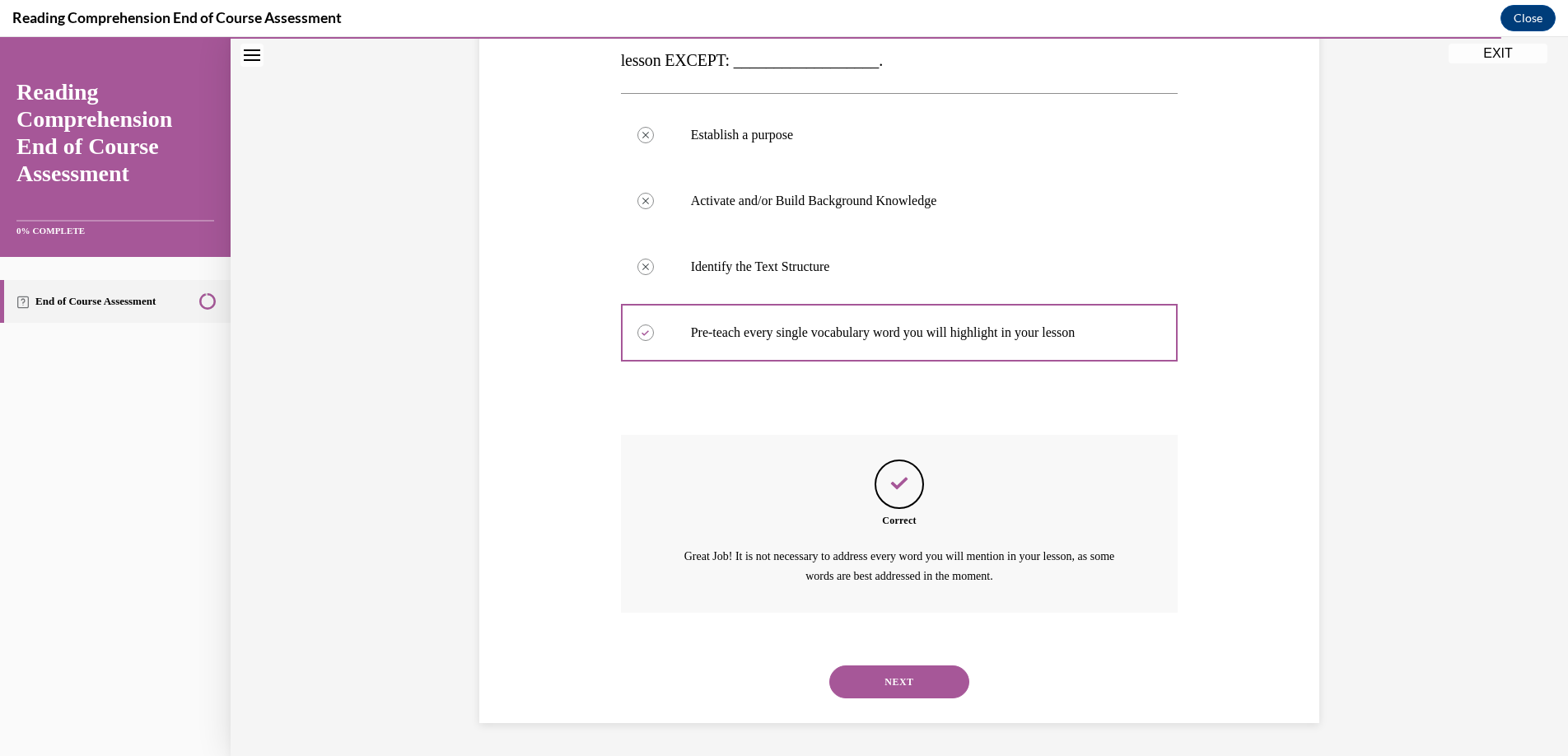
click at [868, 673] on button "NEXT" at bounding box center [899, 682] width 140 height 33
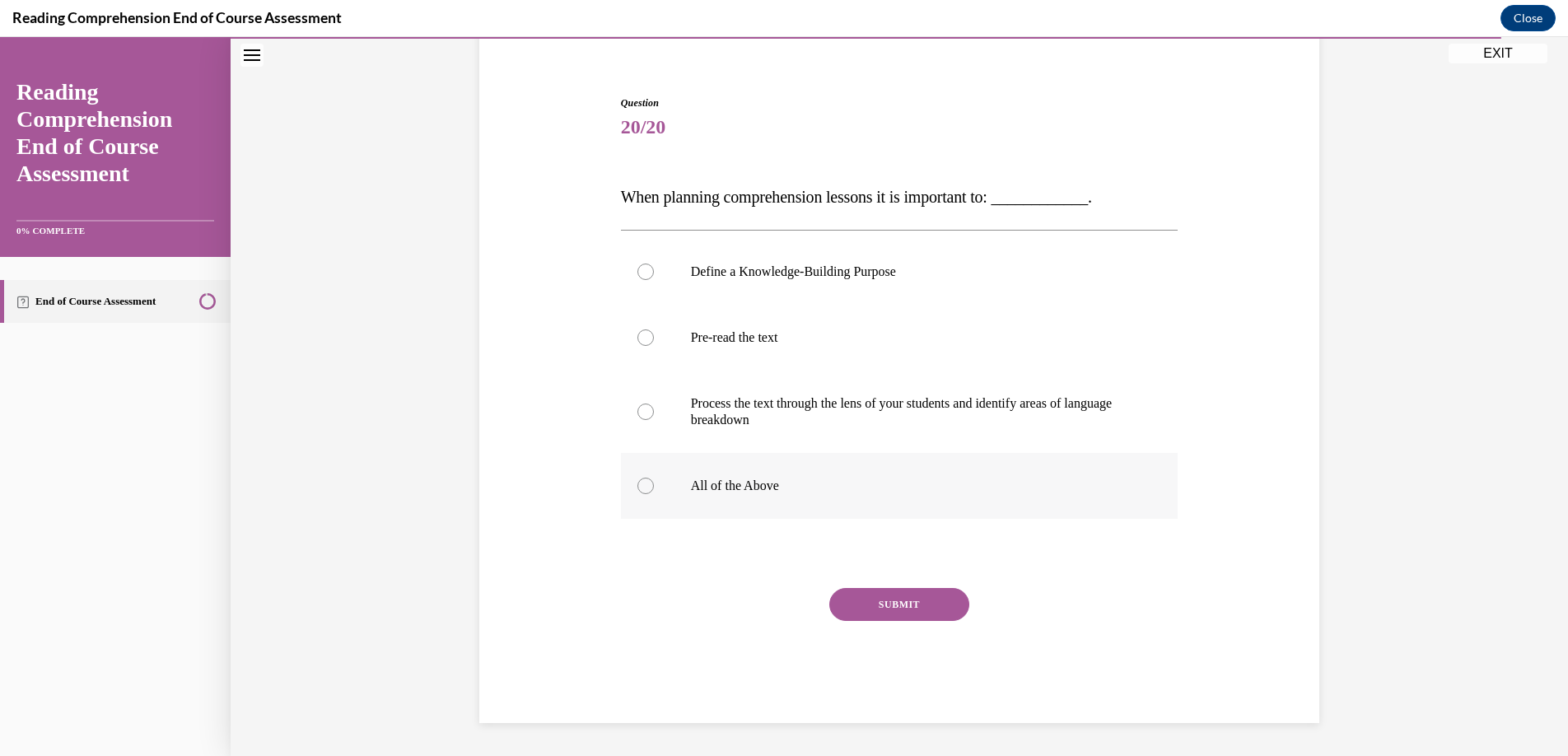
click at [628, 491] on label "All of the Above" at bounding box center [900, 486] width 558 height 66
click at [638, 491] on input "All of the Above" at bounding box center [645, 486] width 17 height 17
radio input "true"
click at [863, 612] on button "SUBMIT" at bounding box center [899, 605] width 140 height 33
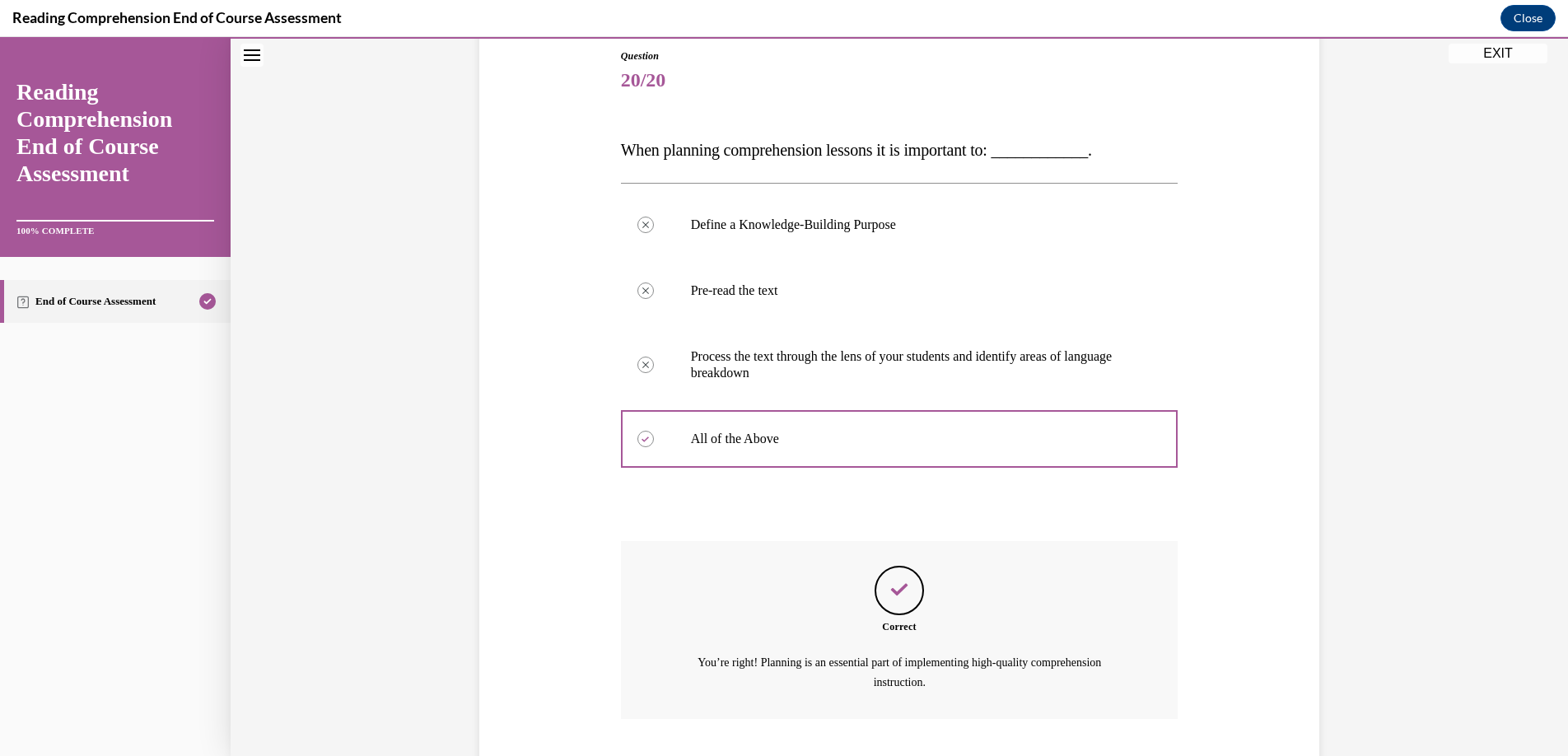
scroll to position [287, 0]
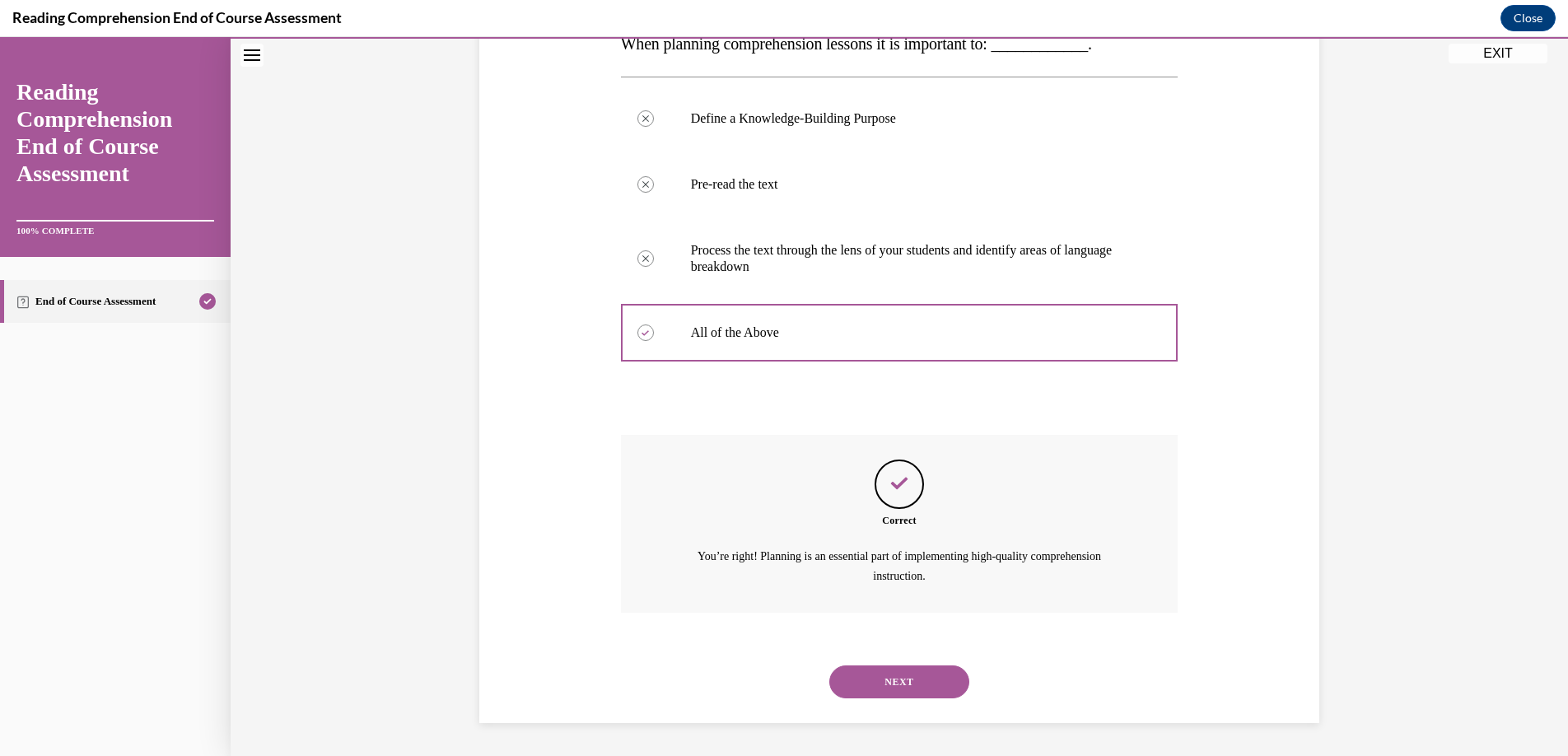
click at [882, 679] on button "NEXT" at bounding box center [899, 682] width 140 height 33
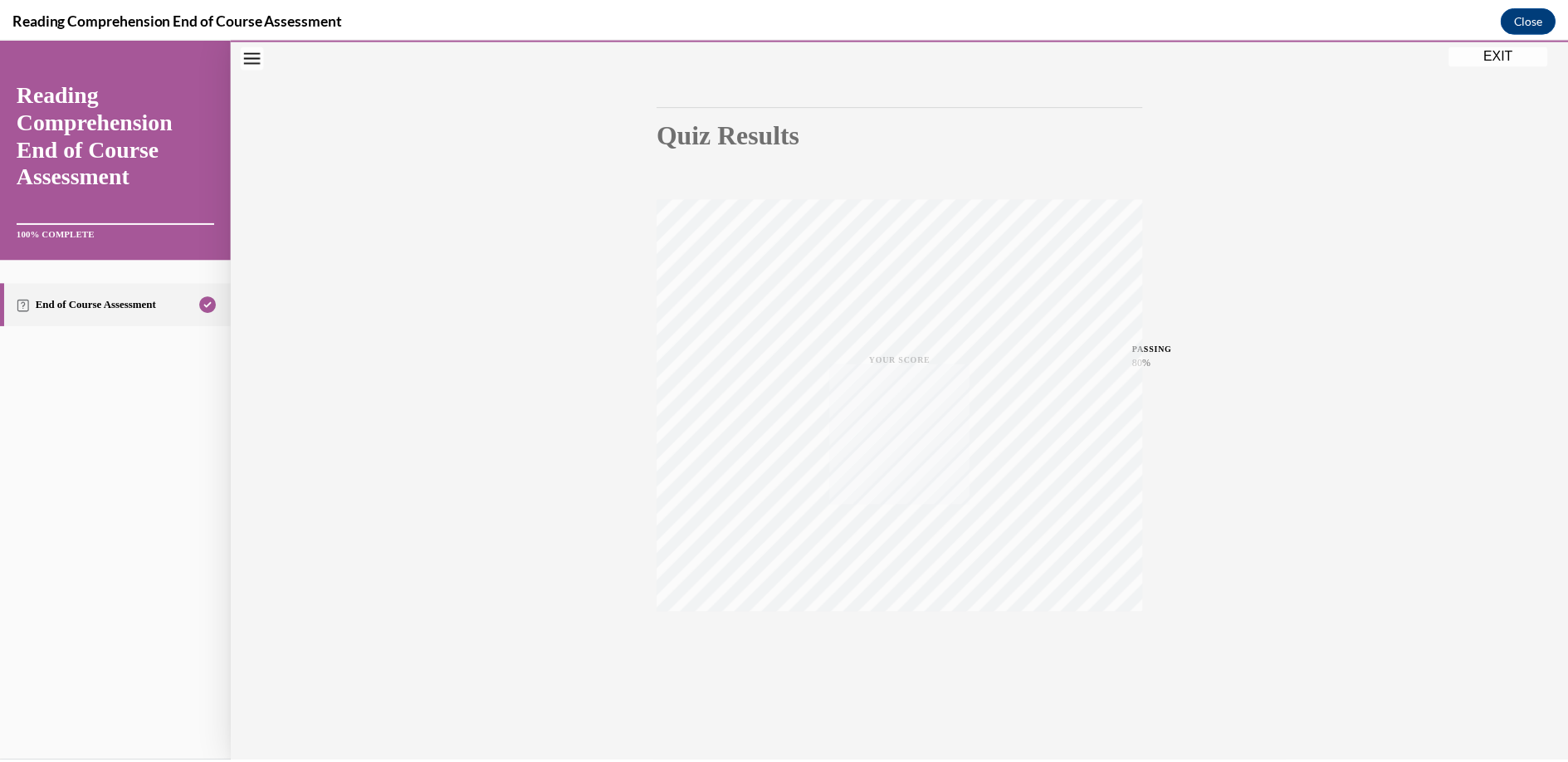
scroll to position [126, 0]
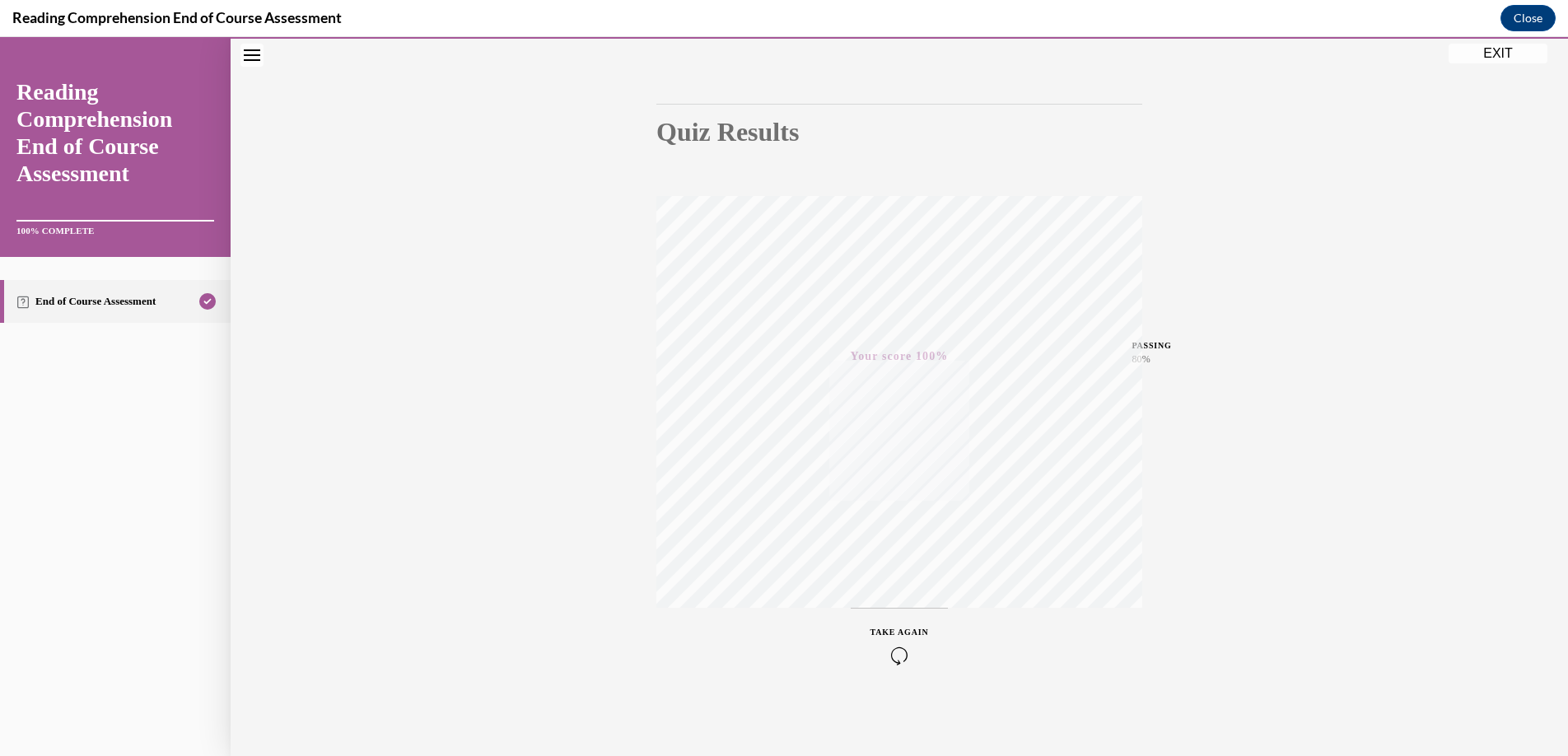
click at [1500, 55] on button "EXIT" at bounding box center [1499, 53] width 99 height 20
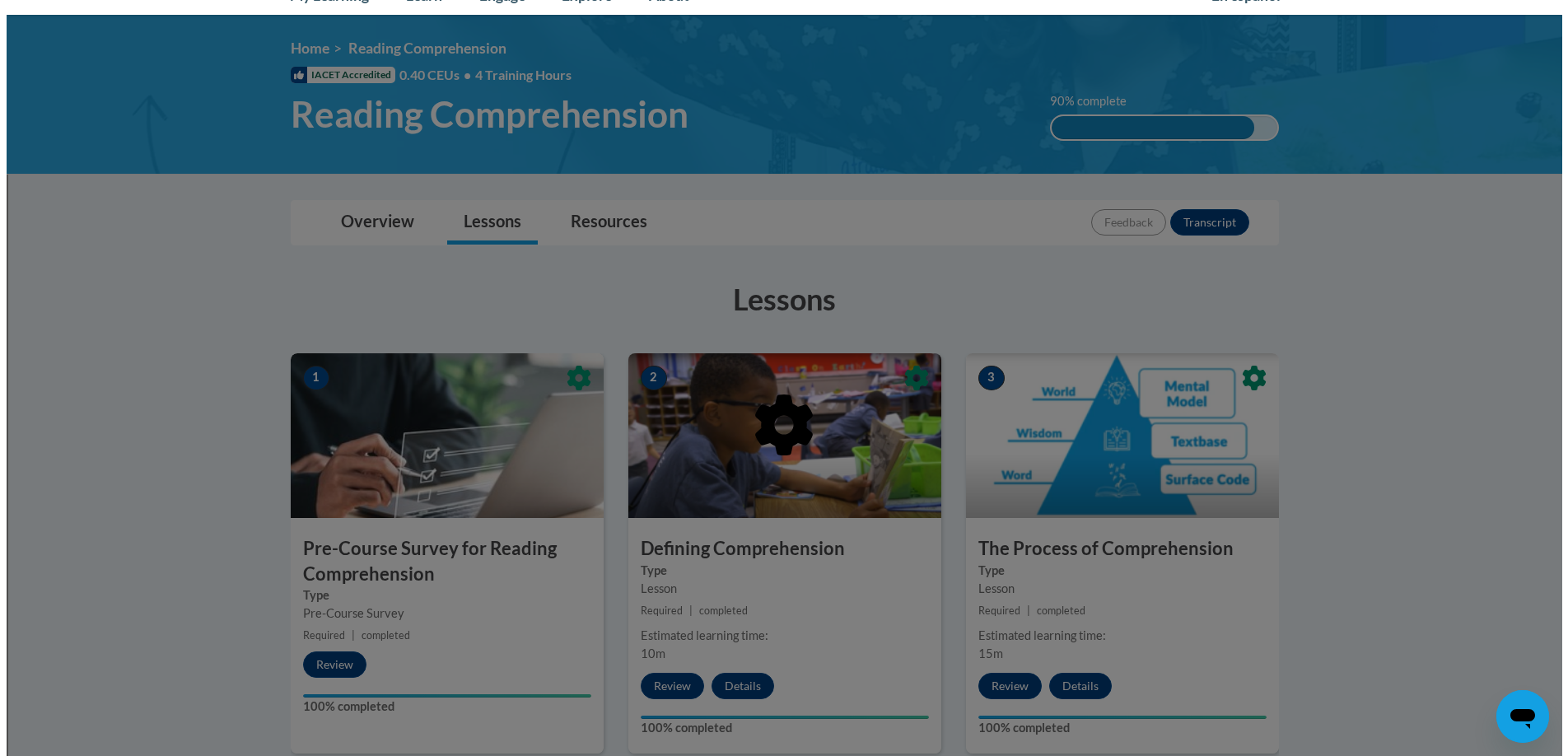
scroll to position [0, 0]
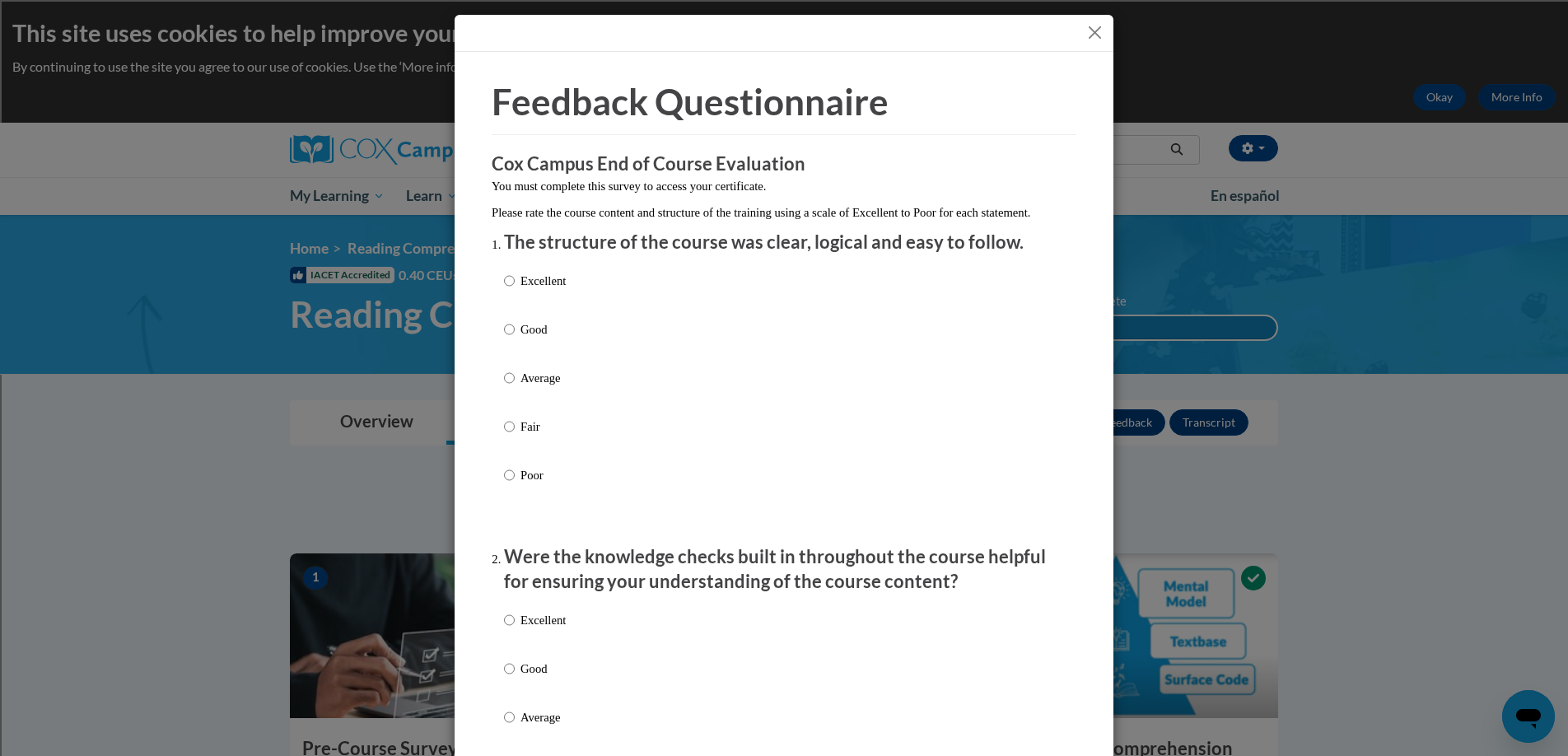
click at [511, 345] on label "Good" at bounding box center [534, 342] width 62 height 44
click at [511, 339] on input "Good" at bounding box center [509, 329] width 10 height 18
radio input "true"
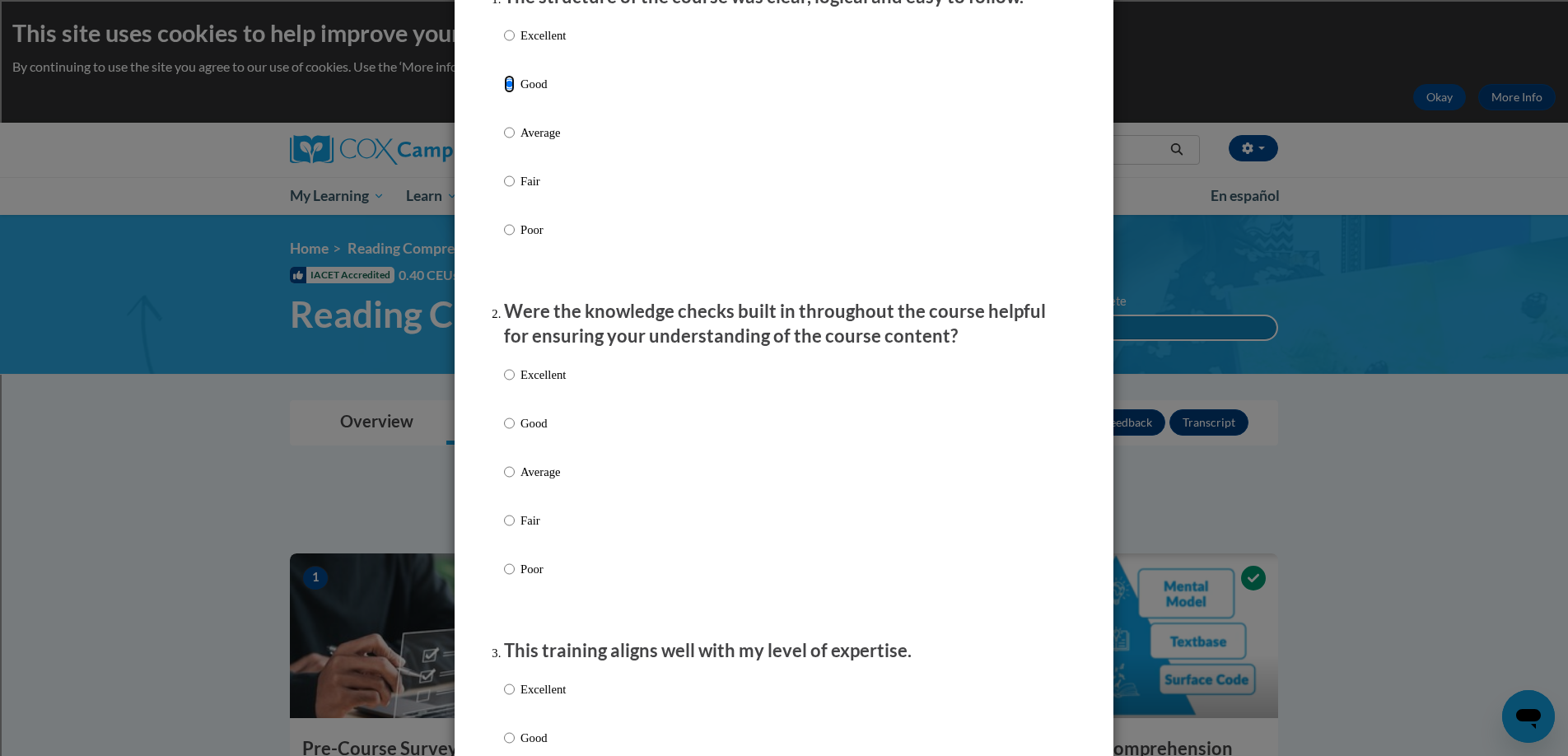
scroll to position [248, 0]
click at [504, 430] on input "Good" at bounding box center [509, 421] width 10 height 18
radio input "true"
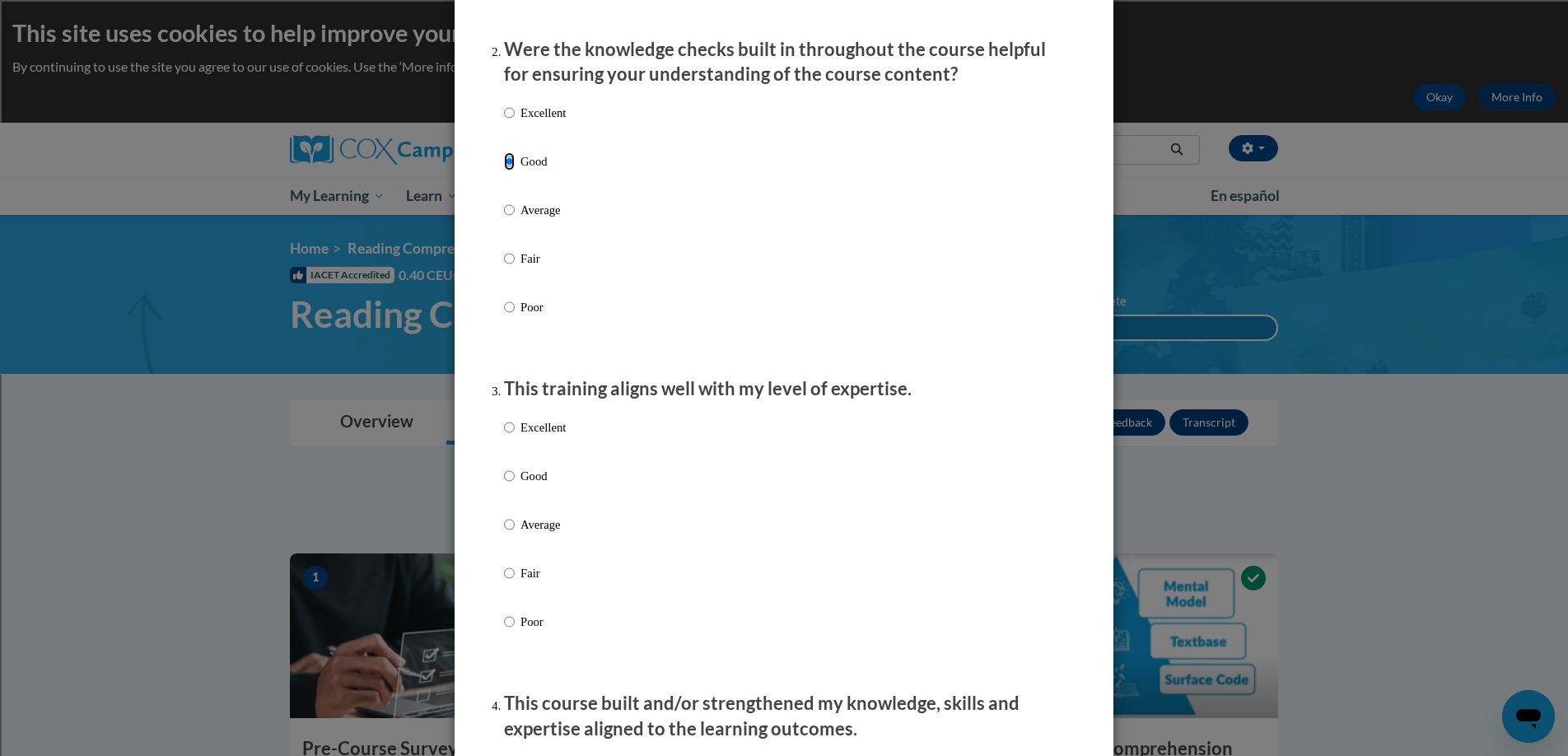
scroll to position [509, 0]
click at [506, 483] on input "Good" at bounding box center [509, 474] width 10 height 18
radio input "true"
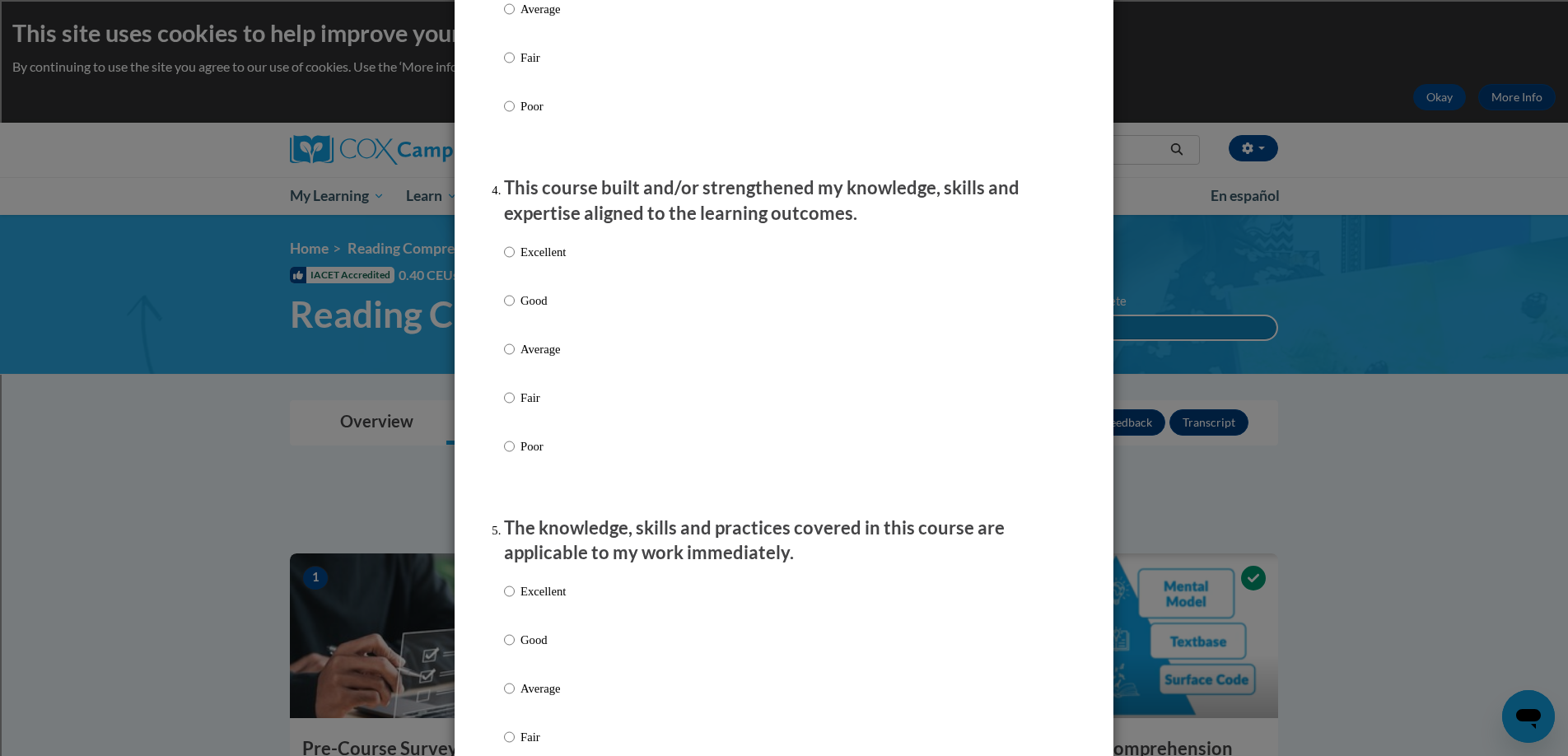
scroll to position [1026, 0]
click at [508, 307] on input "Good" at bounding box center [509, 297] width 10 height 18
radio input "true"
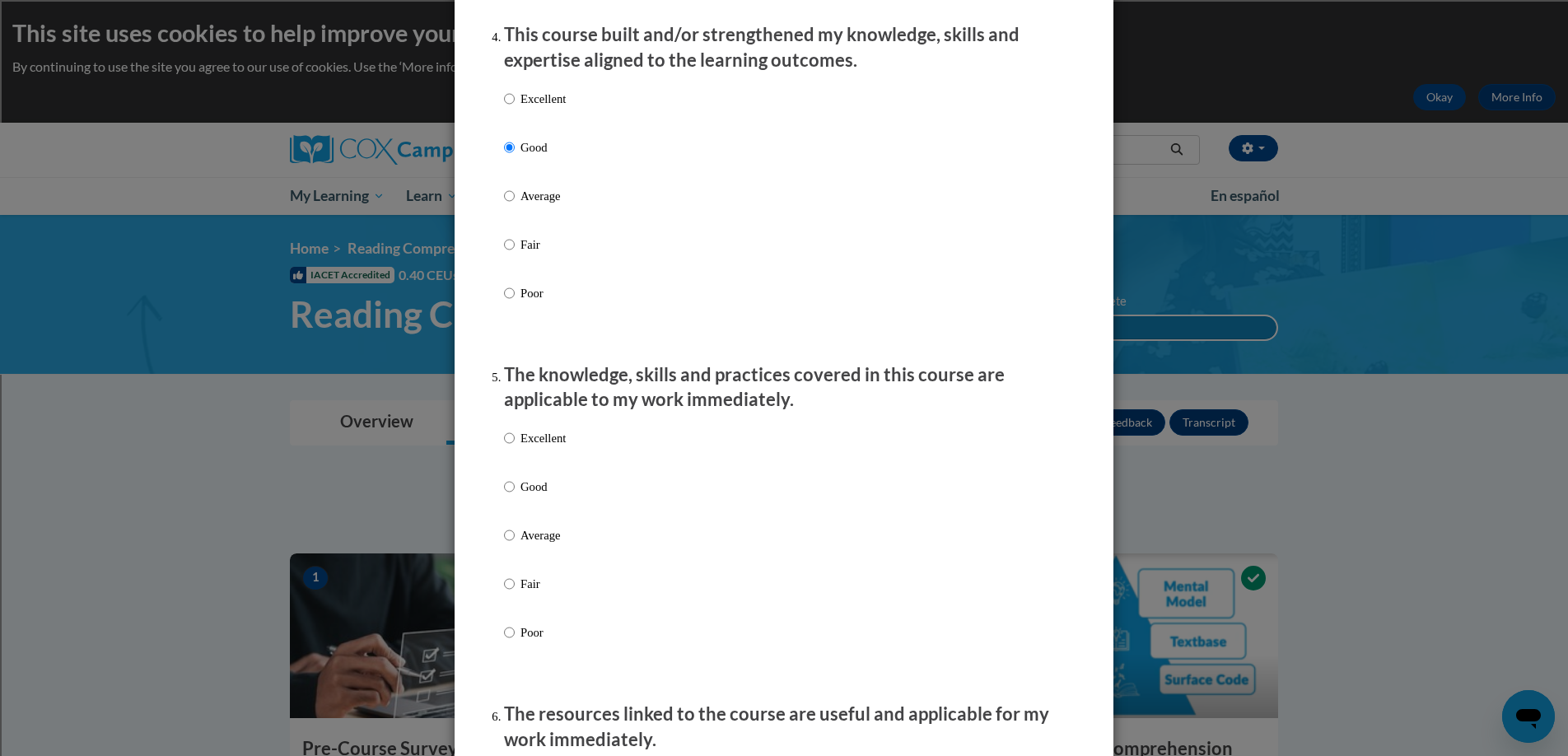
click at [511, 506] on label "Good" at bounding box center [534, 500] width 62 height 44
click at [511, 496] on input "Good" at bounding box center [509, 487] width 10 height 18
radio input "true"
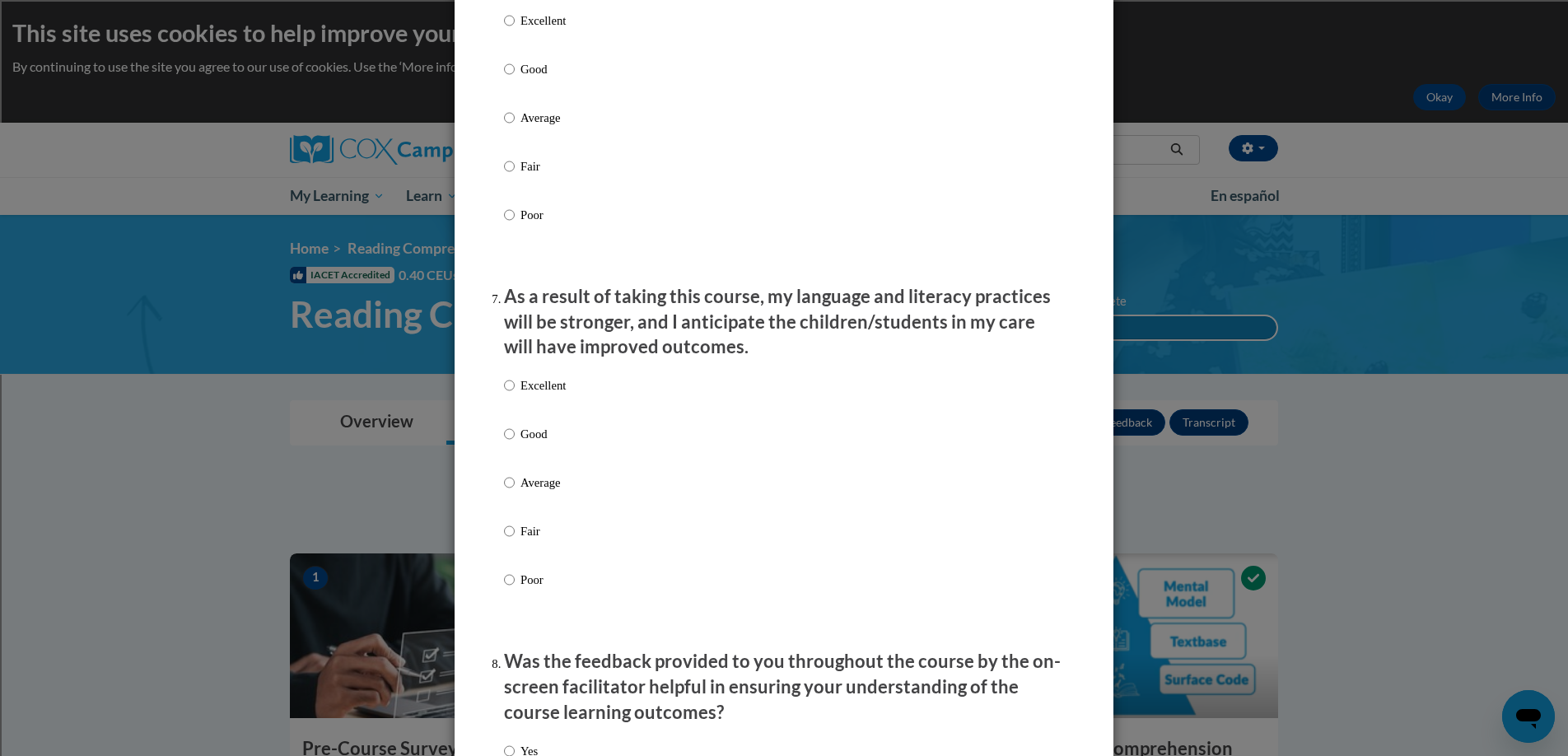
scroll to position [1935, 0]
click at [509, 83] on label "Good" at bounding box center [534, 81] width 62 height 44
click at [509, 77] on input "Good" at bounding box center [509, 68] width 10 height 18
radio input "true"
click at [504, 441] on input "Good" at bounding box center [509, 433] width 10 height 18
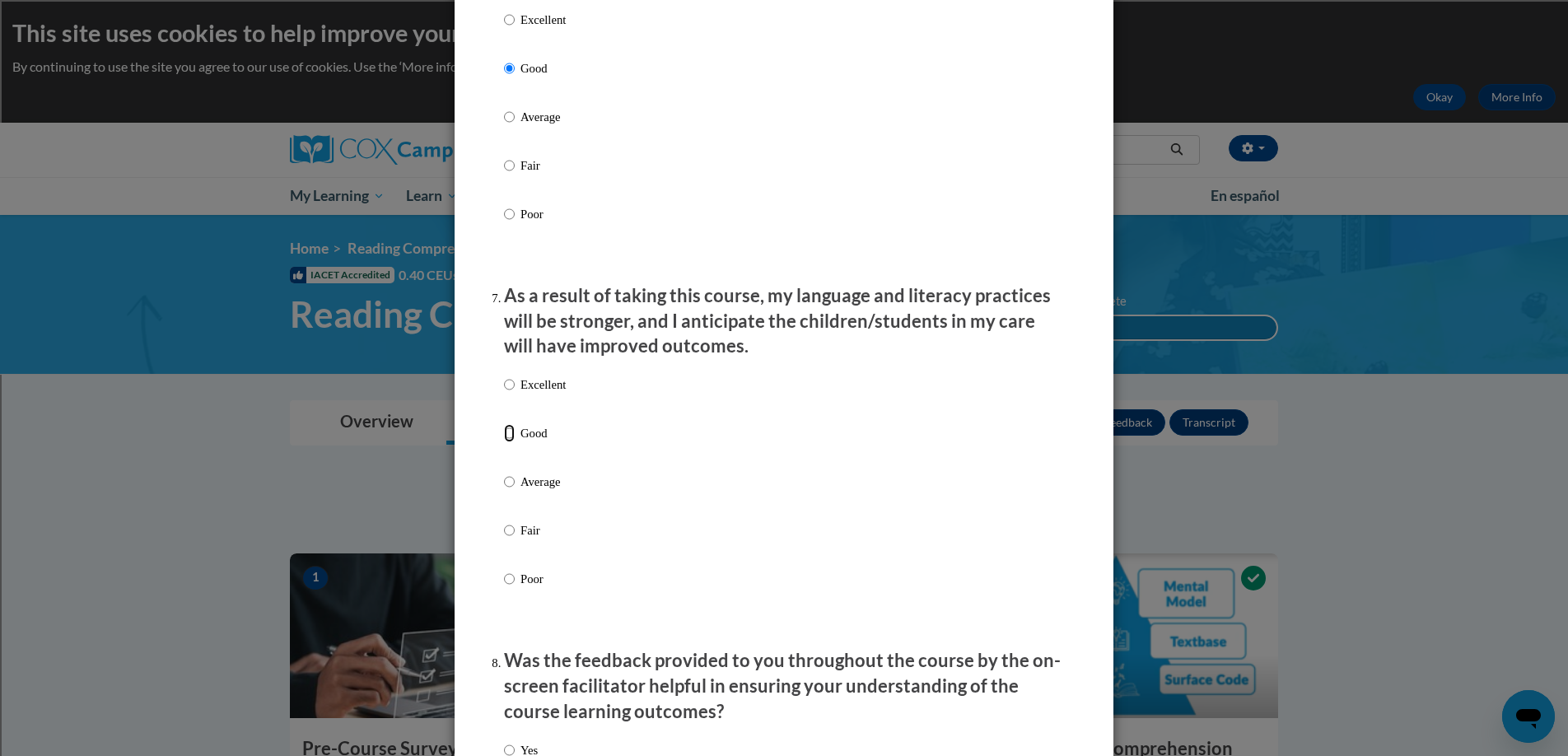
radio input "true"
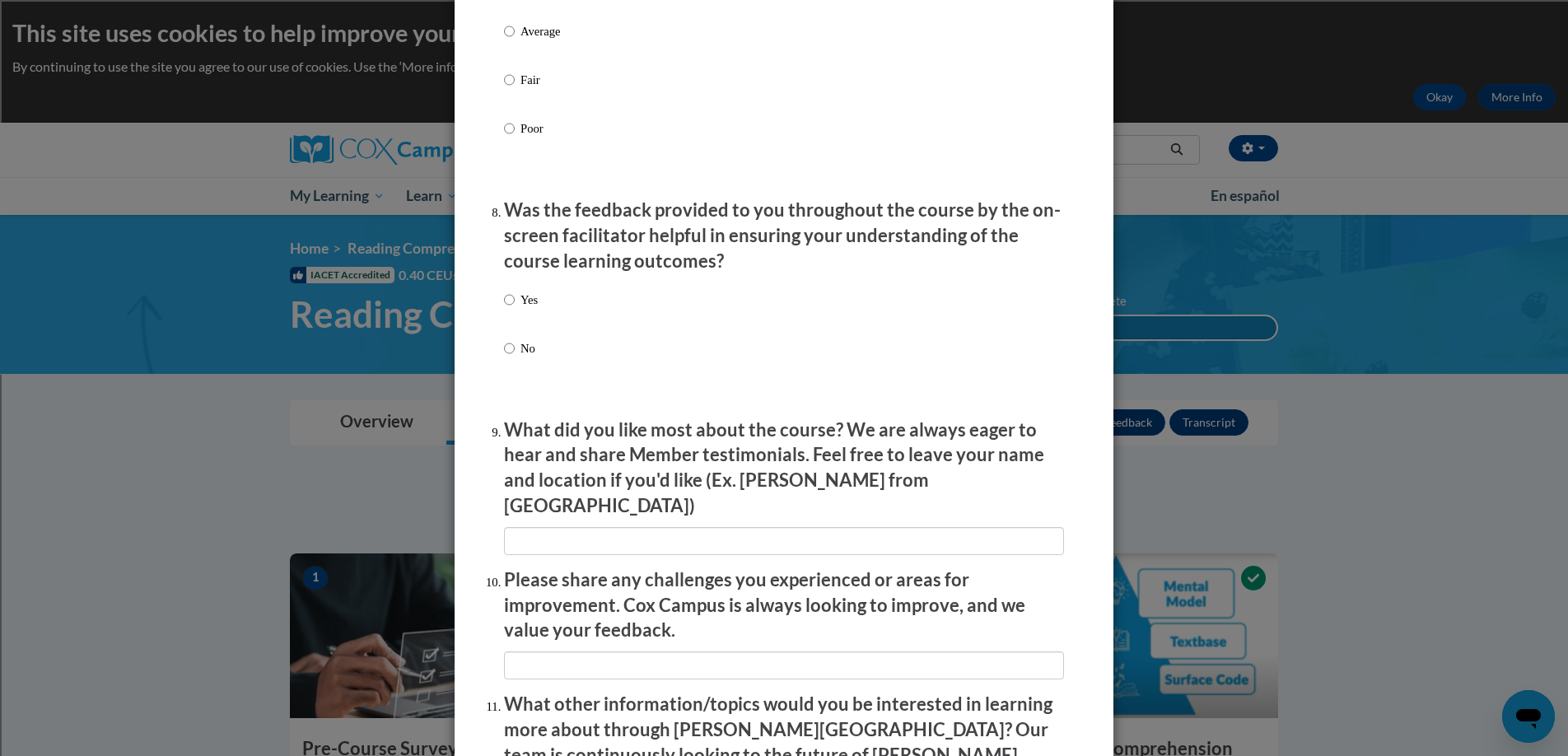
scroll to position [2406, 0]
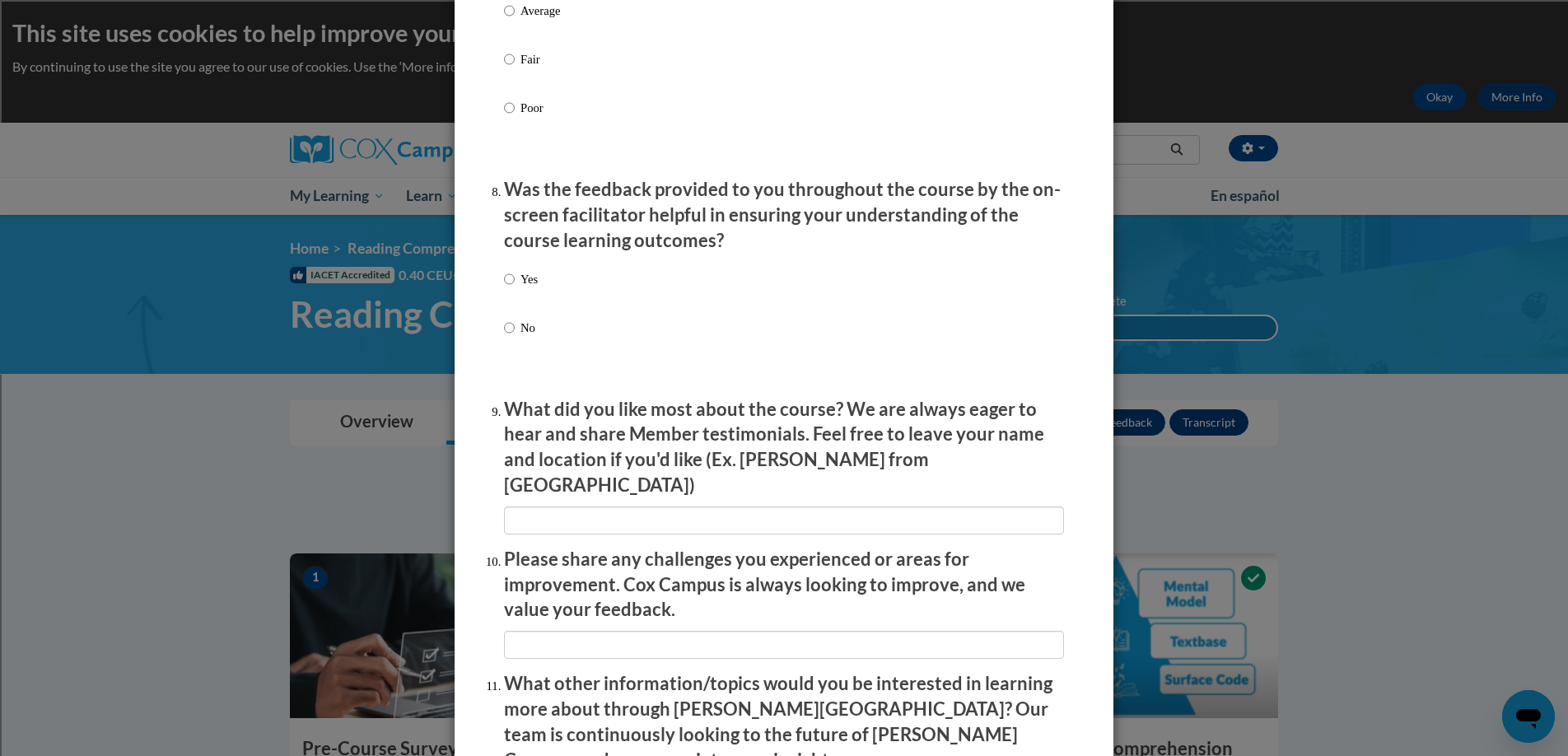
click at [509, 294] on label "Yes" at bounding box center [520, 292] width 34 height 44
click at [509, 288] on input "Yes" at bounding box center [509, 279] width 10 height 18
radio input "true"
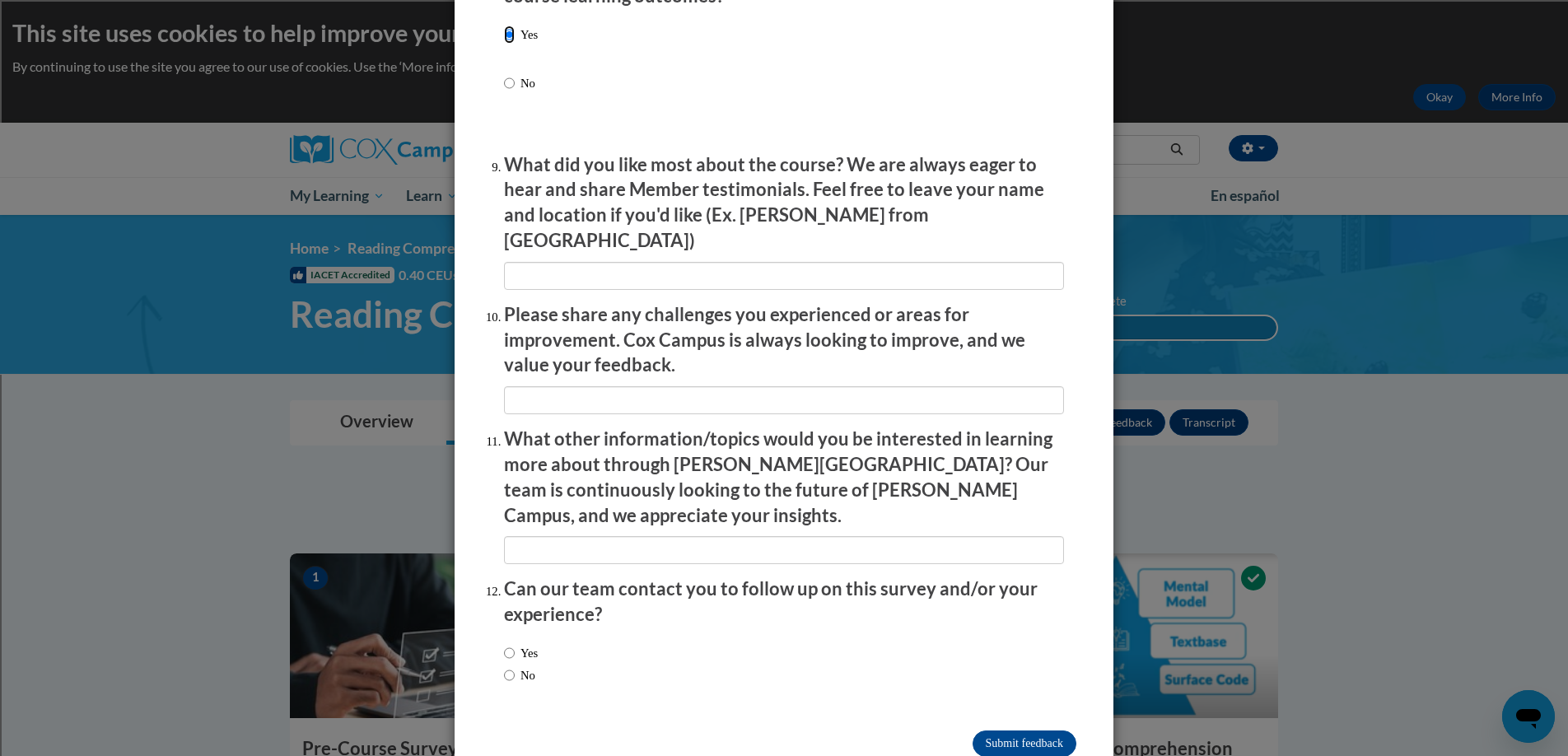
scroll to position [2667, 0]
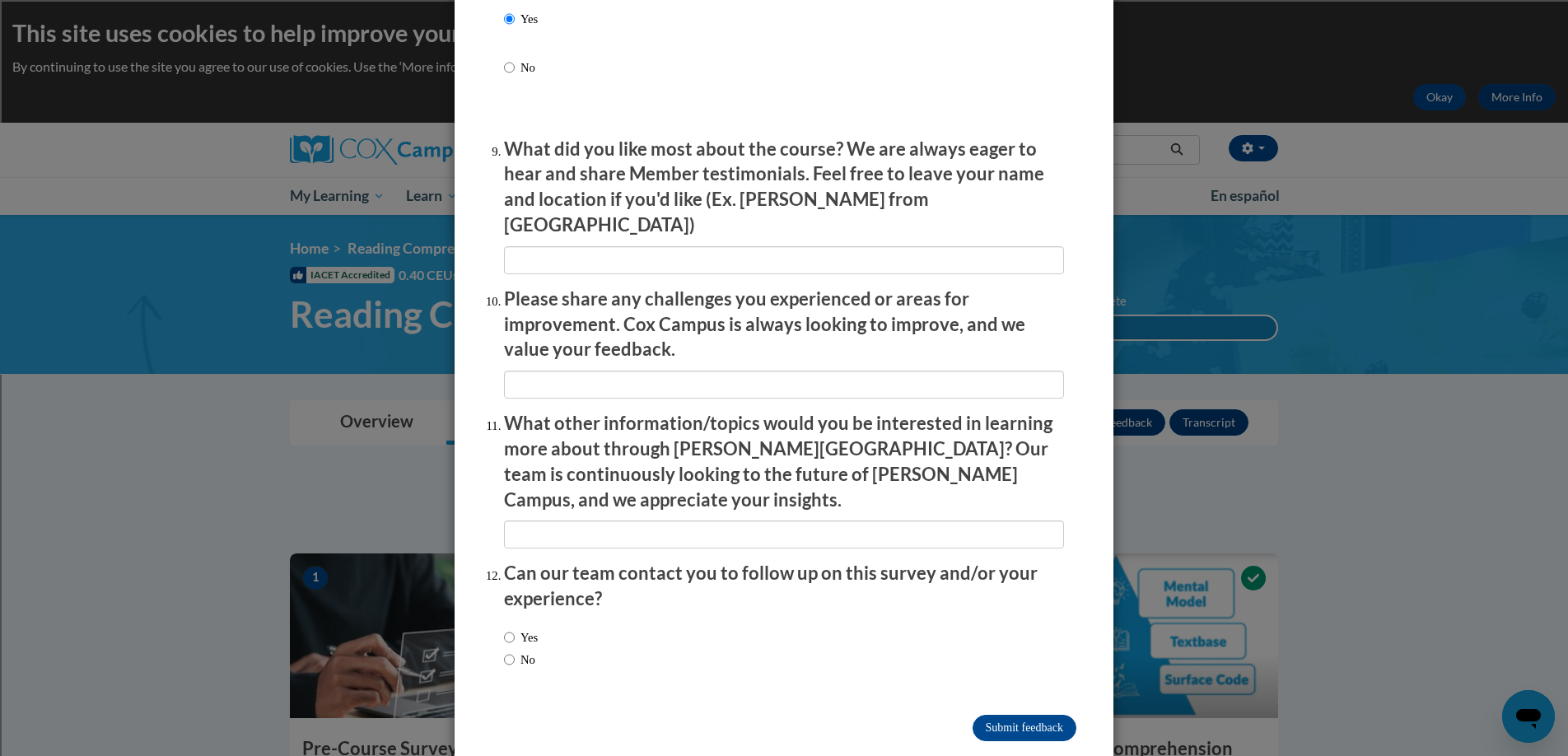
click at [509, 651] on label "No" at bounding box center [519, 660] width 31 height 18
click at [509, 651] on input "No" at bounding box center [509, 660] width 10 height 18
radio input "true"
click at [996, 715] on input "Submit feedback" at bounding box center [1024, 728] width 103 height 26
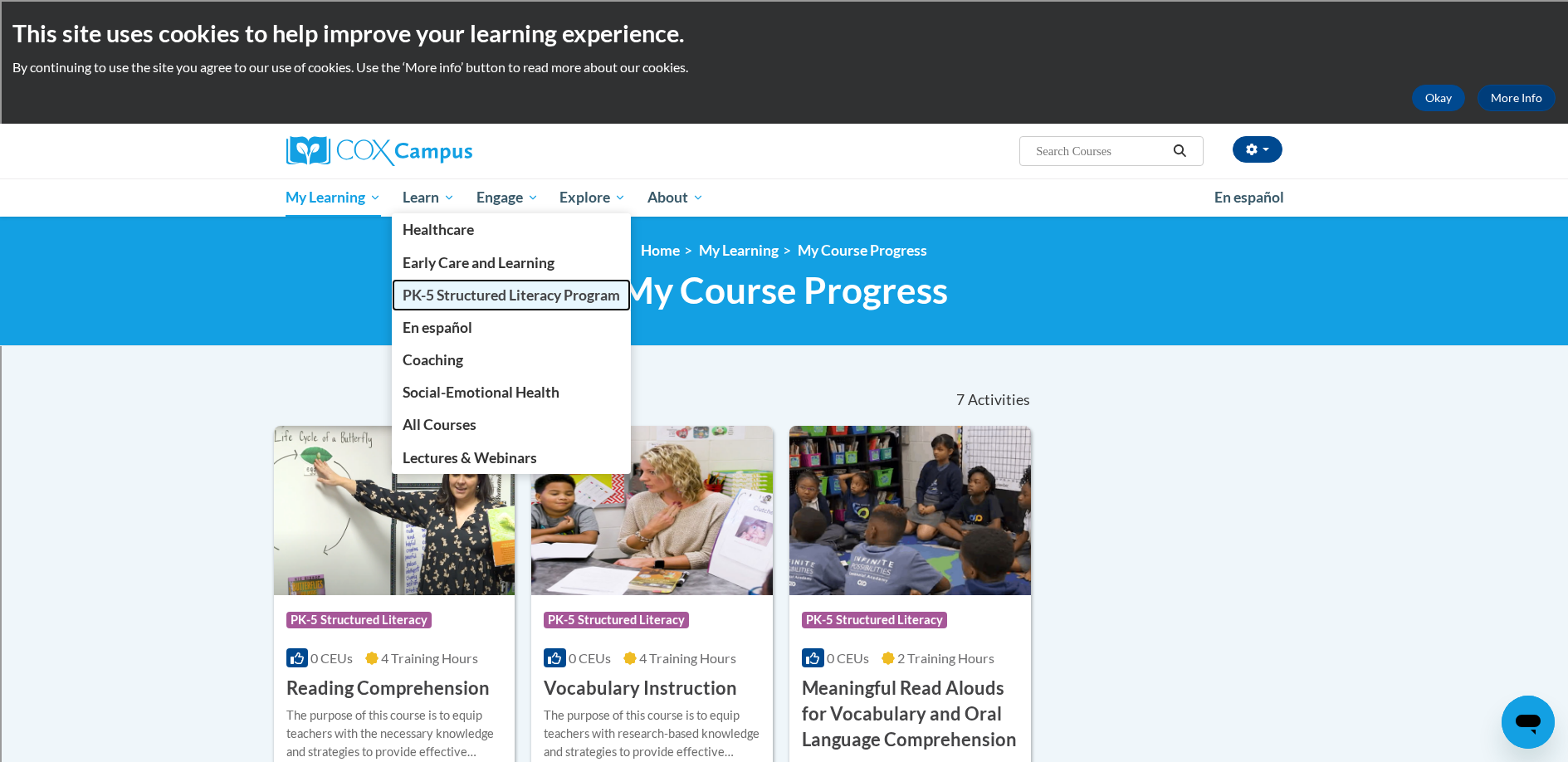
click at [417, 297] on span "PK-5 Structured Literacy Program" at bounding box center [511, 295] width 217 height 18
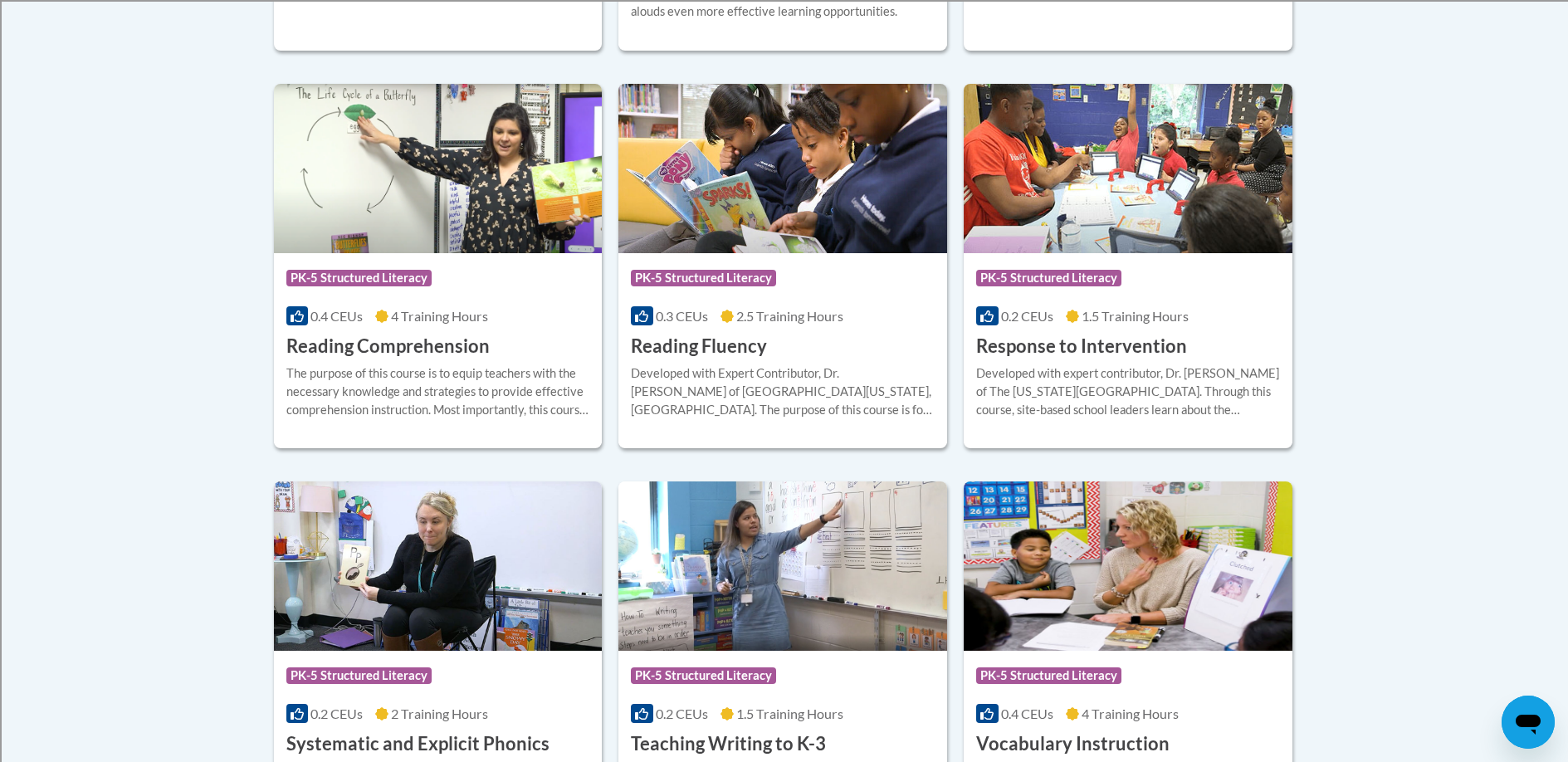
scroll to position [1532, 0]
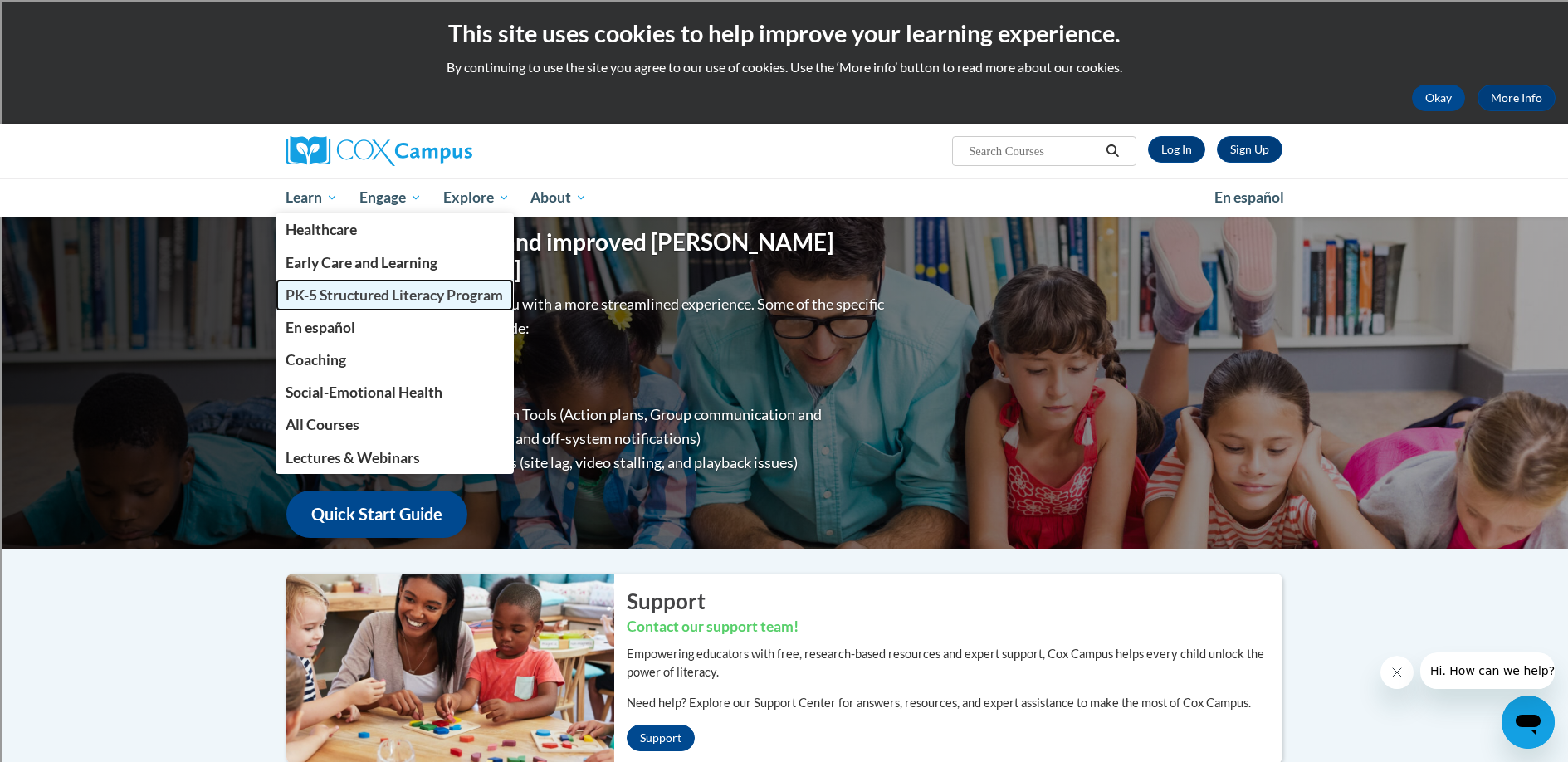
click at [390, 304] on link "PK-5 Structured Literacy Program" at bounding box center [395, 295] width 239 height 32
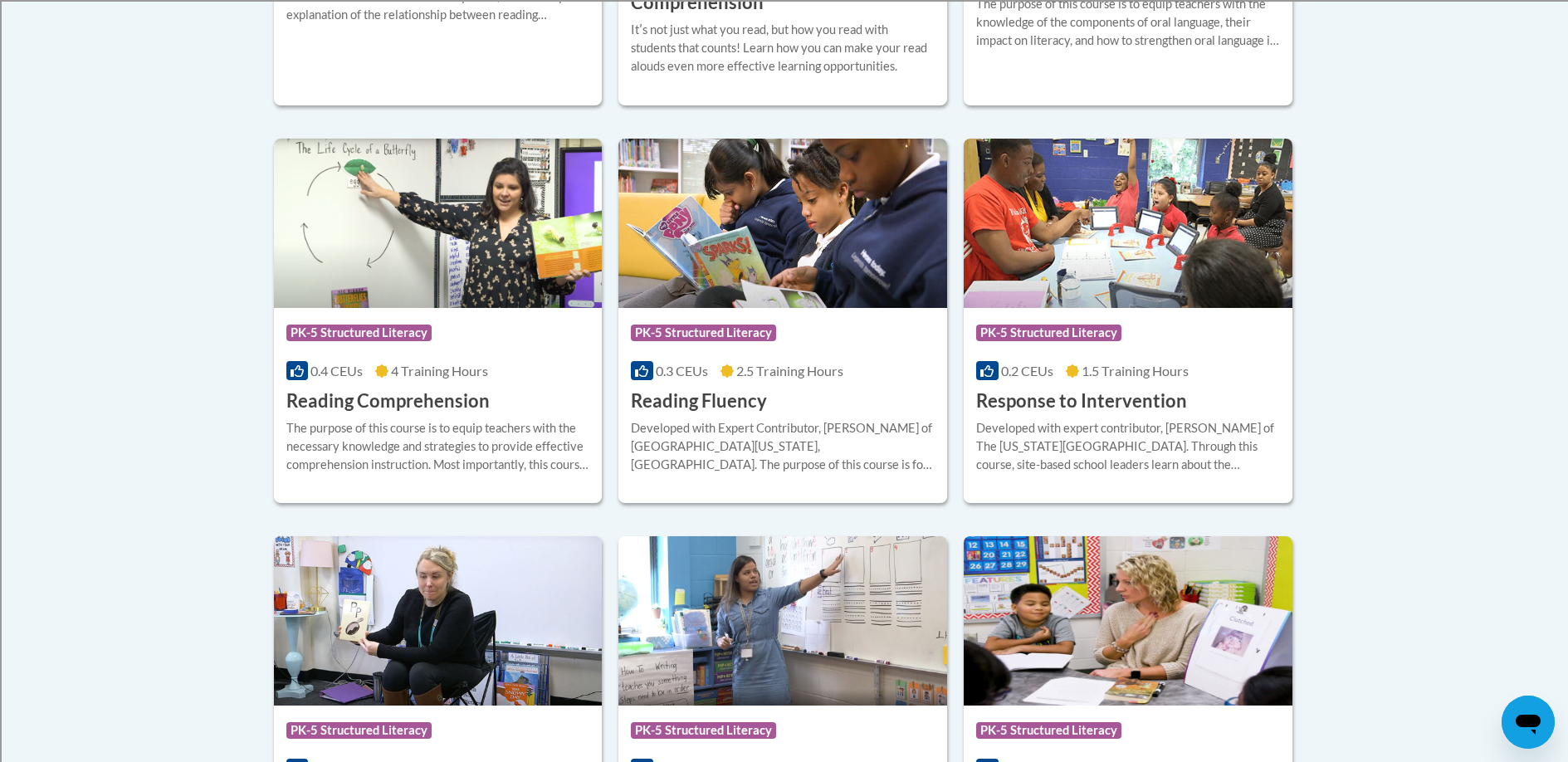
scroll to position [1488, 0]
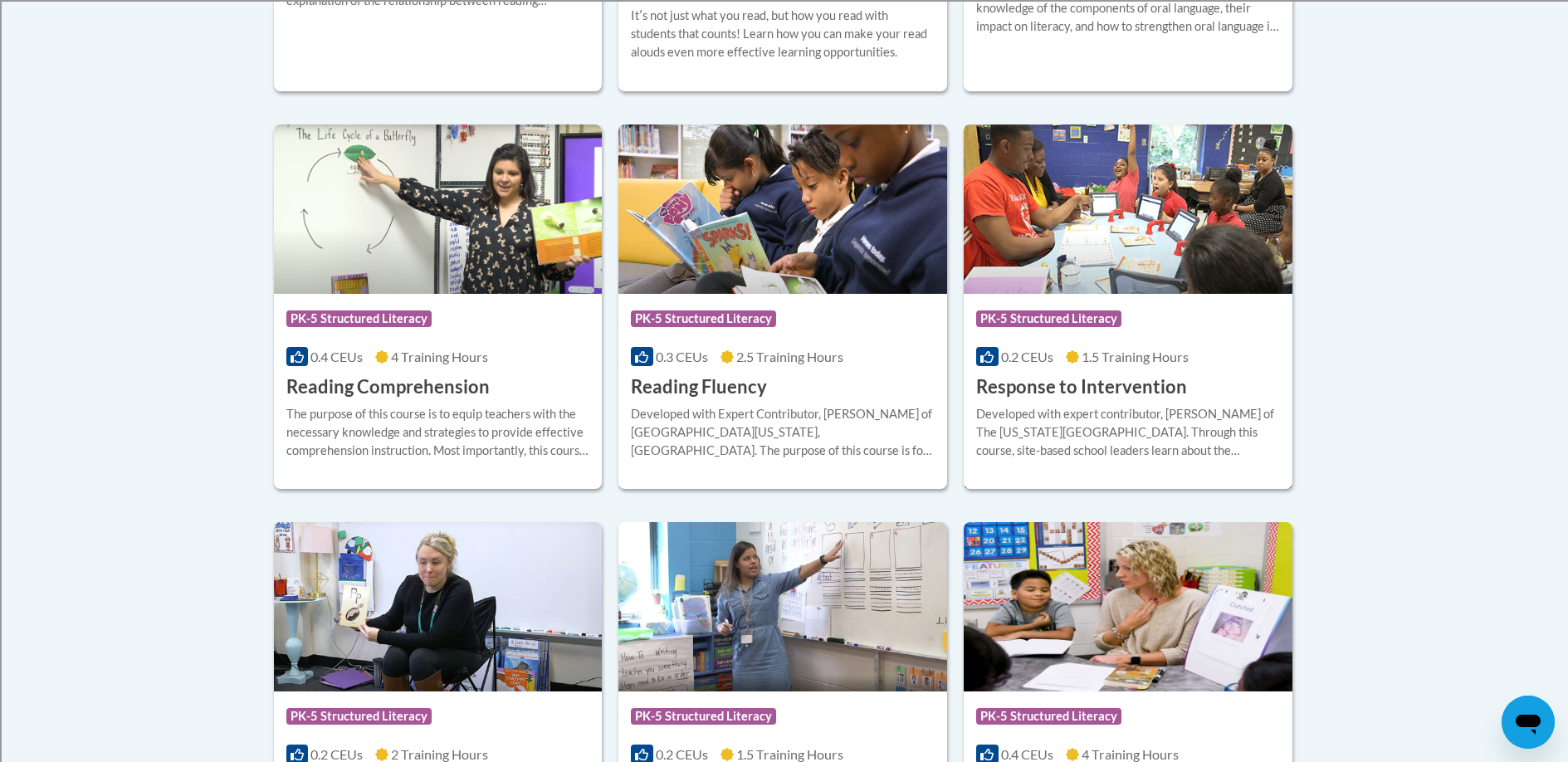
click at [1127, 316] on div "Course Category: PK-5 Structured Literacy" at bounding box center [1128, 321] width 304 height 38
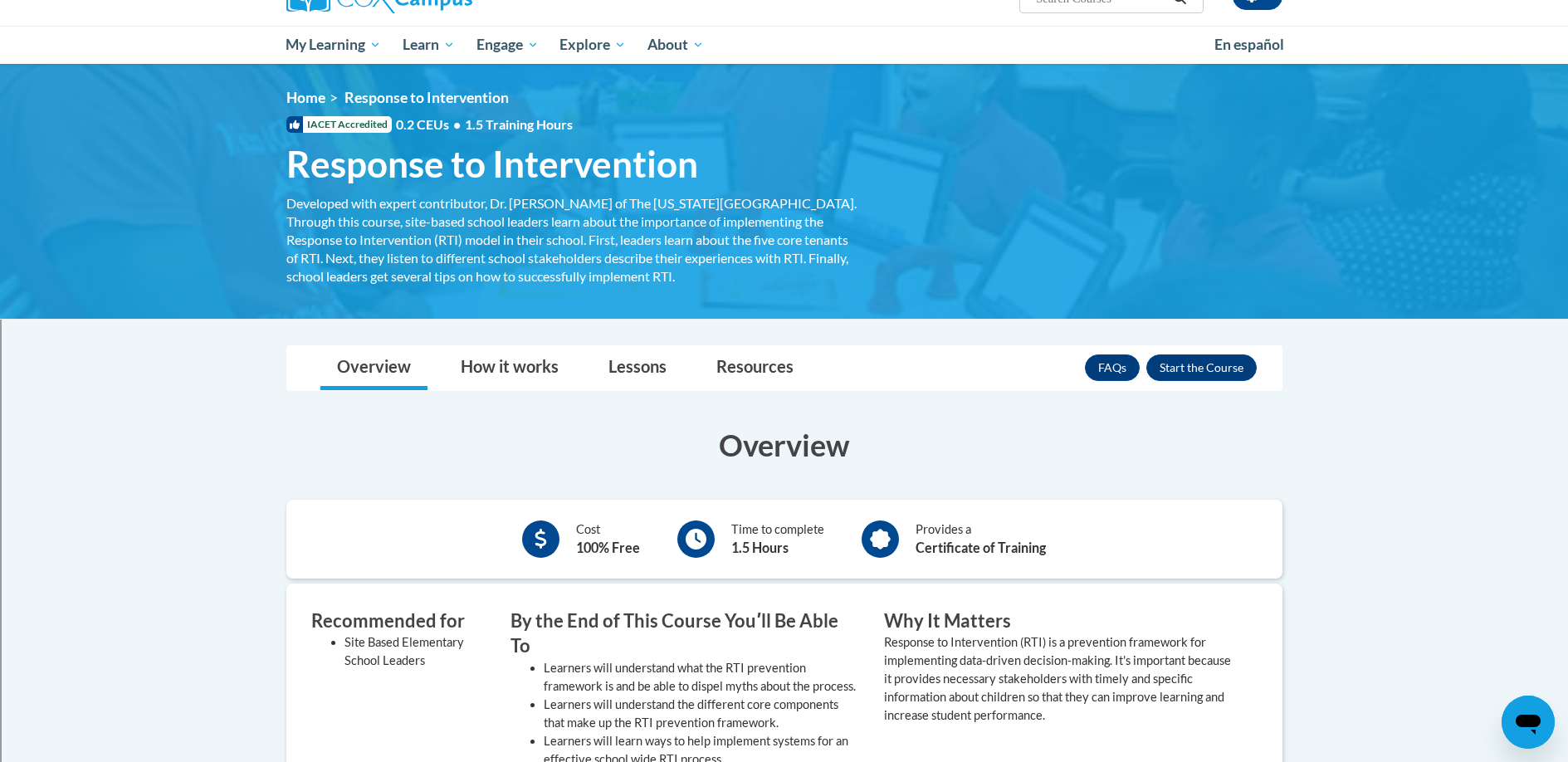
scroll to position [127, 0]
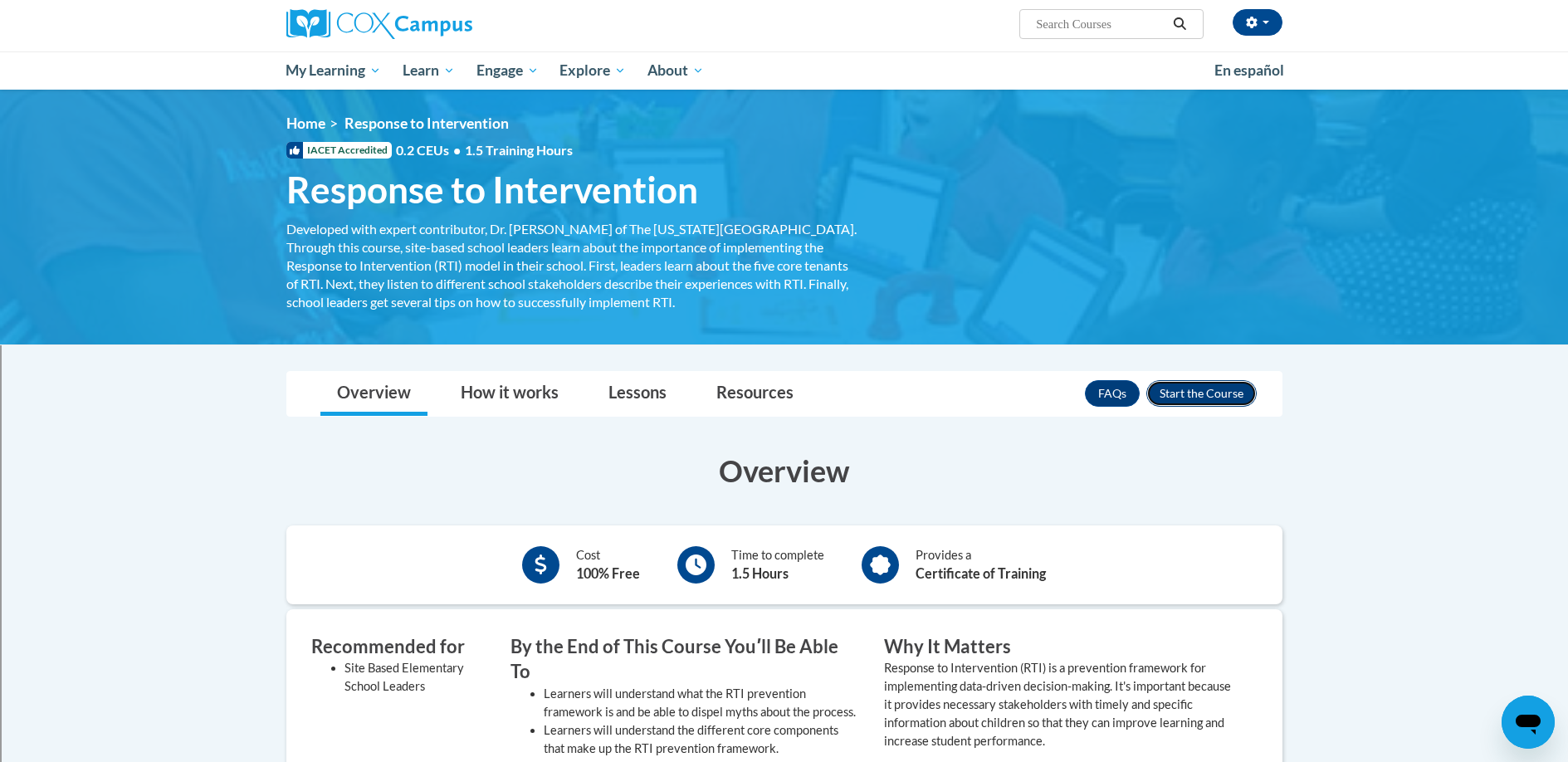
click at [1174, 387] on button "Enroll" at bounding box center [1201, 393] width 110 height 26
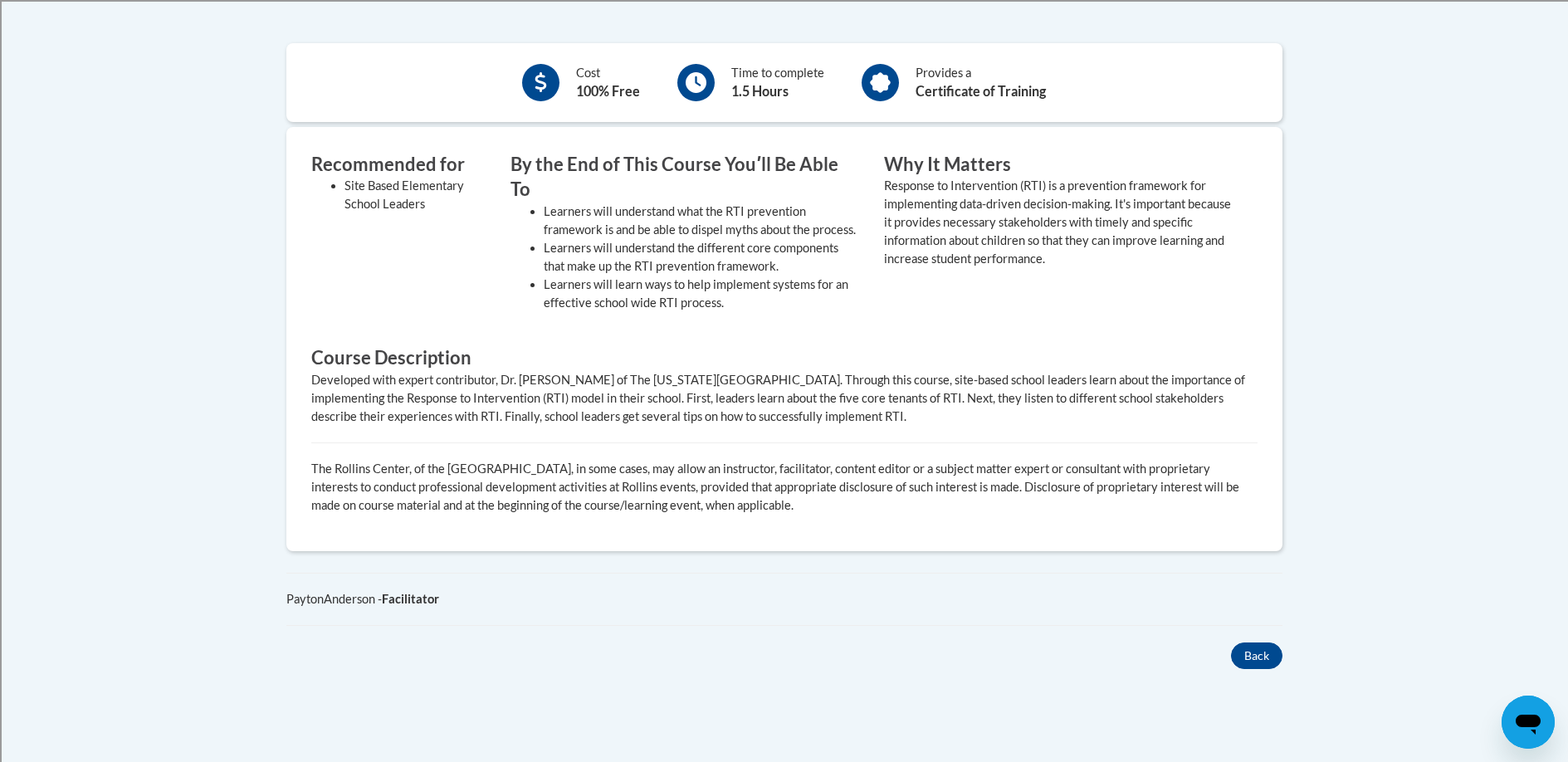
scroll to position [634, 0]
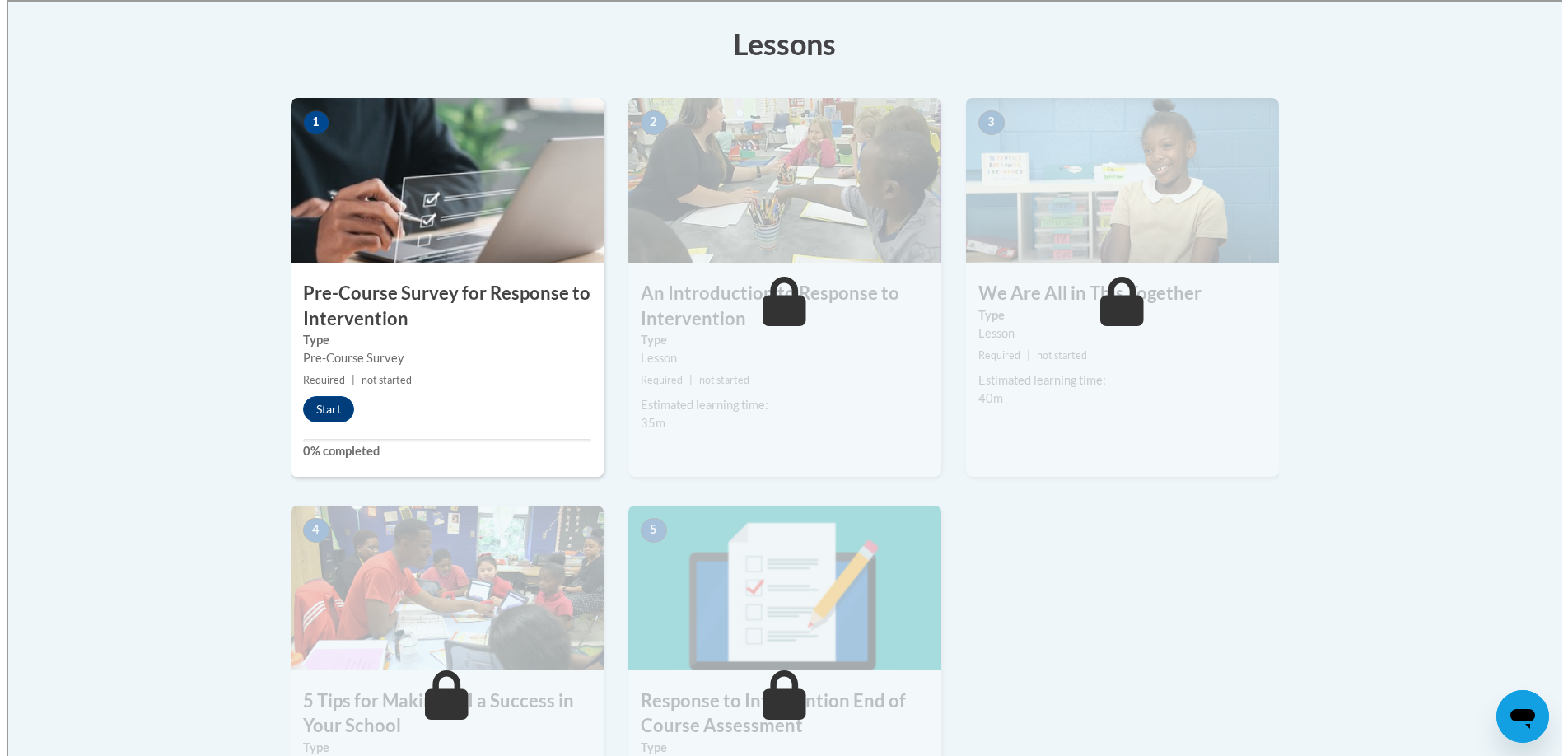
scroll to position [458, 0]
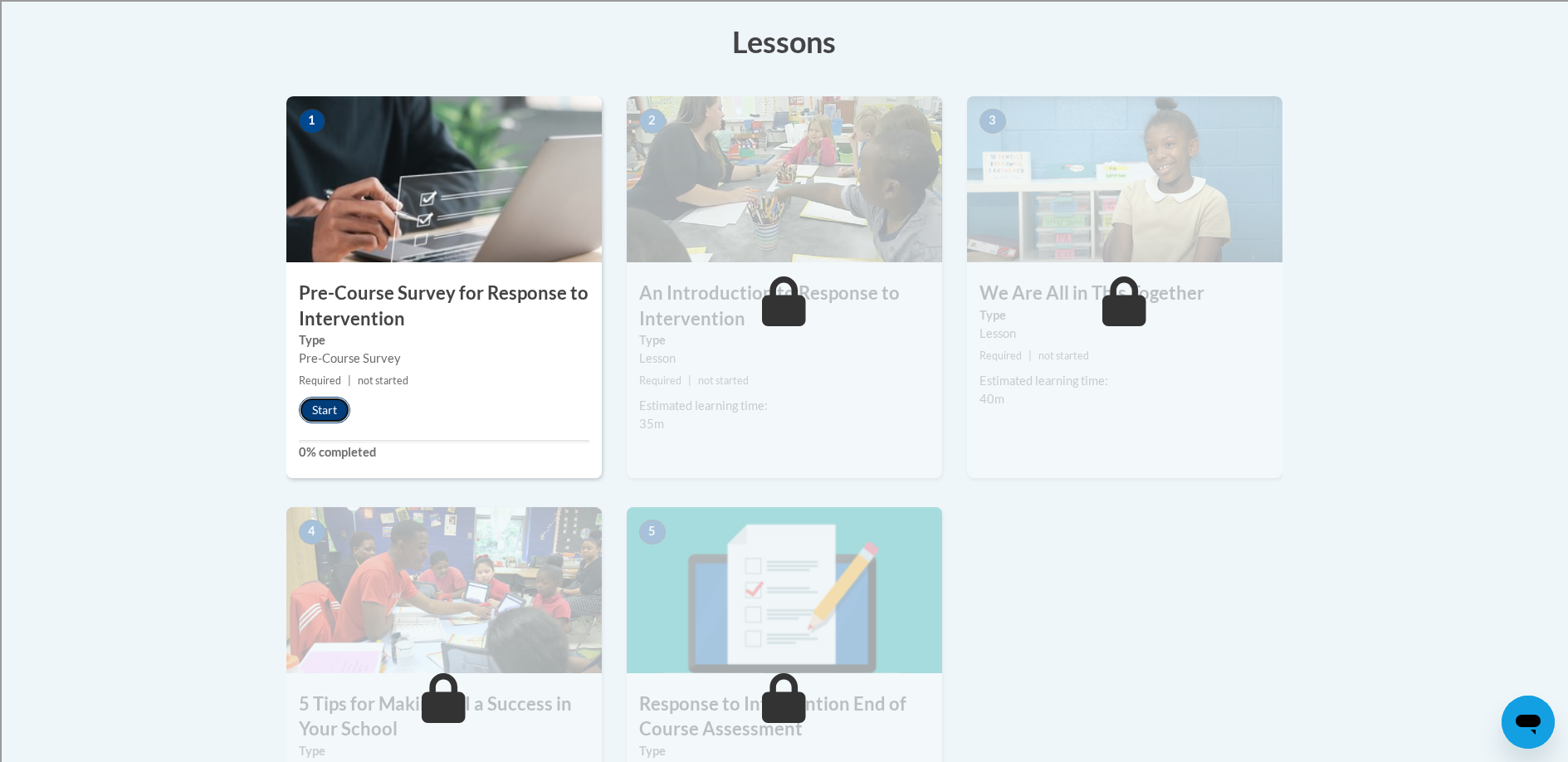
click at [319, 413] on button "Start" at bounding box center [324, 410] width 52 height 26
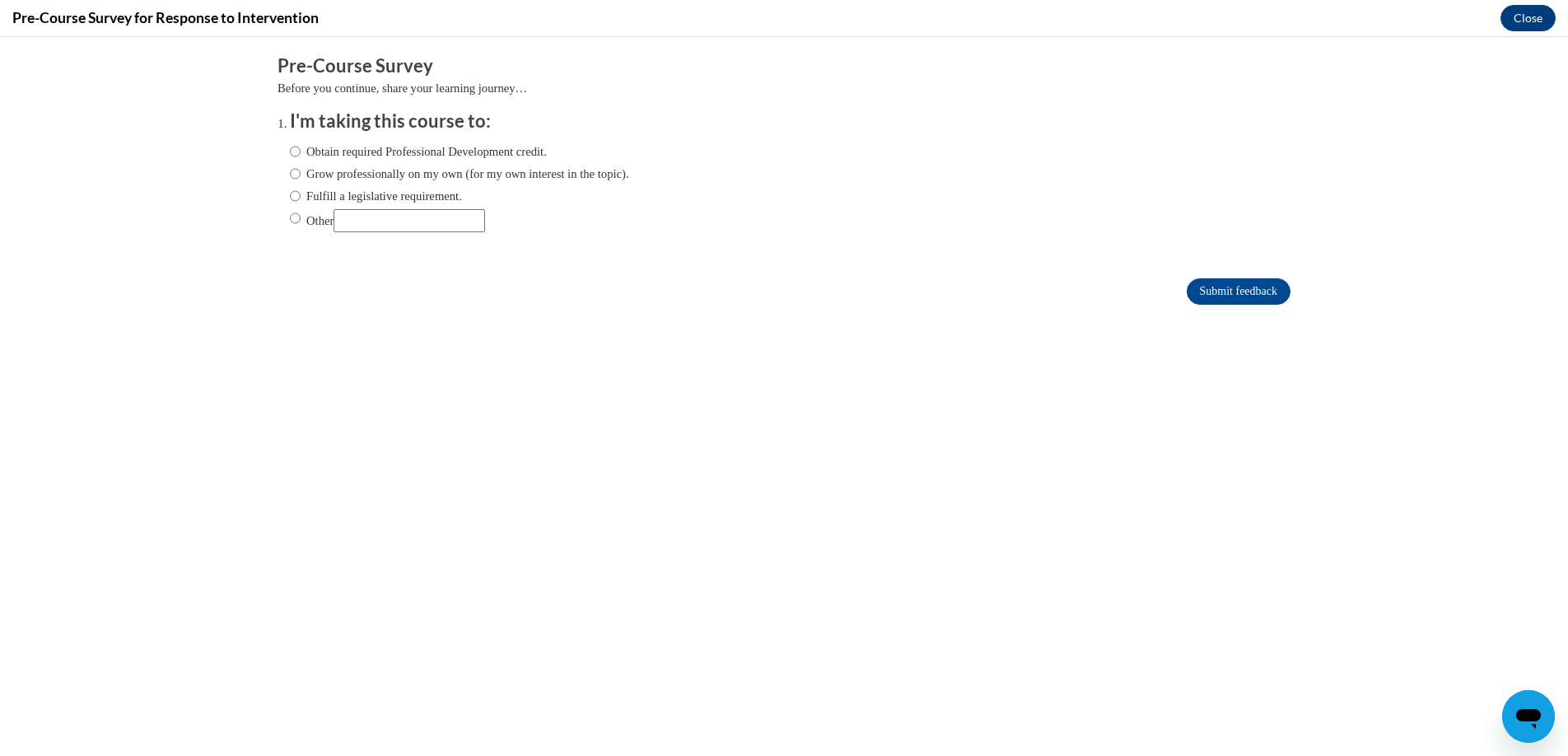
scroll to position [0, 0]
click at [290, 173] on input "Grow professionally on my own (for my own interest in the topic)." at bounding box center [295, 174] width 10 height 18
radio input "true"
click at [290, 200] on input "Fulfill a legislative requirement." at bounding box center [295, 196] width 10 height 18
radio input "true"
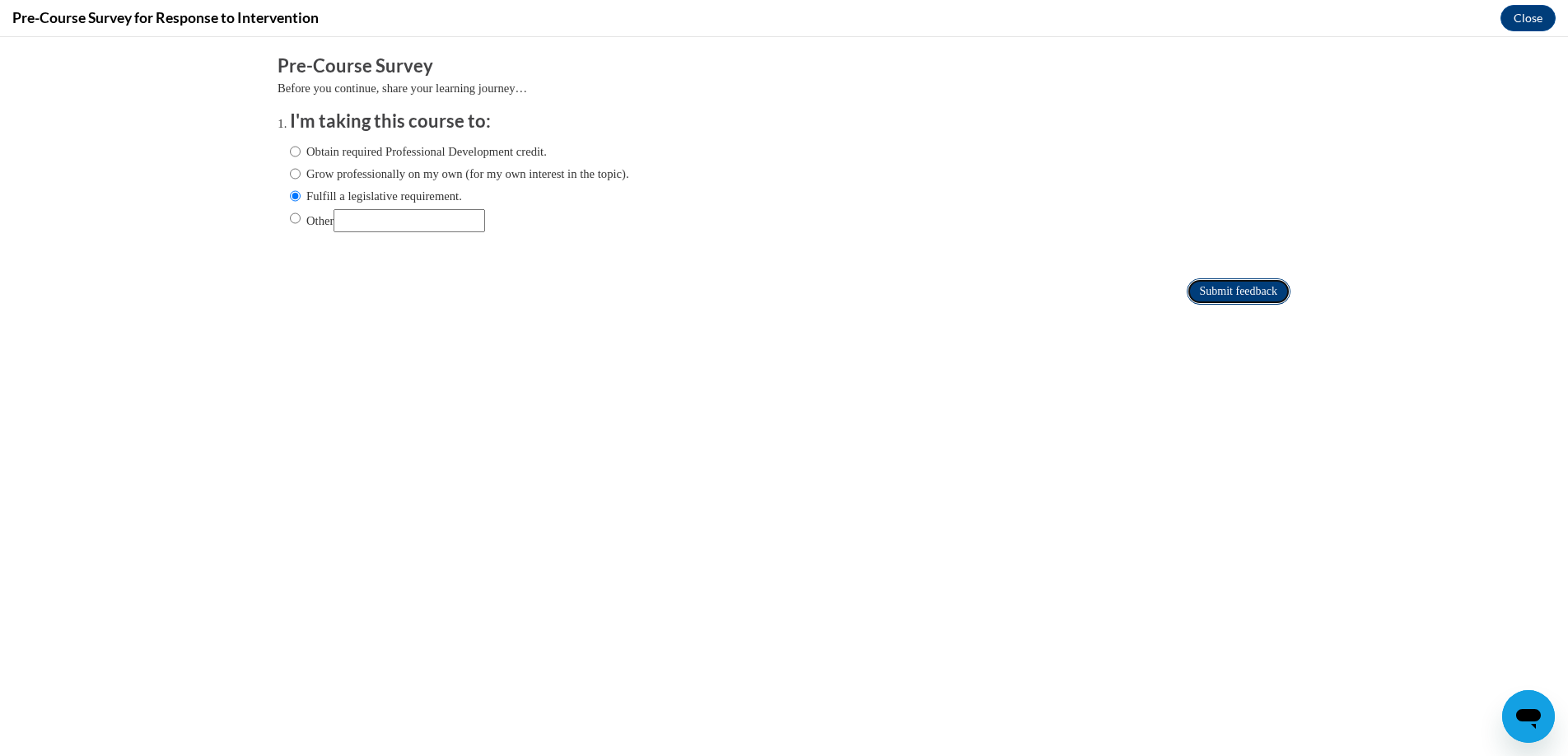
click at [1212, 287] on input "Submit feedback" at bounding box center [1238, 291] width 103 height 26
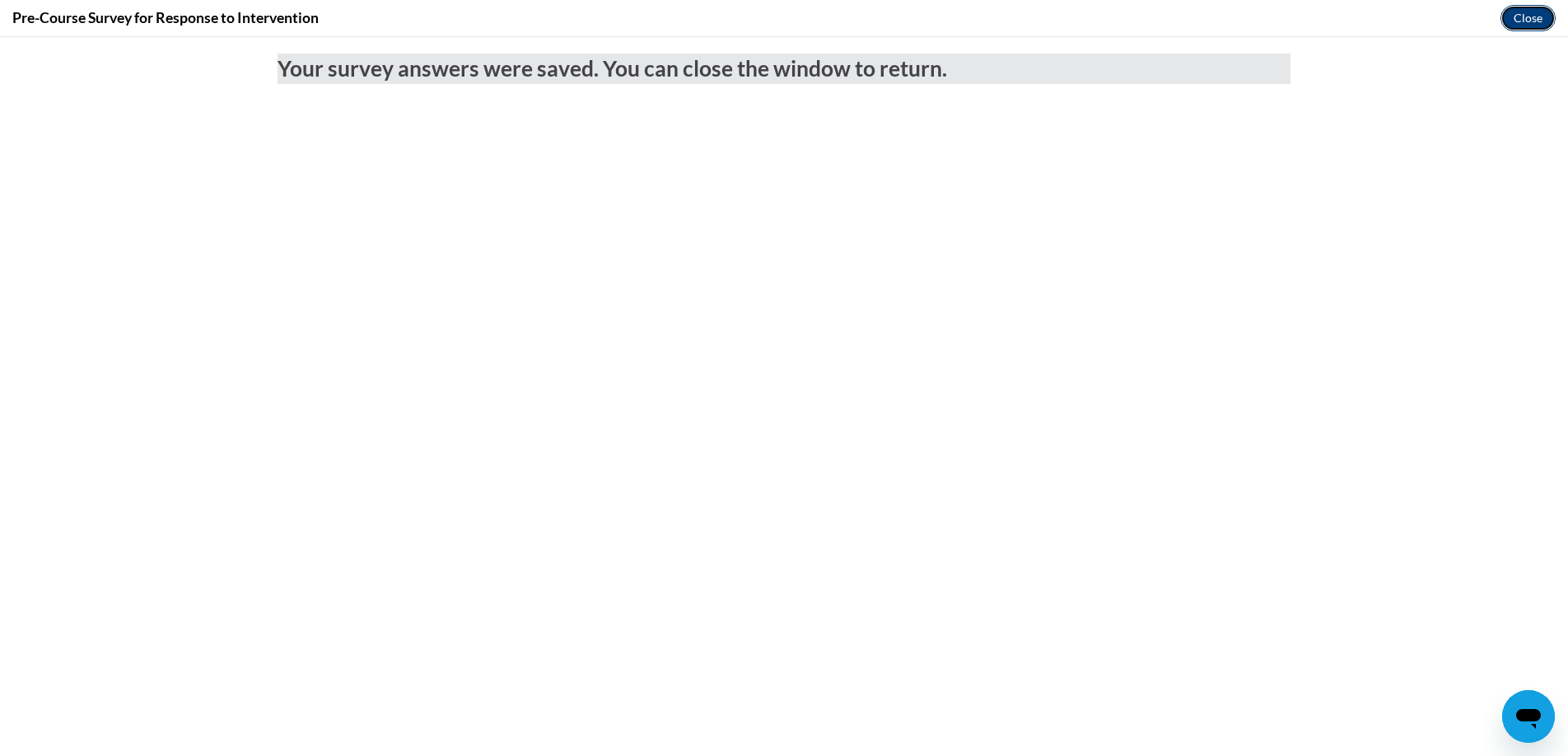
click at [1518, 17] on button "Close" at bounding box center [1528, 18] width 56 height 26
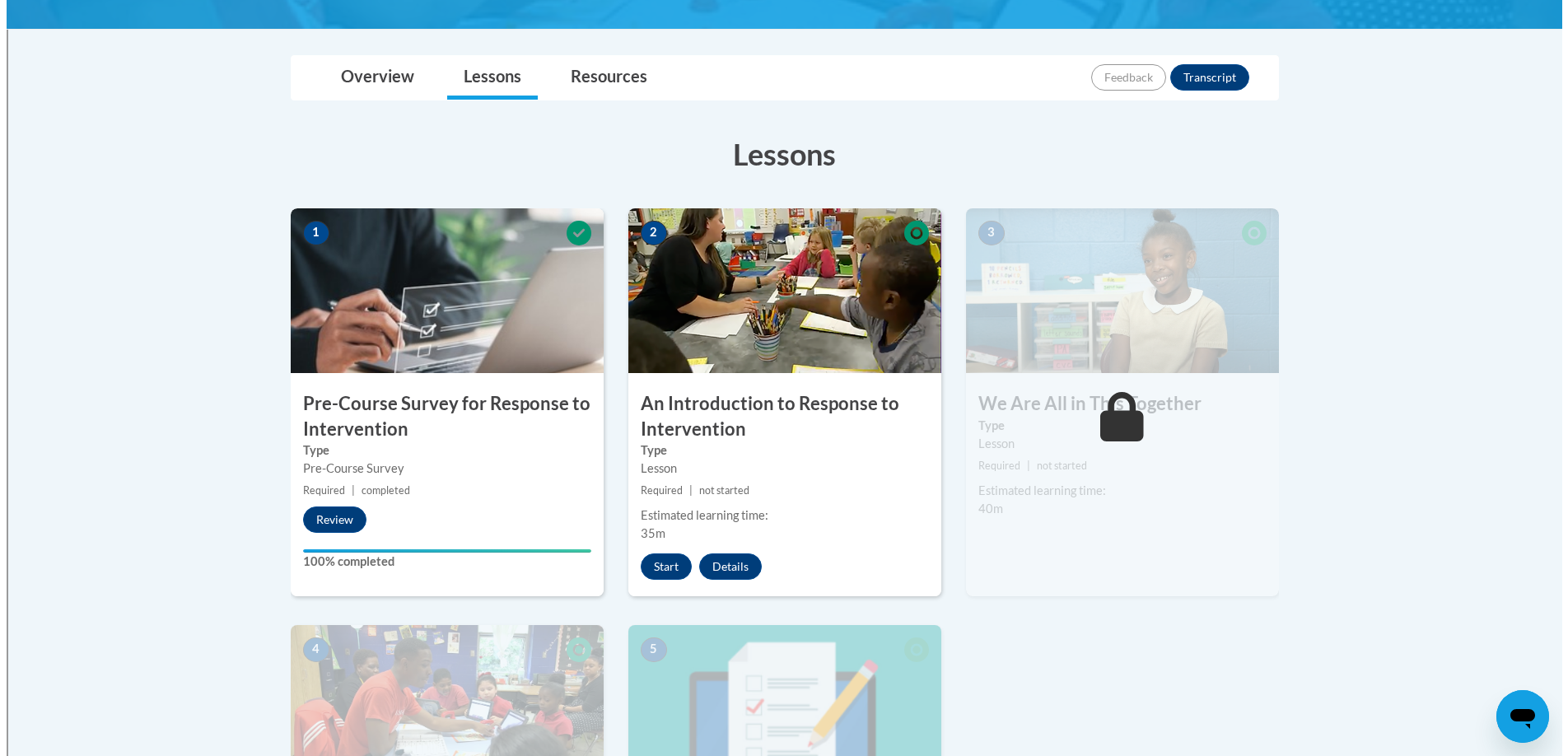
scroll to position [368, 0]
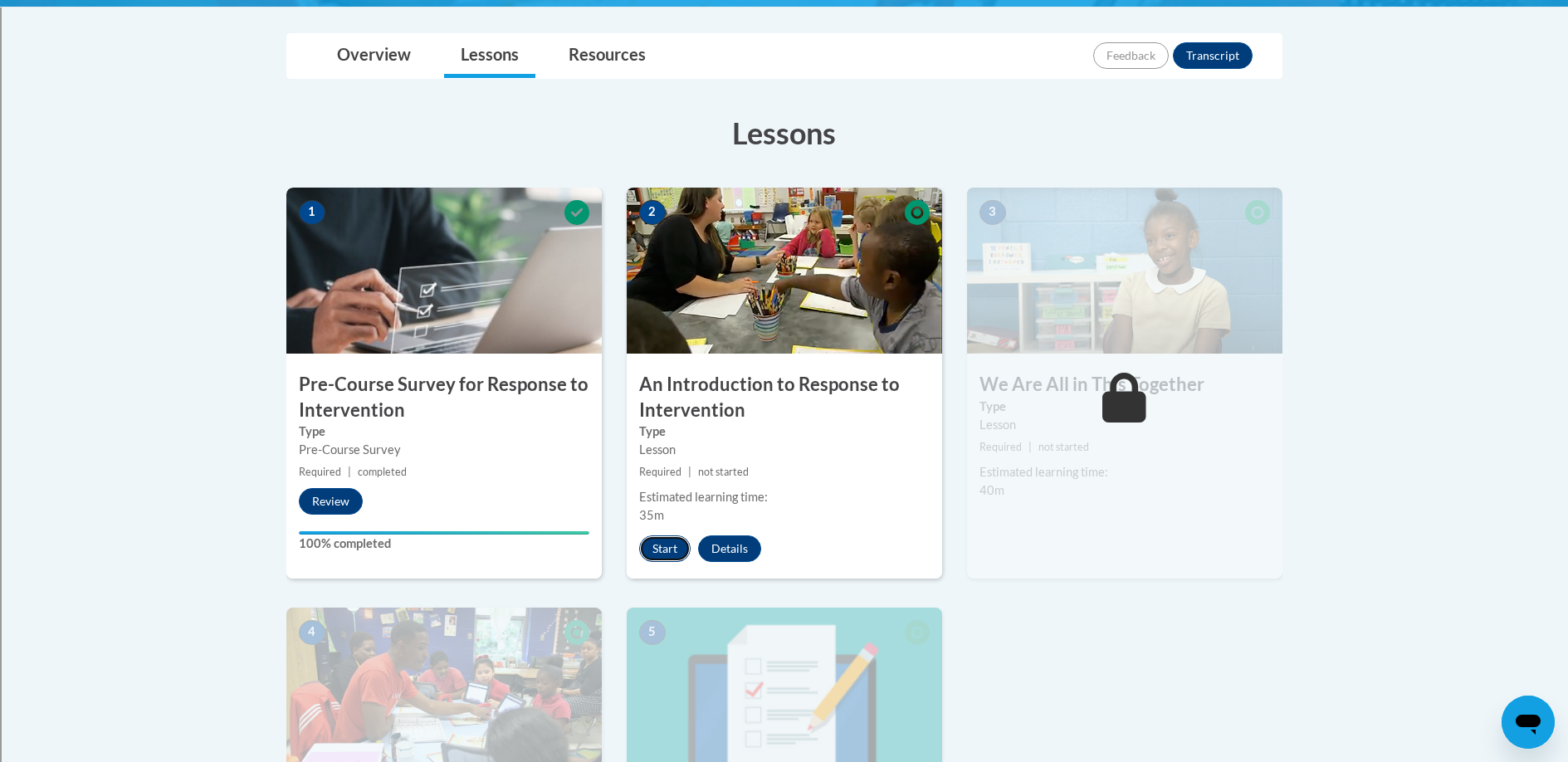
click at [668, 543] on button "Start" at bounding box center [664, 548] width 52 height 26
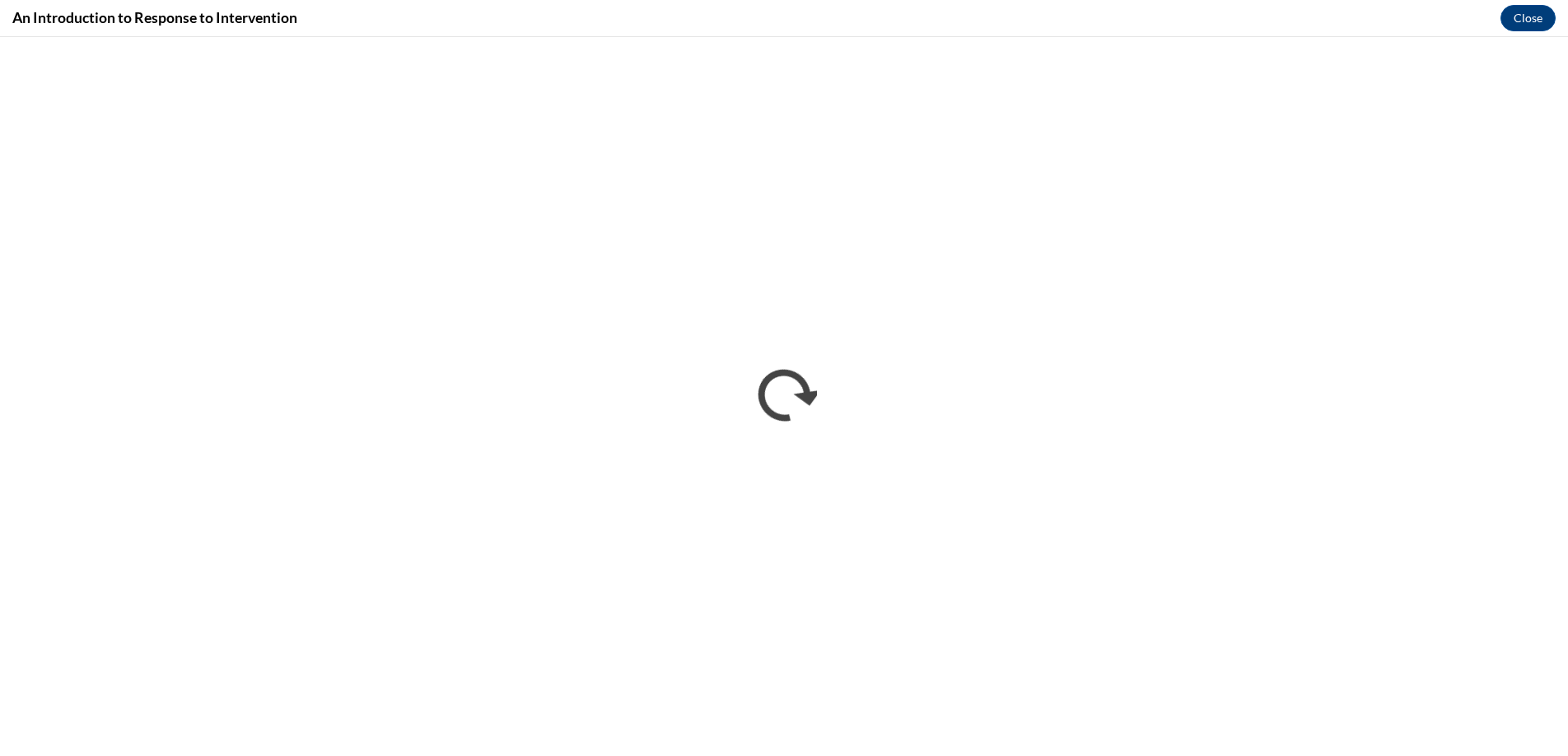
scroll to position [0, 0]
